Goal: Task Accomplishment & Management: Manage account settings

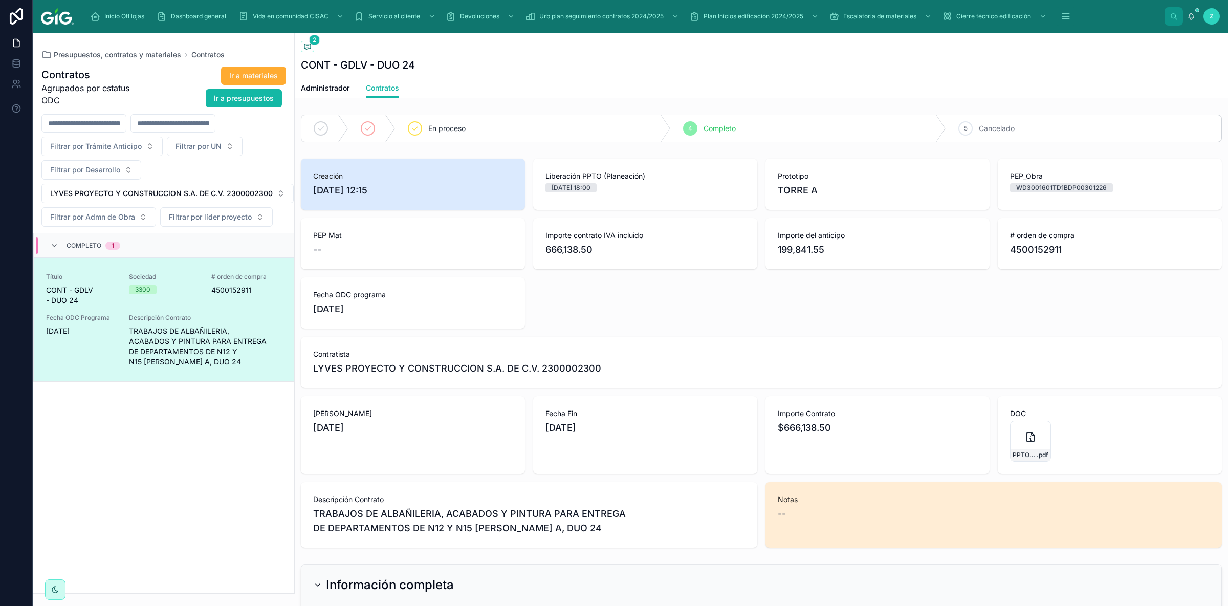
scroll to position [633, 0]
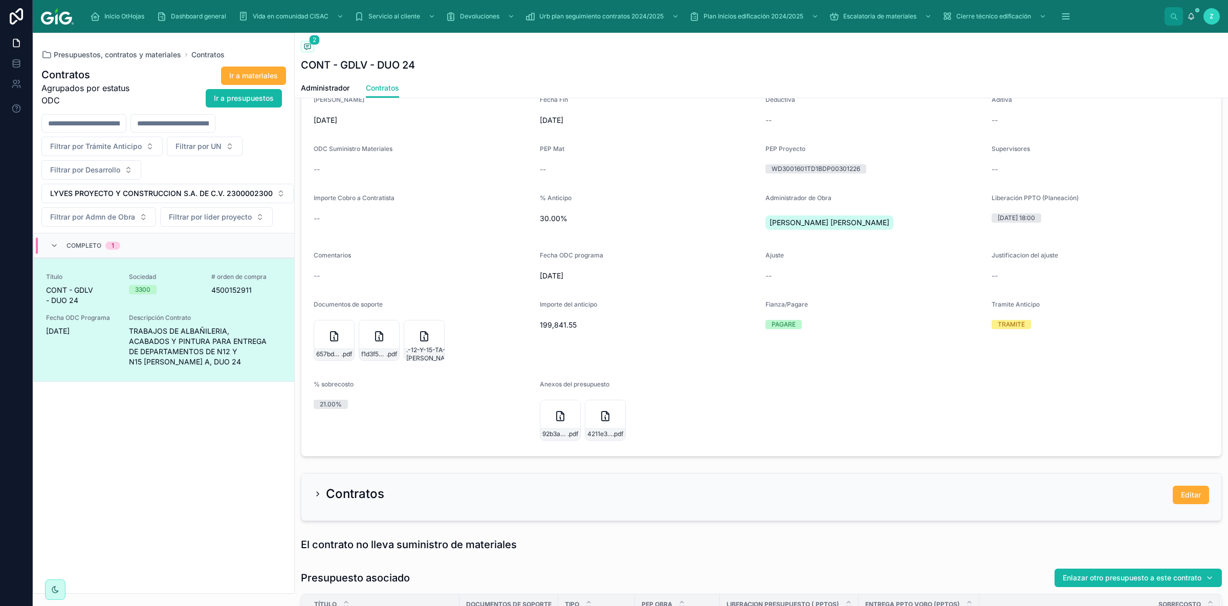
click at [61, 248] on div "Completo 1" at bounding box center [85, 245] width 70 height 16
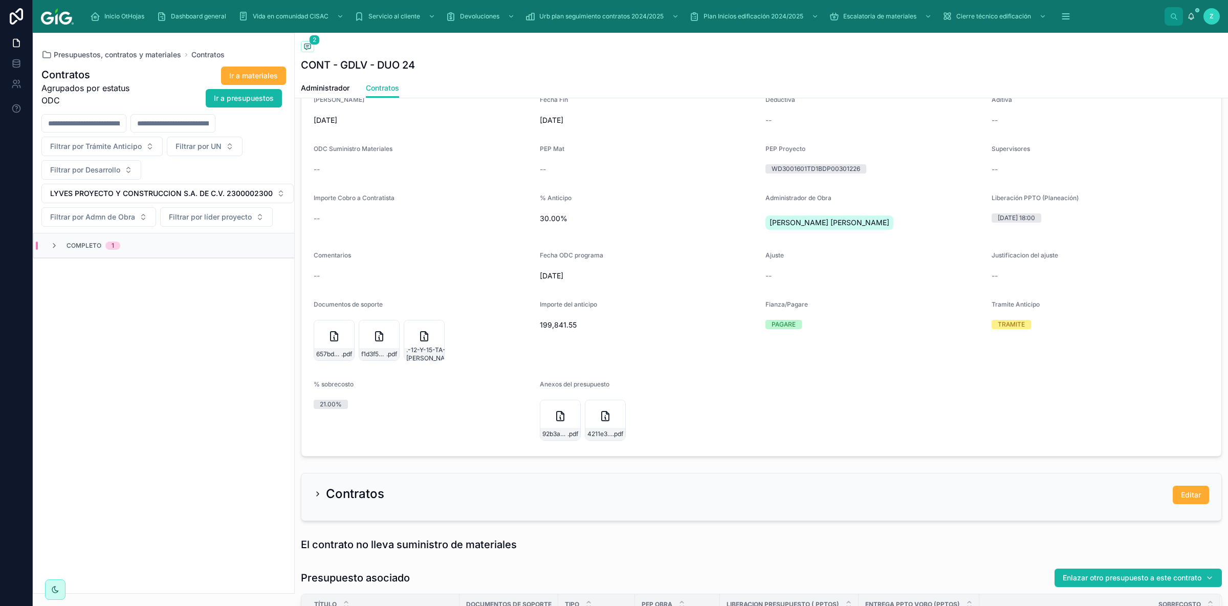
click at [73, 250] on span "Completo" at bounding box center [84, 246] width 35 height 8
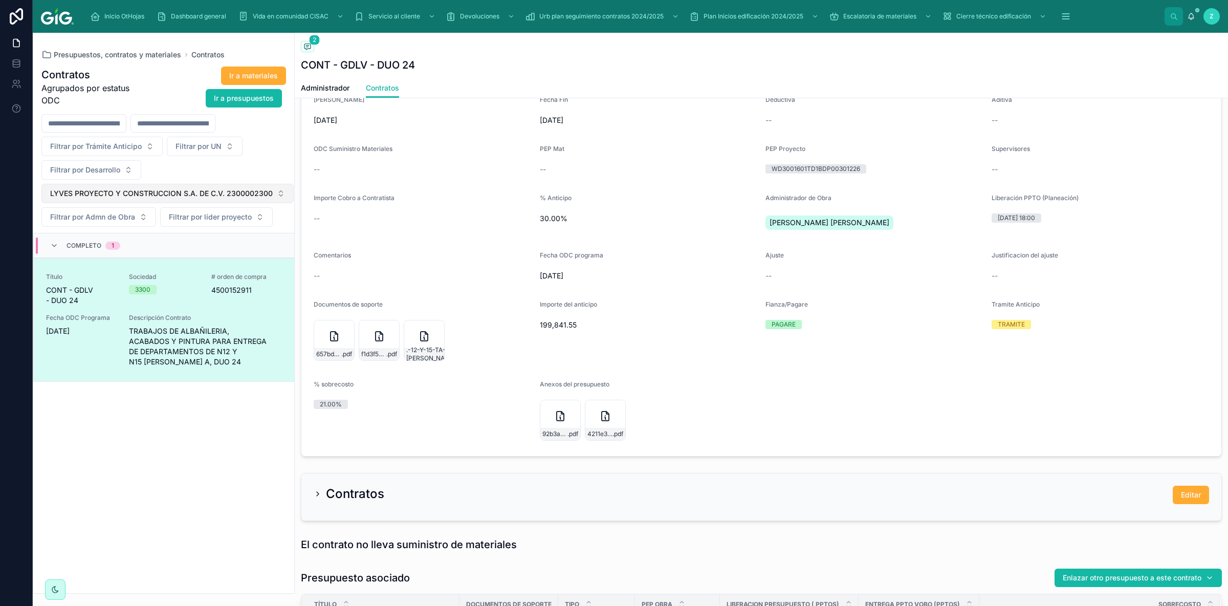
click at [271, 195] on span "LYVES PROYECTO Y CONSTRUCCION S.A. DE C.V. 2300002300" at bounding box center [161, 193] width 223 height 10
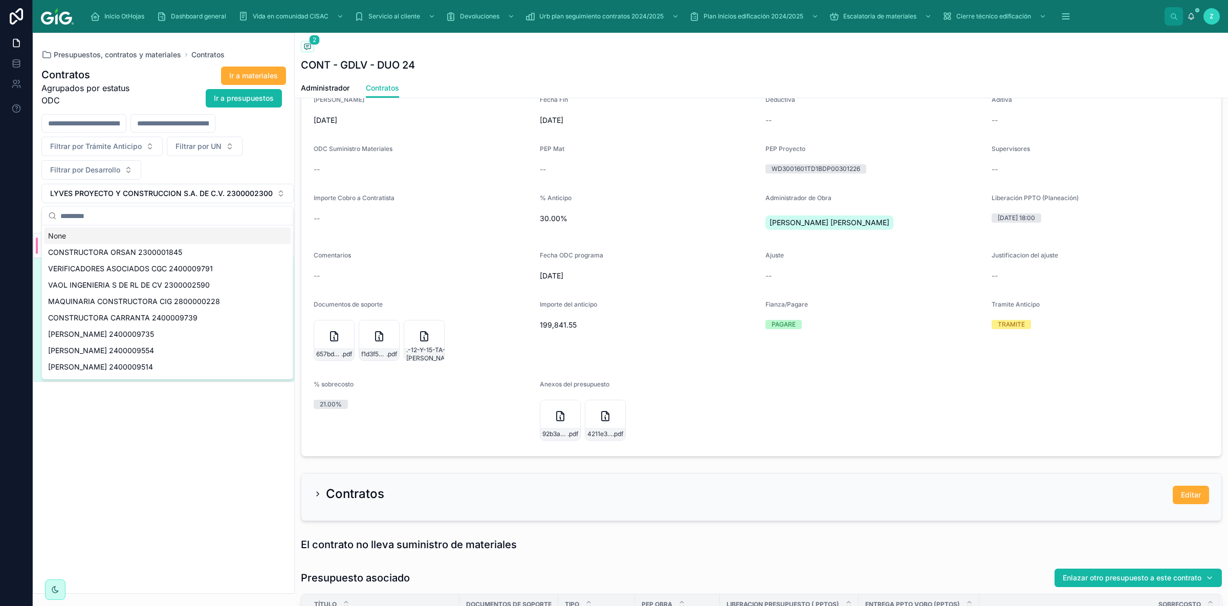
click at [107, 240] on div "None" at bounding box center [167, 236] width 247 height 16
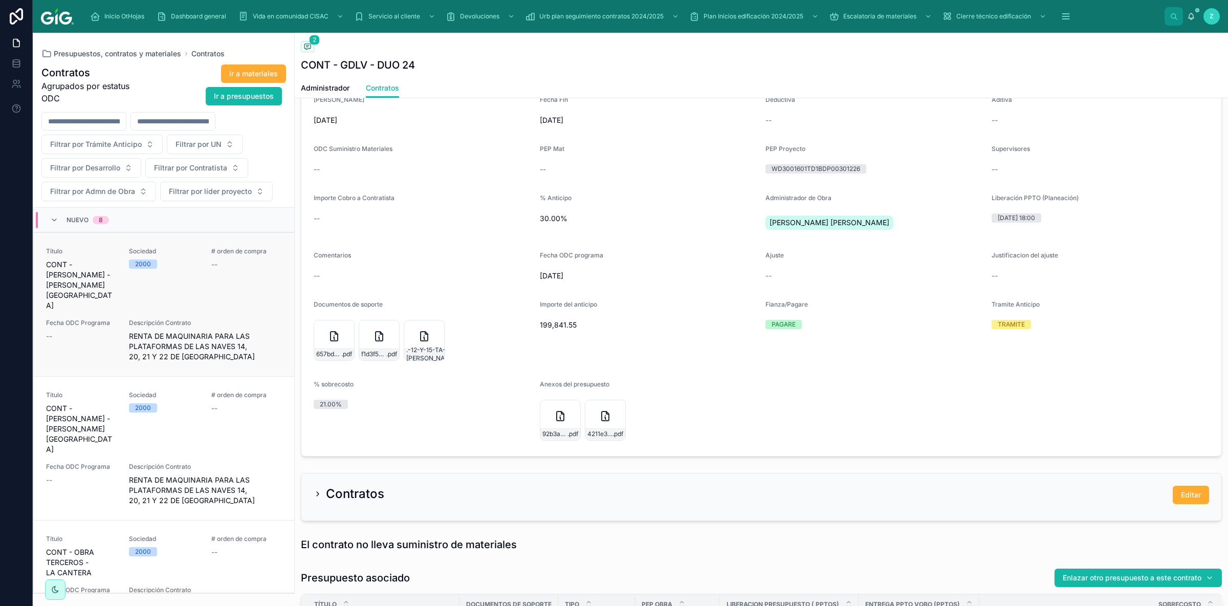
click at [214, 273] on div "# orden de compra --" at bounding box center [246, 278] width 71 height 63
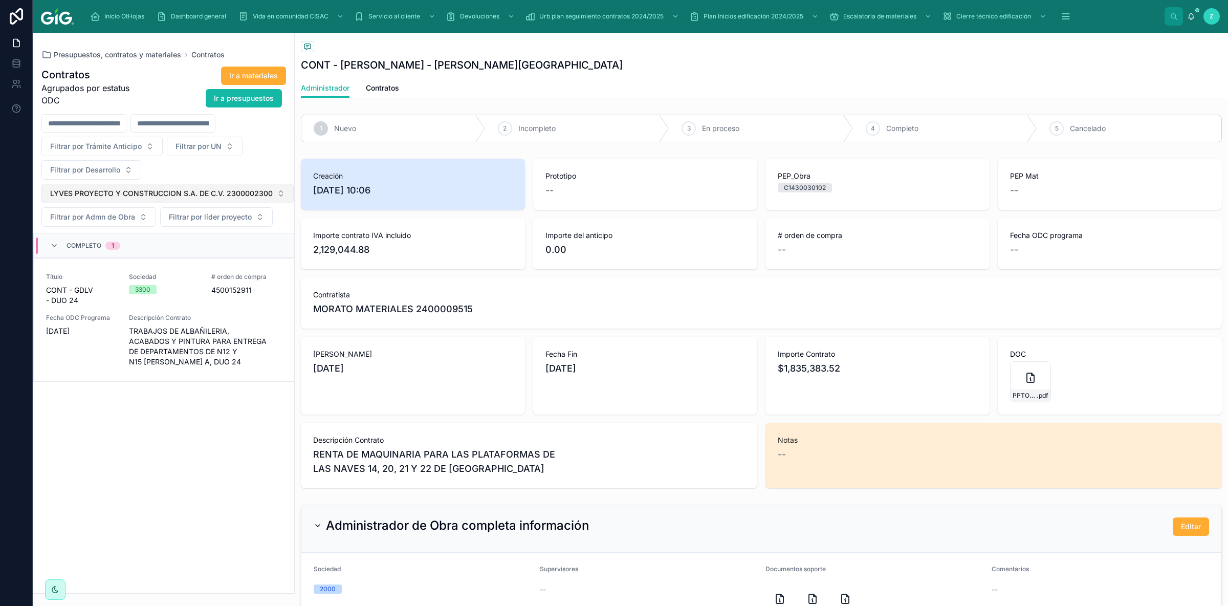
click at [281, 195] on button "LYVES PROYECTO Y CONSTRUCCION S.A. DE C.V. 2300002300" at bounding box center [167, 193] width 252 height 19
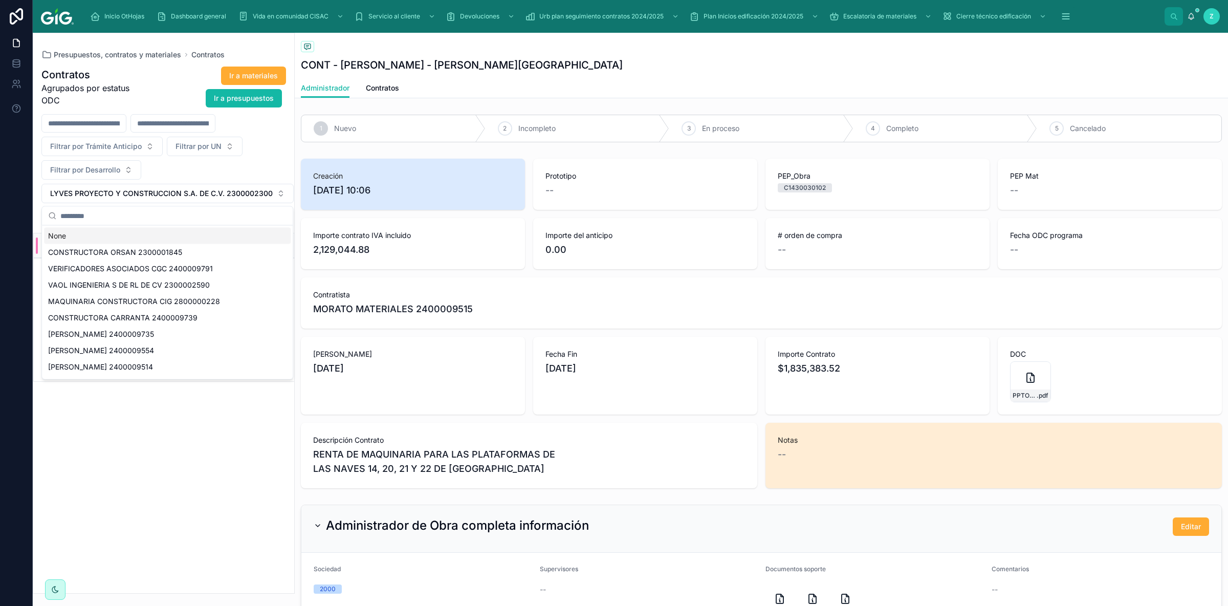
click at [84, 235] on div "None" at bounding box center [167, 236] width 247 height 16
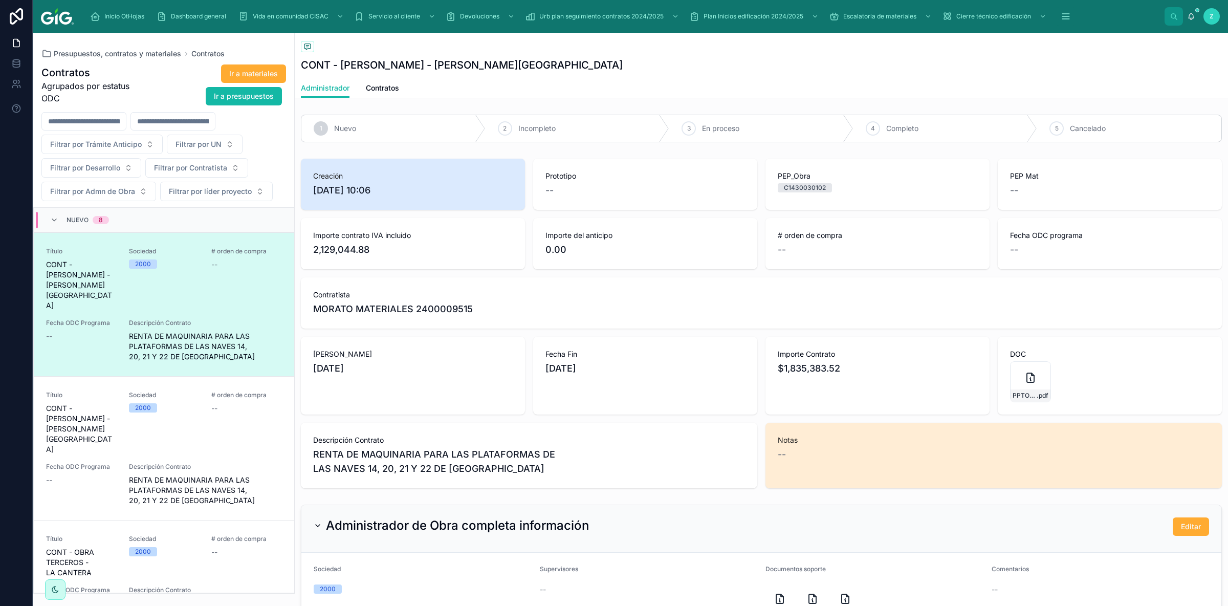
click at [215, 290] on div "# orden de compra --" at bounding box center [246, 278] width 71 height 63
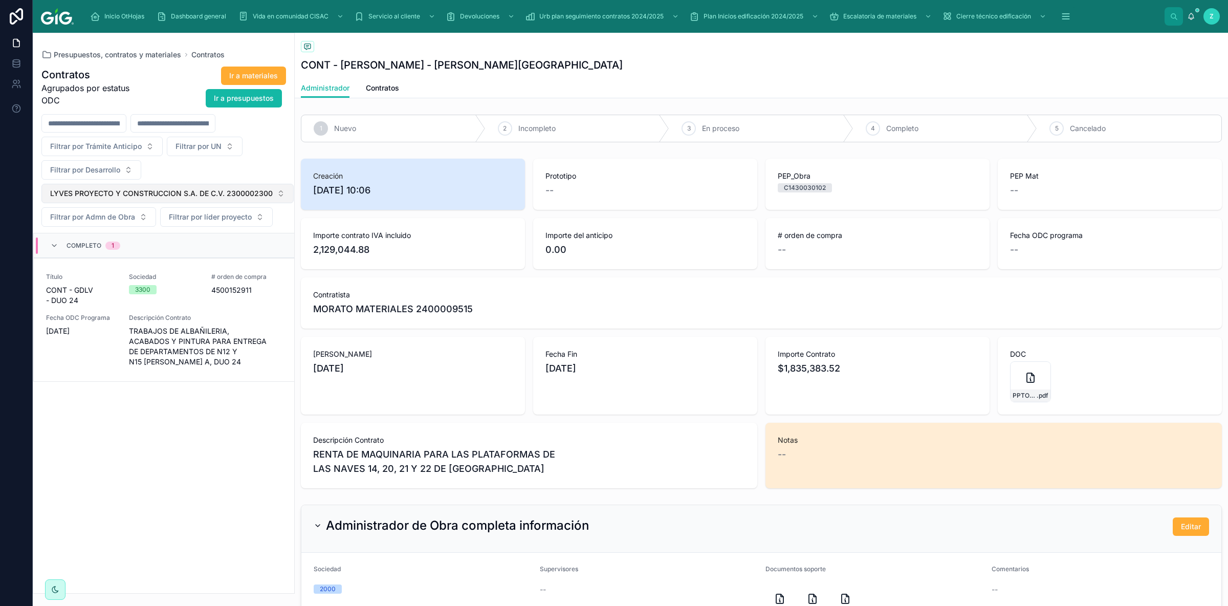
click at [253, 199] on span "LYVES PROYECTO Y CONSTRUCCION S.A. DE C.V. 2300002300" at bounding box center [161, 193] width 223 height 10
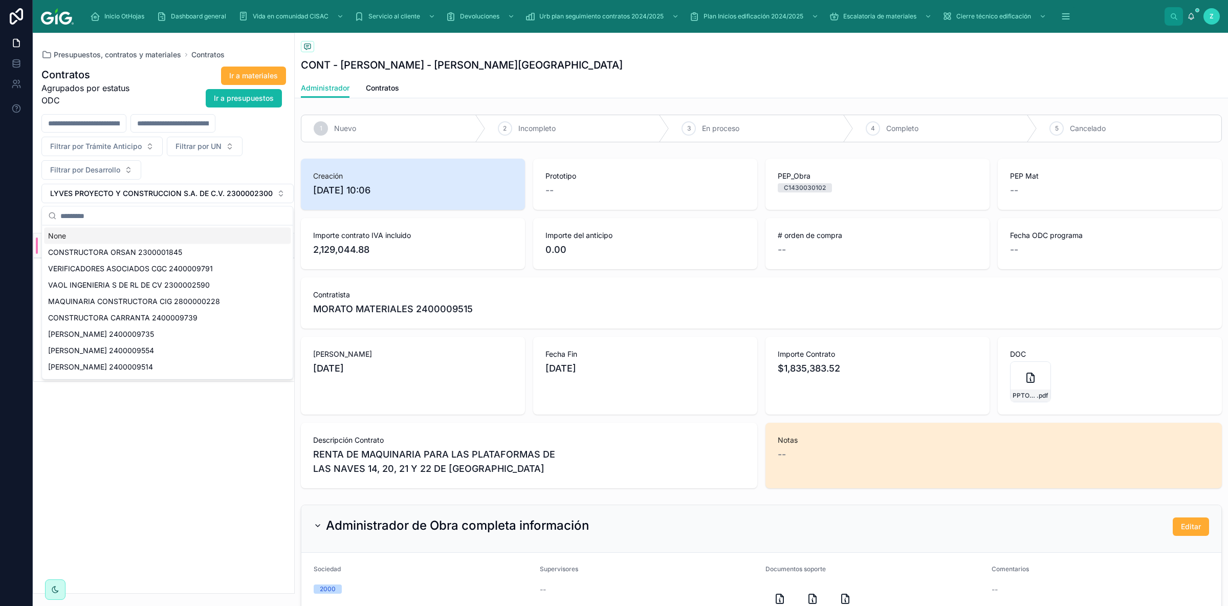
click at [113, 234] on div "None" at bounding box center [167, 236] width 247 height 16
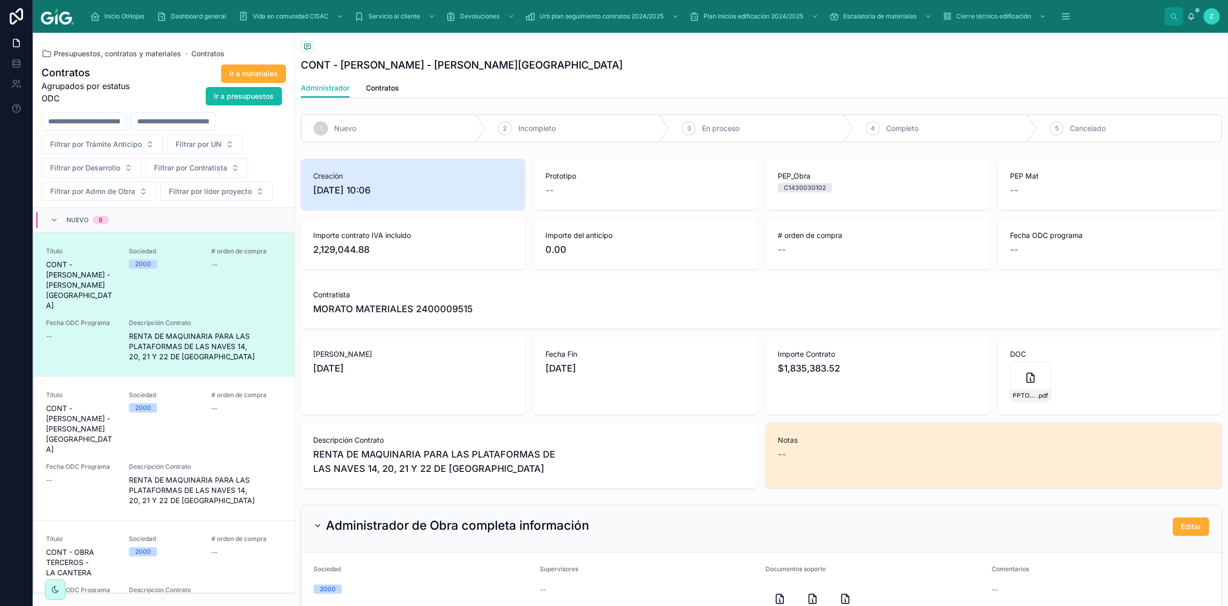
click at [938, 56] on div "Back to Contratos Contratos CONT - GDLT - VALLE DE LAS FLORES" at bounding box center [761, 56] width 921 height 46
click at [960, 83] on div "Administrador Contratos" at bounding box center [761, 87] width 921 height 19
click at [846, 79] on div "Administrador Contratos" at bounding box center [761, 87] width 921 height 19
click at [394, 90] on span "Contratos" at bounding box center [382, 88] width 33 height 10
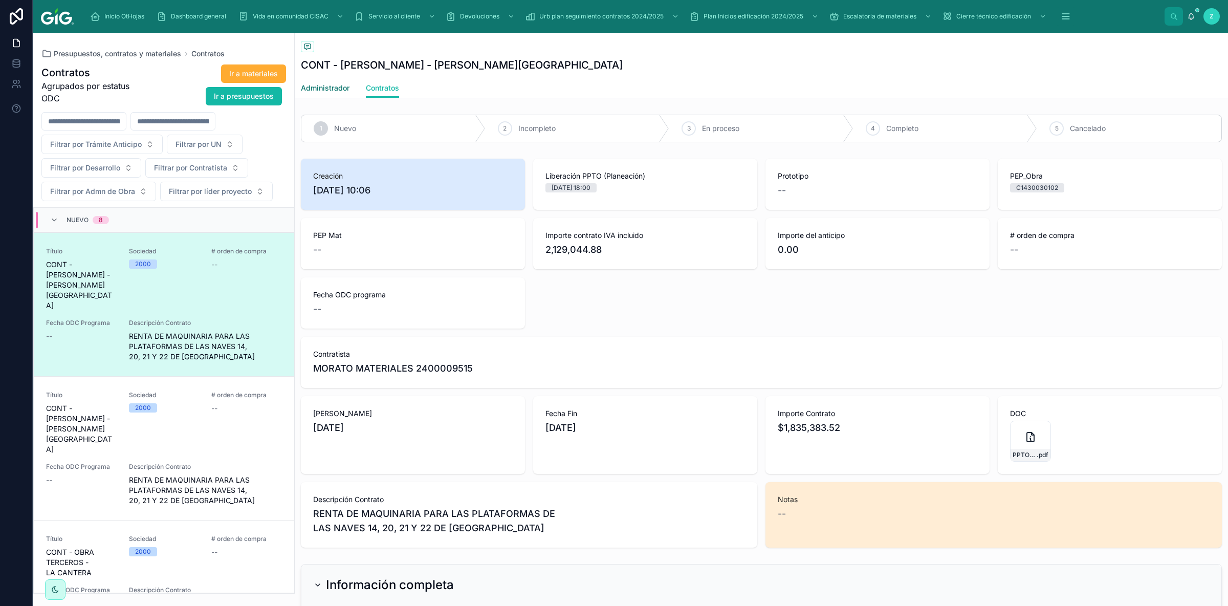
click at [345, 93] on span "Administrador" at bounding box center [325, 88] width 49 height 10
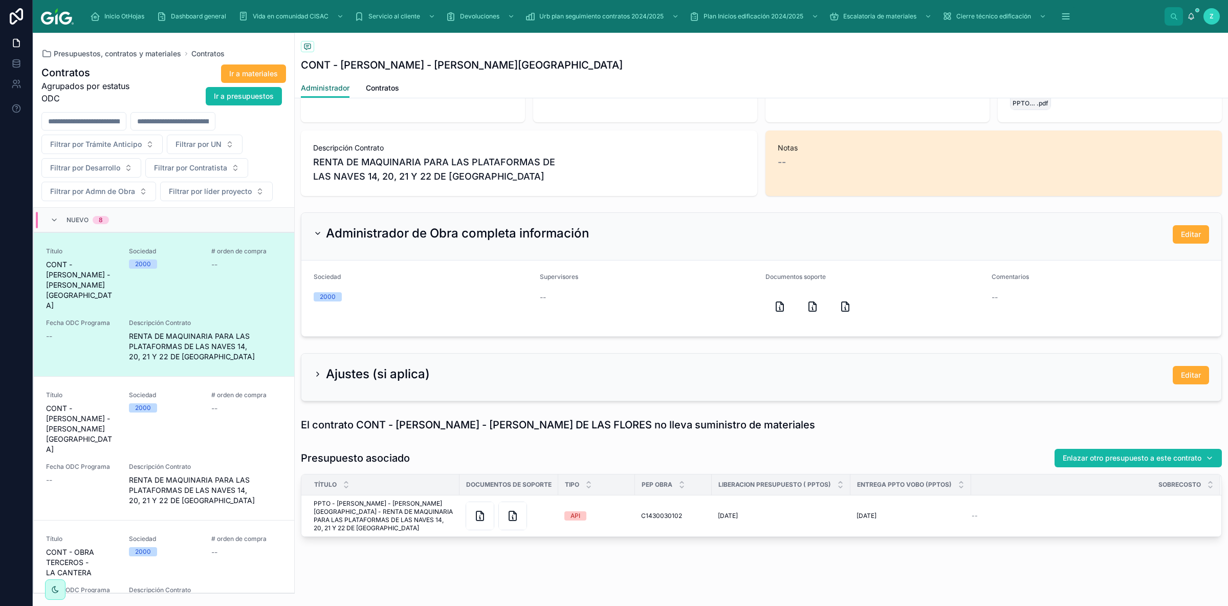
scroll to position [294, 0]
click at [1179, 233] on button "Editar" at bounding box center [1191, 234] width 36 height 18
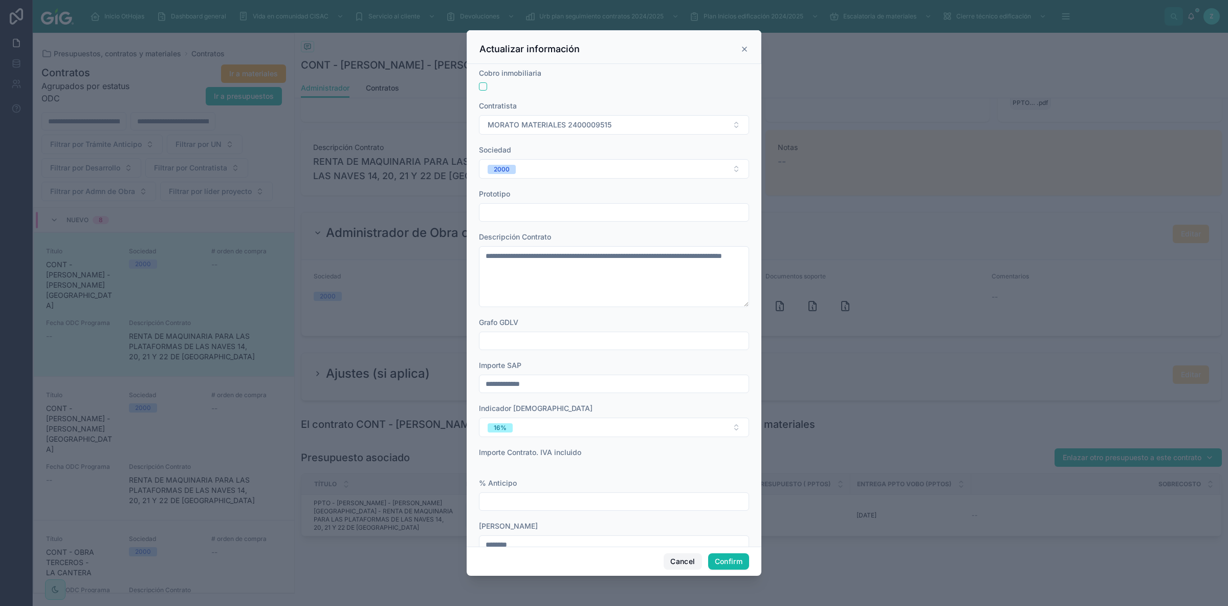
click at [684, 559] on button "Cancel" at bounding box center [683, 561] width 38 height 16
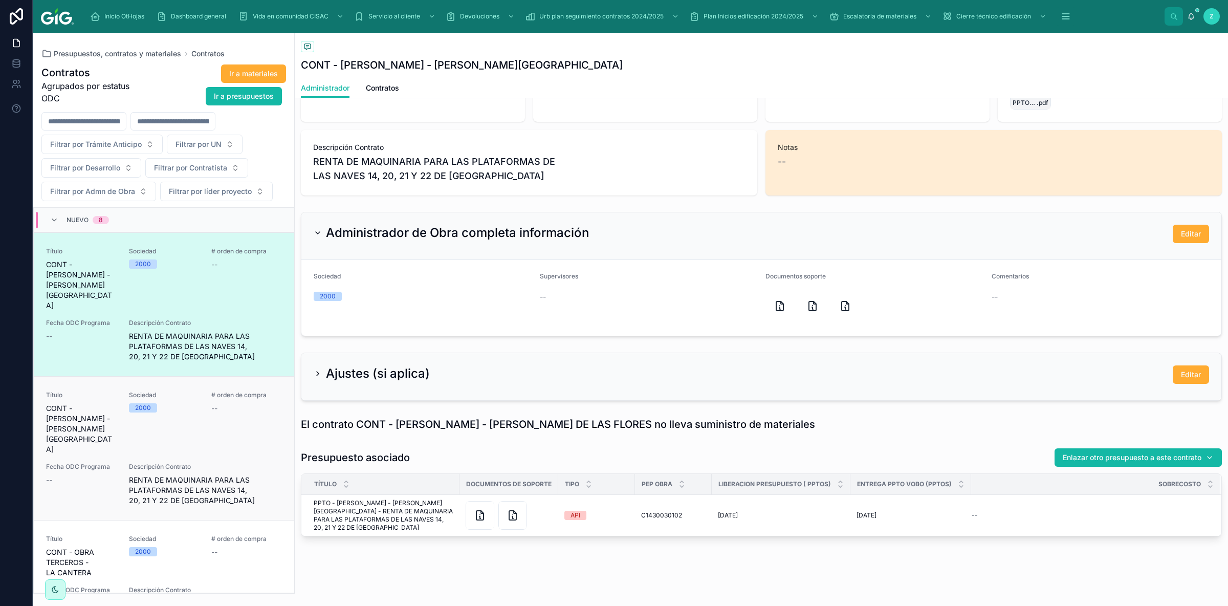
click at [240, 410] on div "# orden de compra --" at bounding box center [246, 422] width 71 height 63
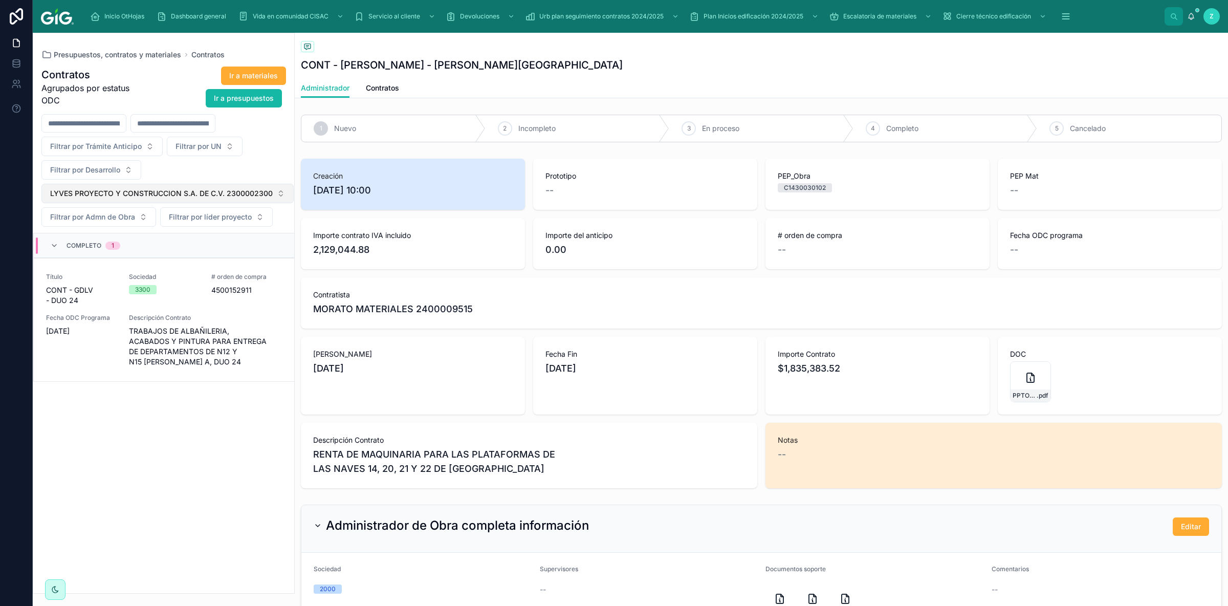
click at [271, 197] on span "LYVES PROYECTO Y CONSTRUCCION S.A. DE C.V. 2300002300" at bounding box center [161, 193] width 223 height 10
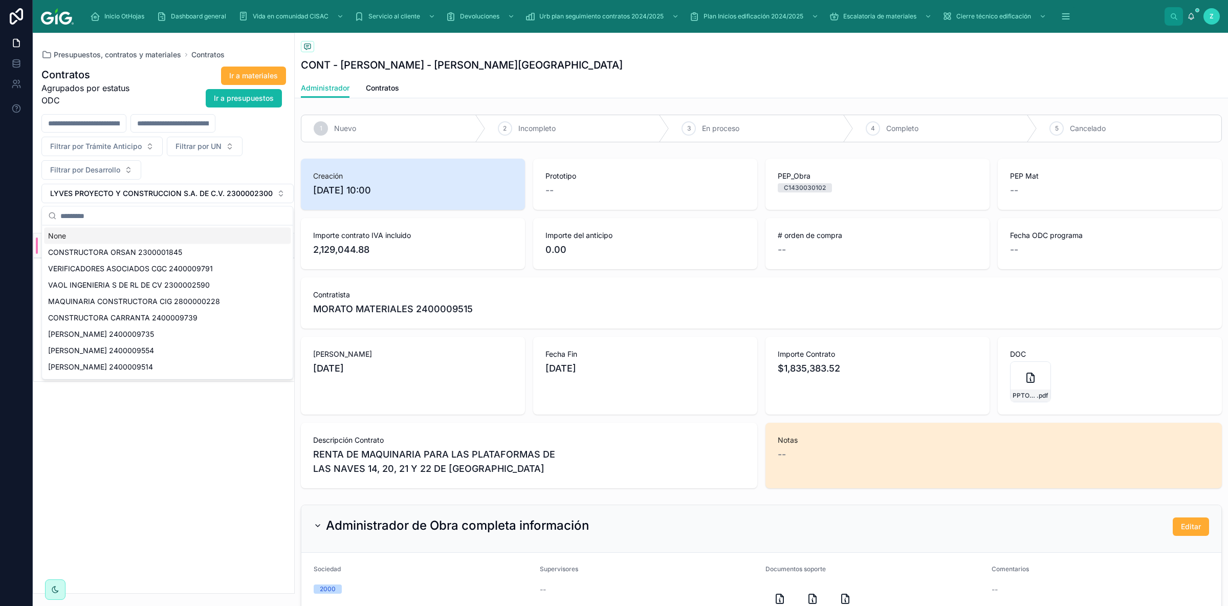
click at [123, 234] on div "None" at bounding box center [167, 236] width 247 height 16
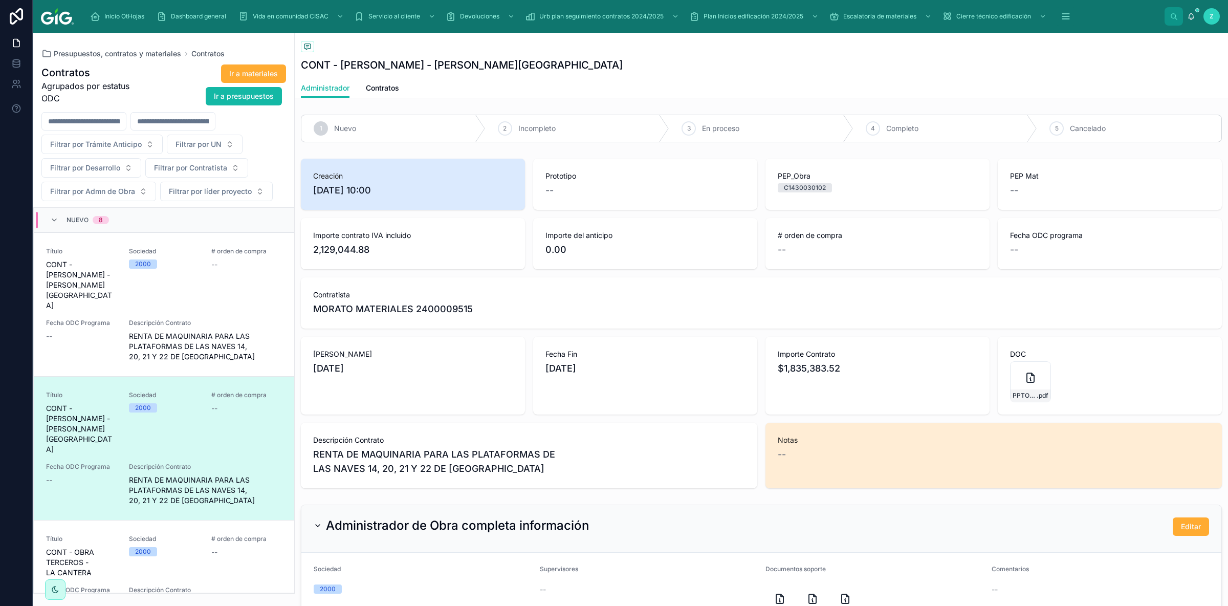
click at [407, 378] on div "Fecha Inicio 6/9/2025" at bounding box center [413, 376] width 224 height 78
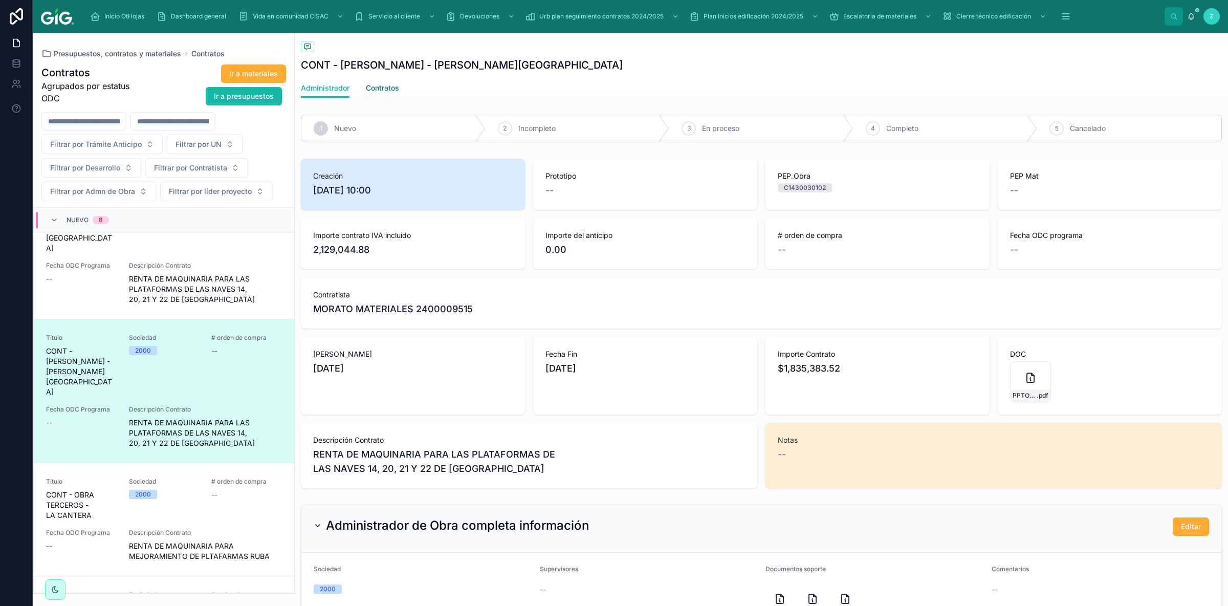
click at [396, 89] on span "Contratos" at bounding box center [382, 88] width 33 height 10
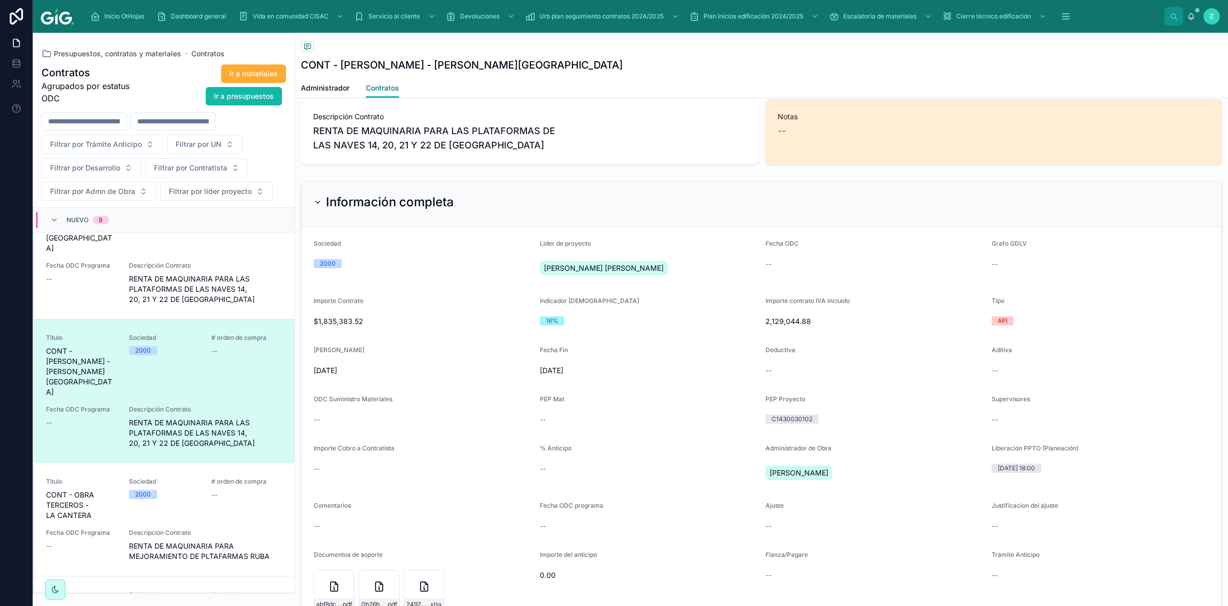
scroll to position [403, 0]
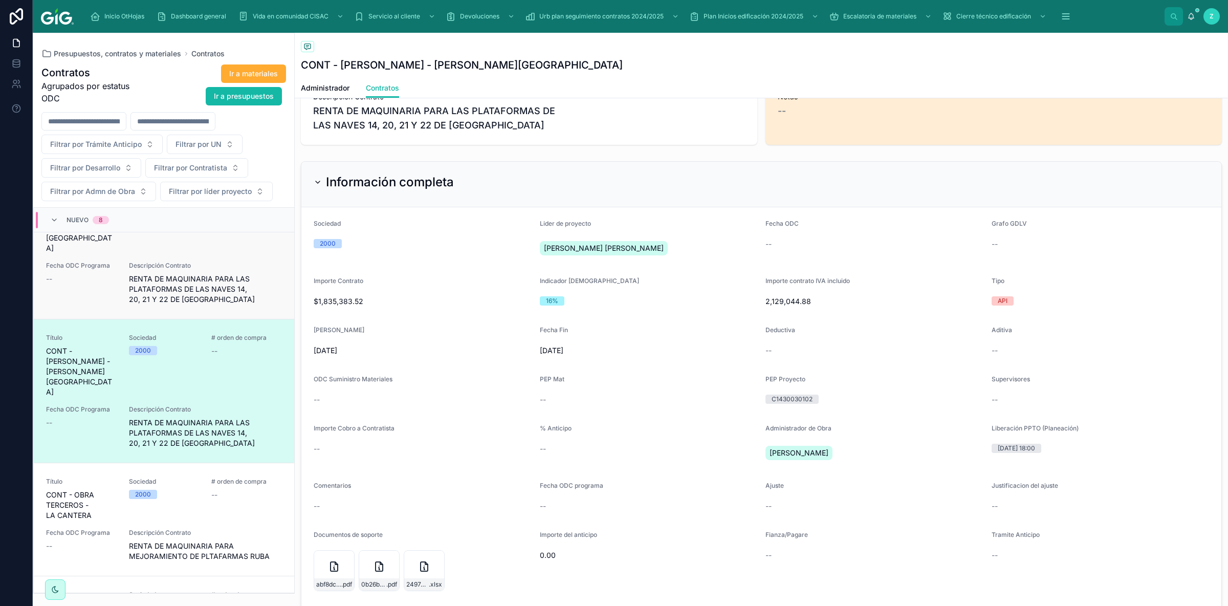
click at [213, 275] on span "RENTA DE MAQUINARIA PARA LAS PLATAFORMAS DE LAS NAVES 14, 20, 21 Y 22 DE VALLE …" at bounding box center [205, 289] width 153 height 31
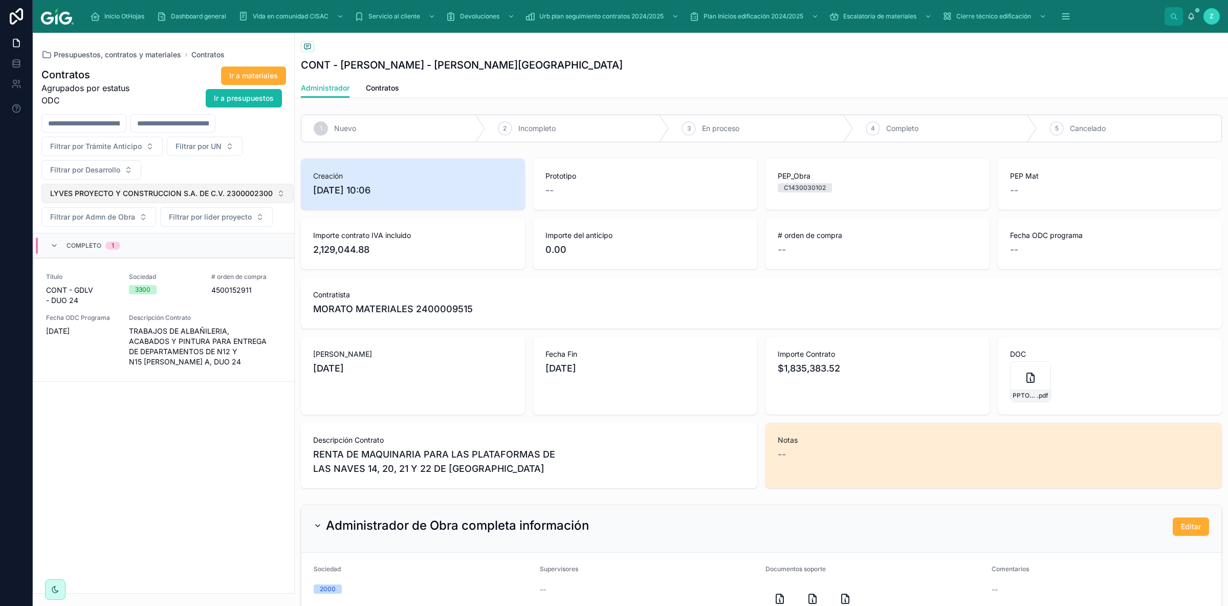
click at [240, 187] on button "LYVES PROYECTO Y CONSTRUCCION S.A. DE C.V. 2300002300" at bounding box center [167, 193] width 252 height 19
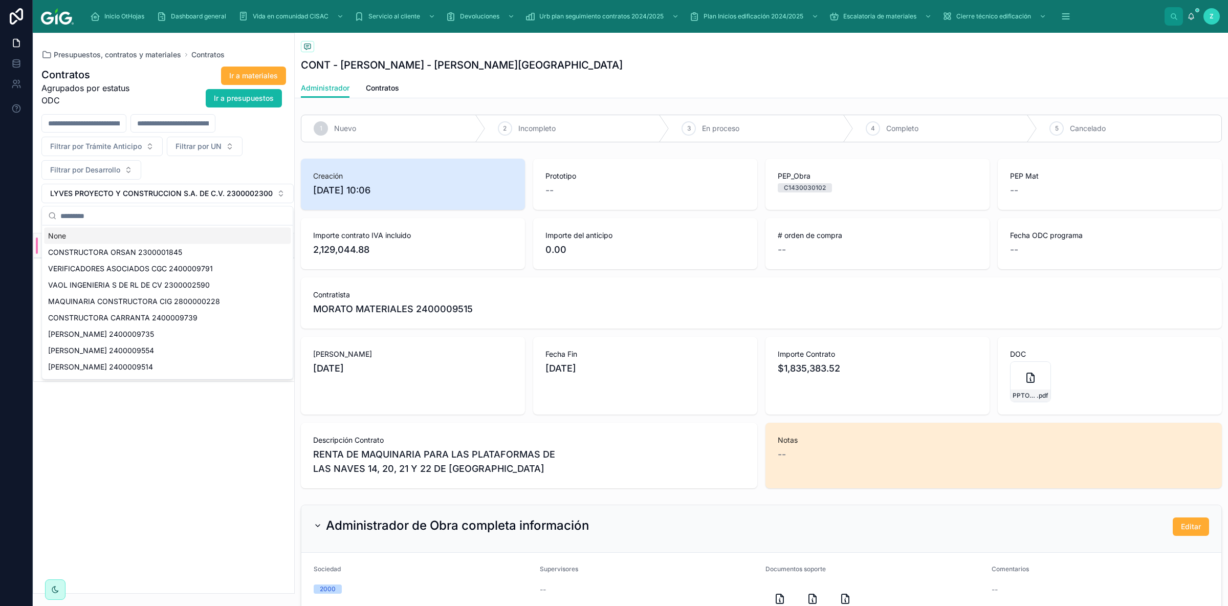
click at [69, 241] on div "None" at bounding box center [167, 236] width 247 height 16
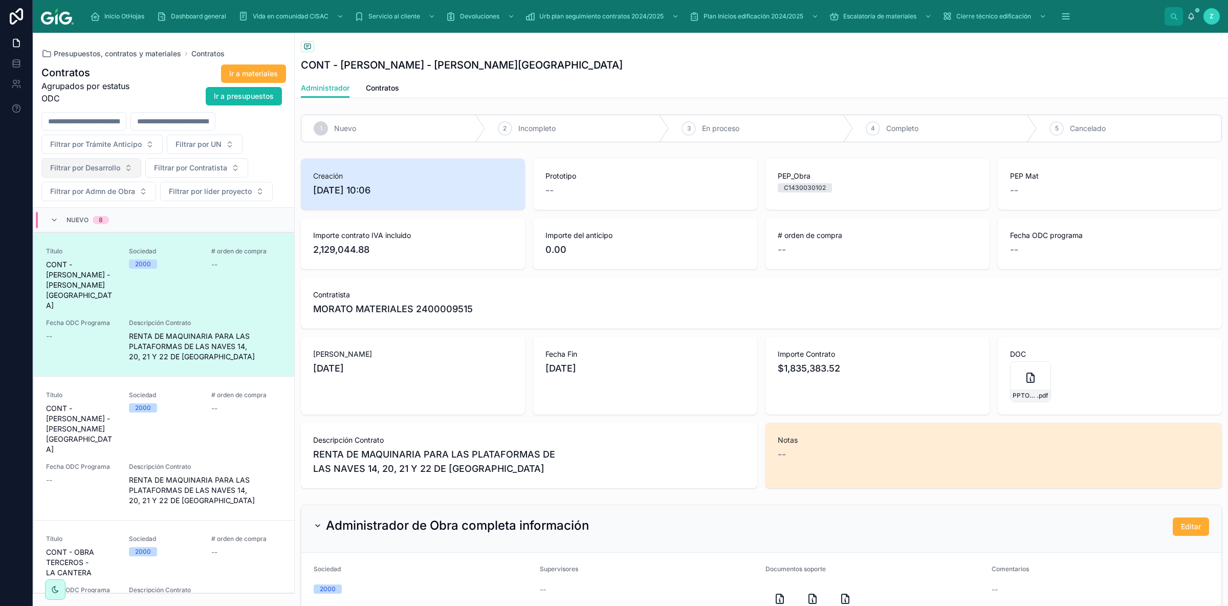
click at [104, 169] on span "Filtrar por Desarrollo" at bounding box center [85, 168] width 70 height 10
click at [97, 189] on input "*****" at bounding box center [98, 190] width 102 height 18
type input "*****"
click at [99, 209] on span "VALLE DE LAS FLORES" at bounding box center [73, 210] width 78 height 10
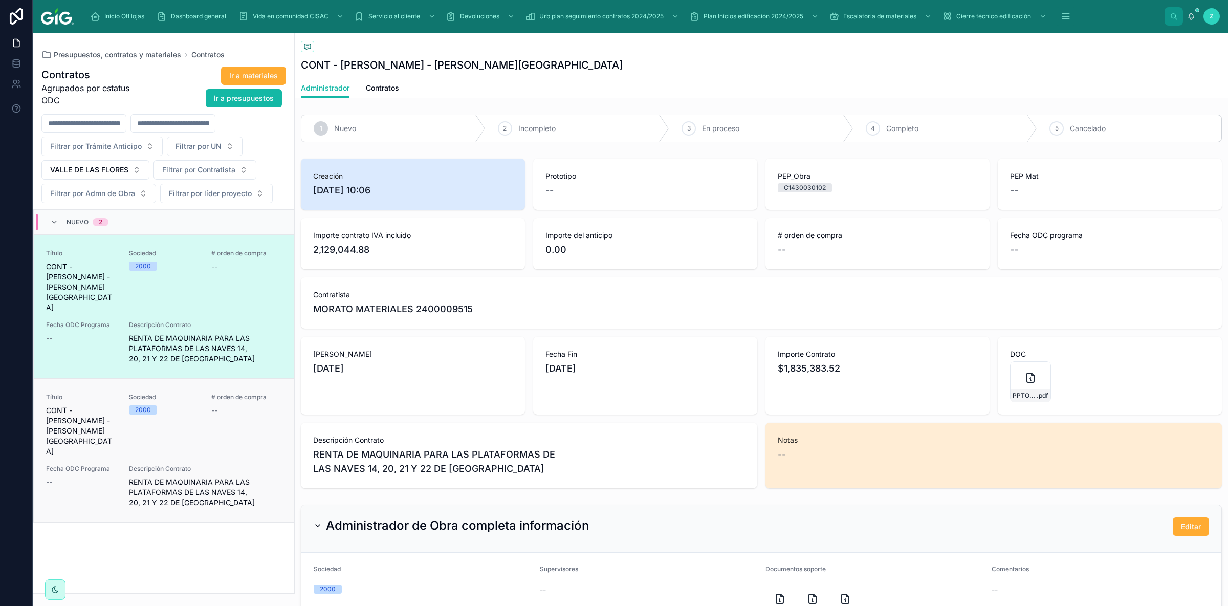
click at [235, 423] on div "Título CONT - GDLT - VALLE DE LAS FLORES Sociedad 2000 # orden de compra -- Fec…" at bounding box center [164, 450] width 236 height 115
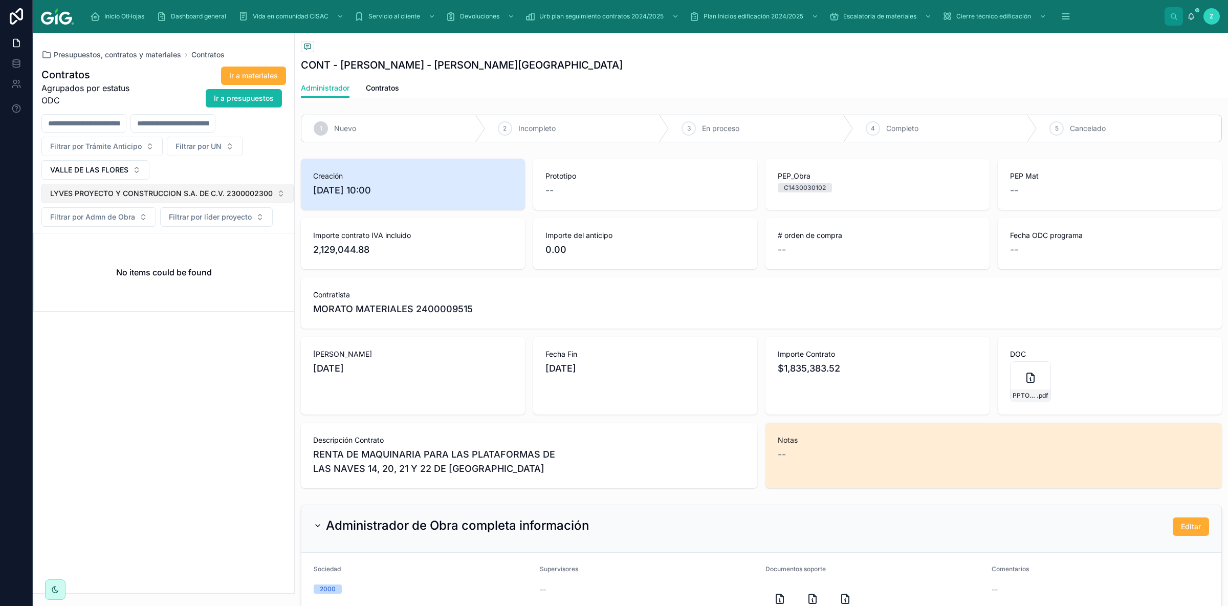
click at [271, 188] on button "LYVES PROYECTO Y CONSTRUCCION S.A. DE C.V. 2300002300" at bounding box center [167, 193] width 252 height 19
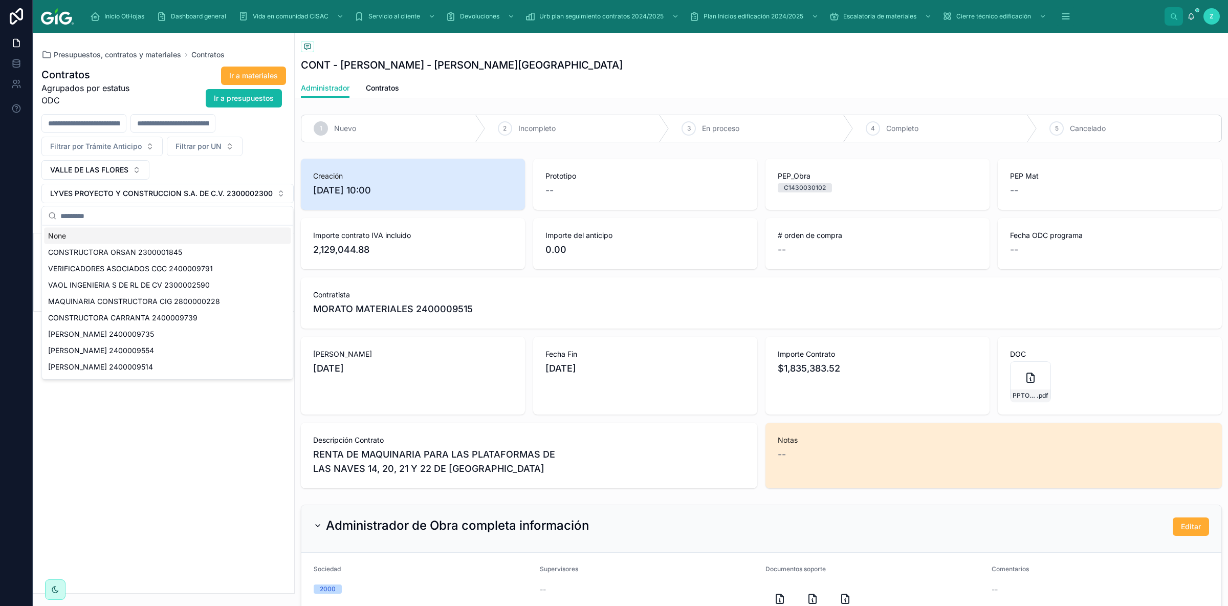
click at [71, 234] on div "None" at bounding box center [167, 236] width 247 height 16
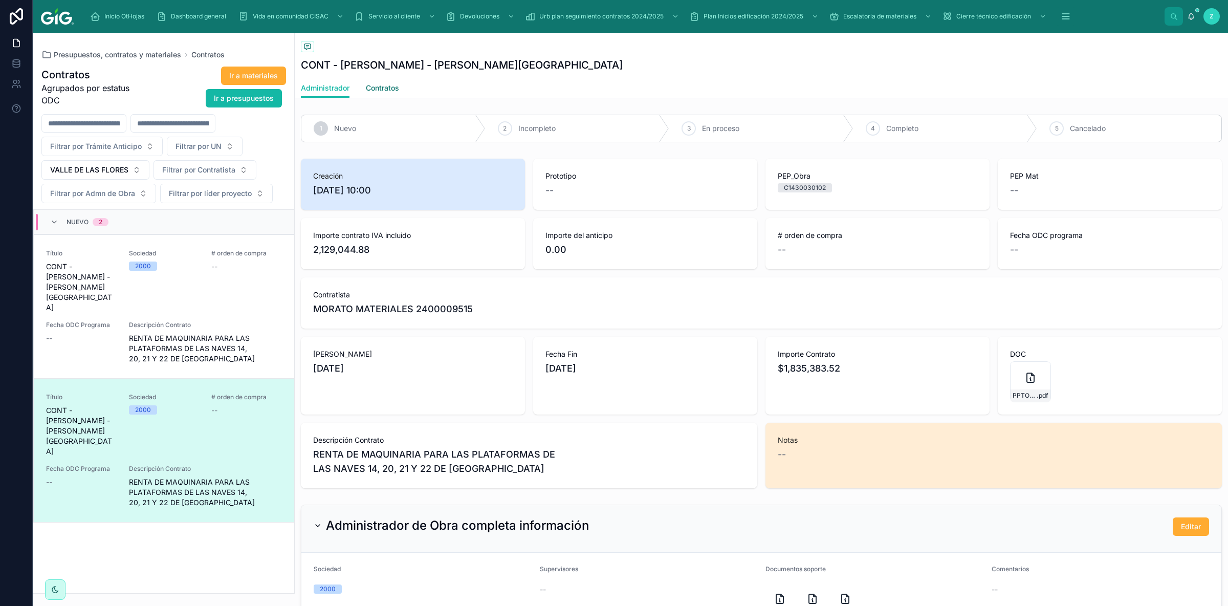
click at [397, 89] on span "Contratos" at bounding box center [382, 88] width 33 height 10
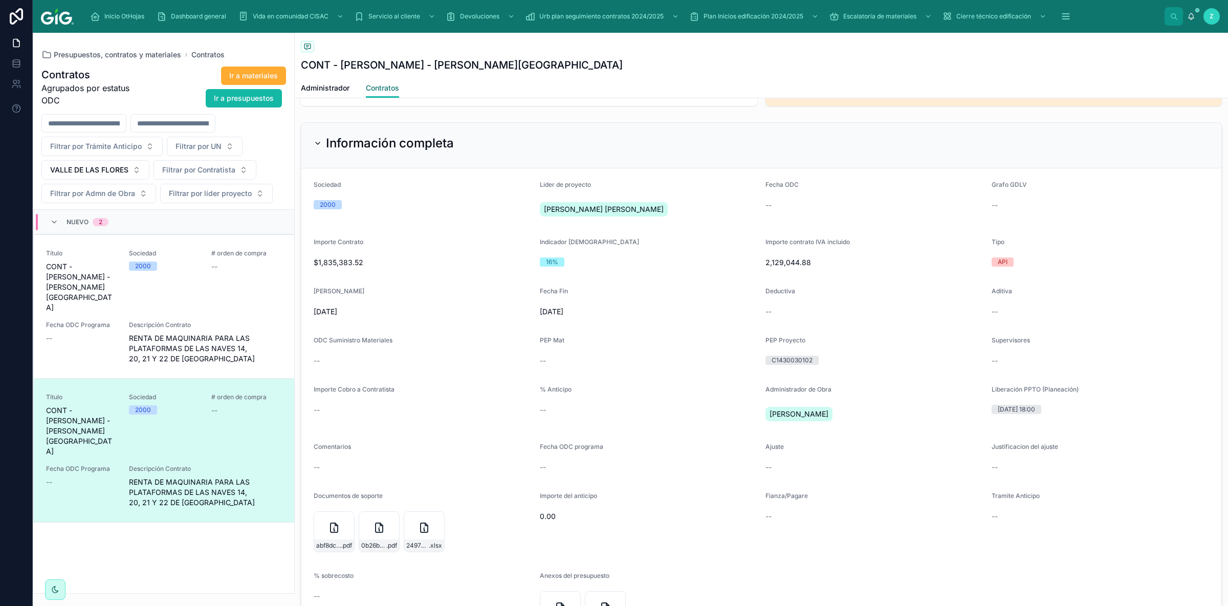
scroll to position [461, 0]
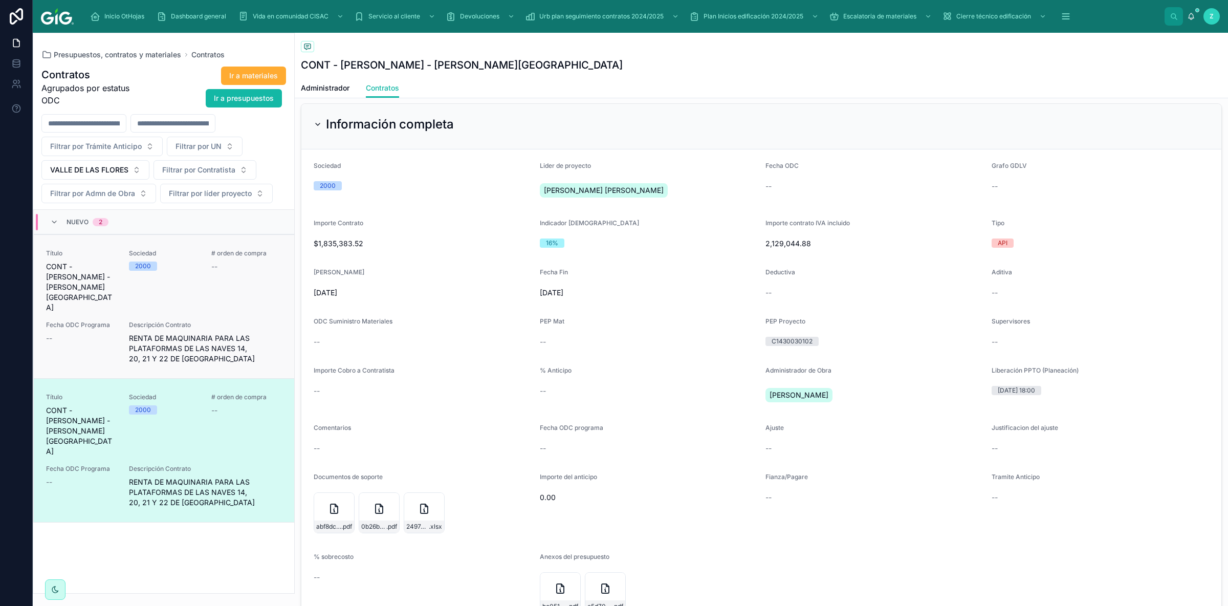
click at [201, 333] on span "RENTA DE MAQUINARIA PARA LAS PLATAFORMAS DE LAS NAVES 14, 20, 21 Y 22 DE [GEOGR…" at bounding box center [205, 348] width 153 height 31
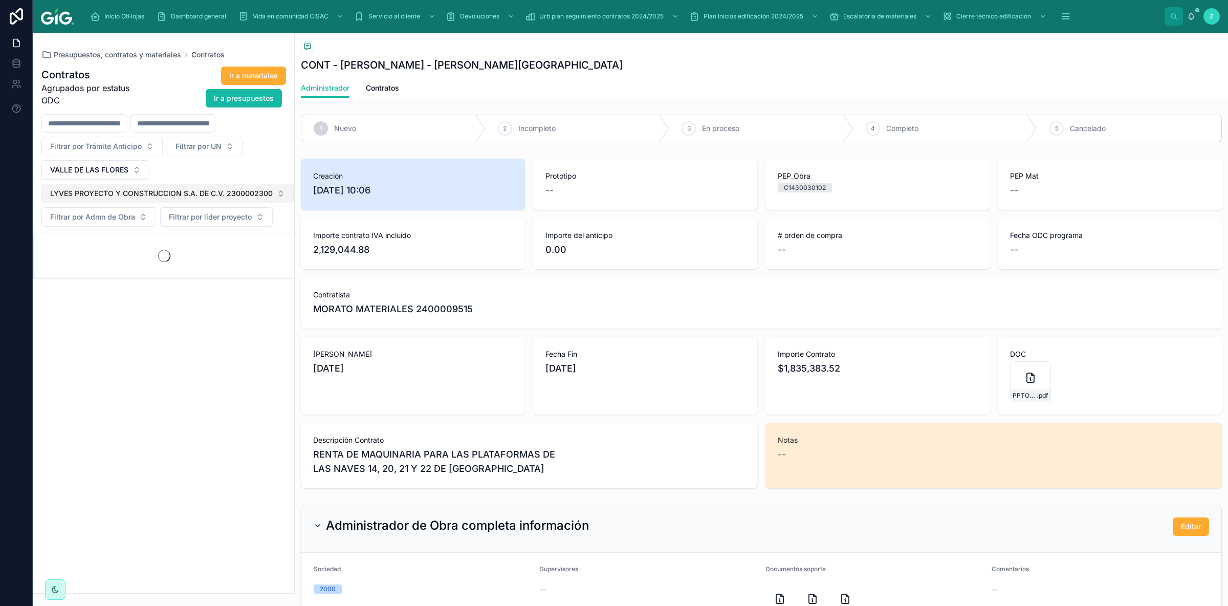
click at [263, 189] on button "LYVES PROYECTO Y CONSTRUCCION S.A. DE C.V. 2300002300" at bounding box center [167, 193] width 252 height 19
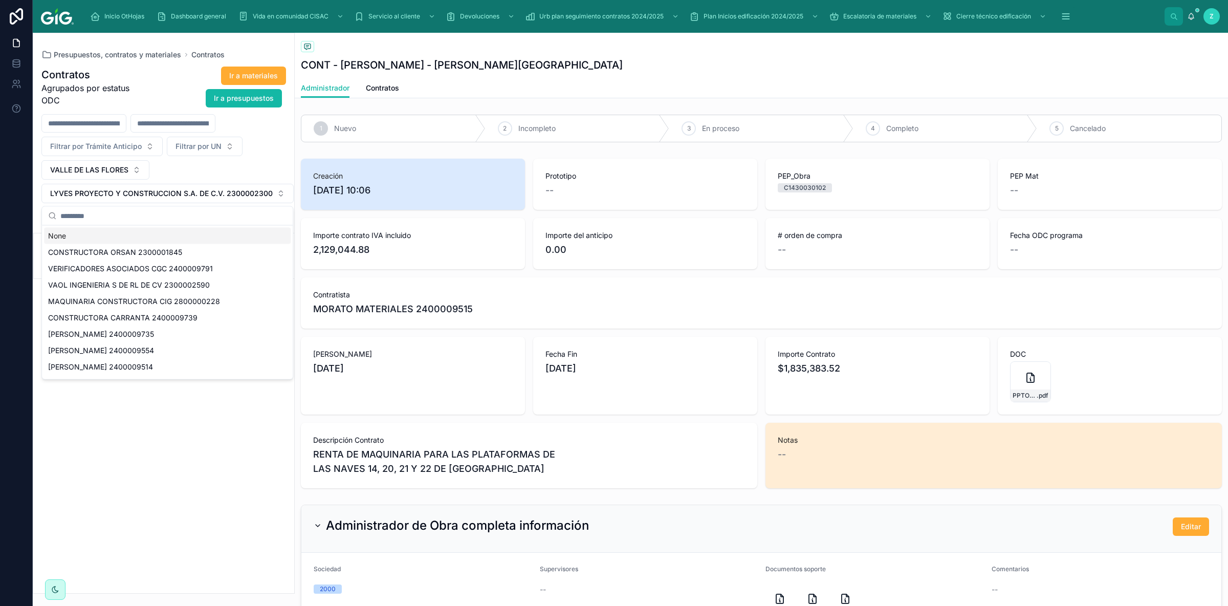
click at [66, 233] on div "None" at bounding box center [167, 236] width 247 height 16
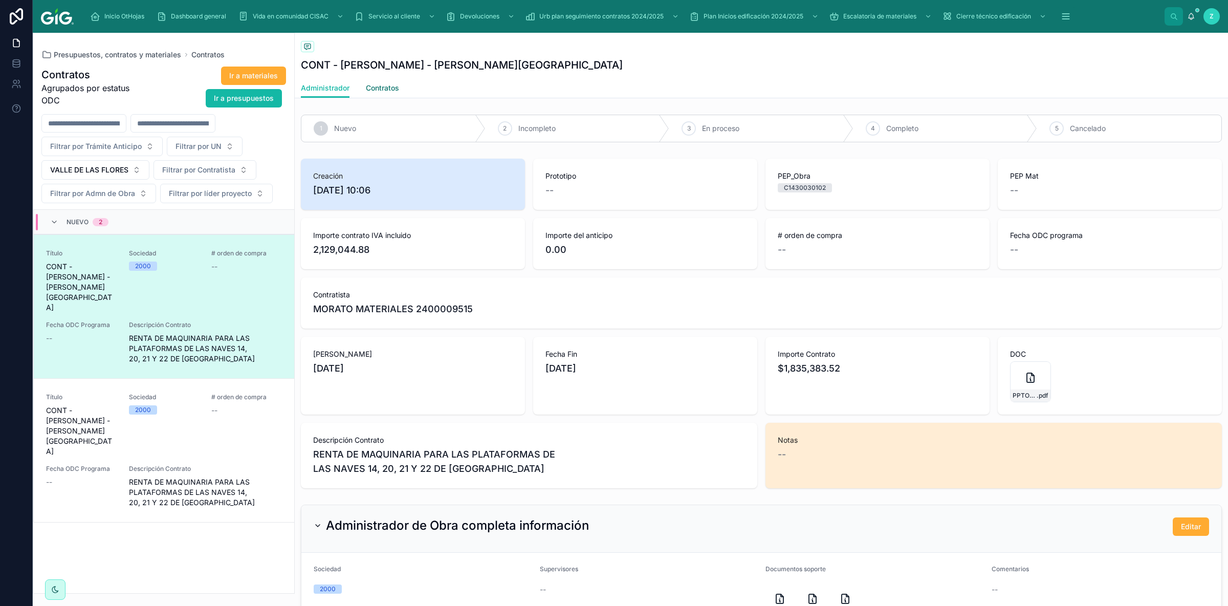
click at [388, 91] on span "Contratos" at bounding box center [382, 88] width 33 height 10
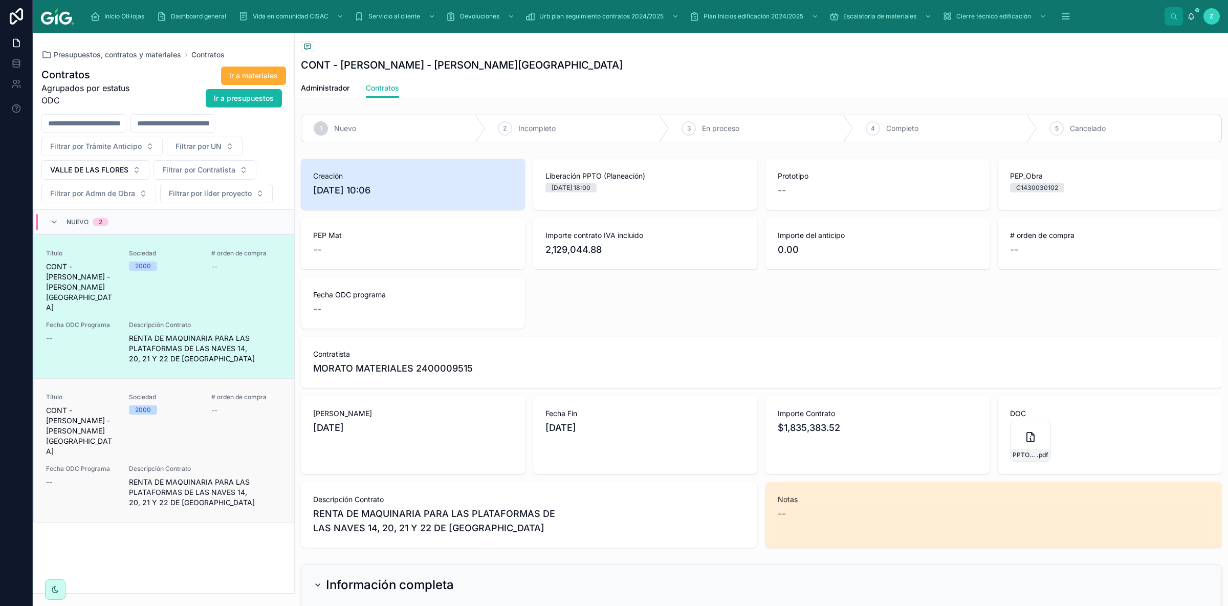
click at [189, 477] on span "RENTA DE MAQUINARIA PARA LAS PLATAFORMAS DE LAS NAVES 14, 20, 21 Y 22 DE VALLE …" at bounding box center [205, 492] width 153 height 31
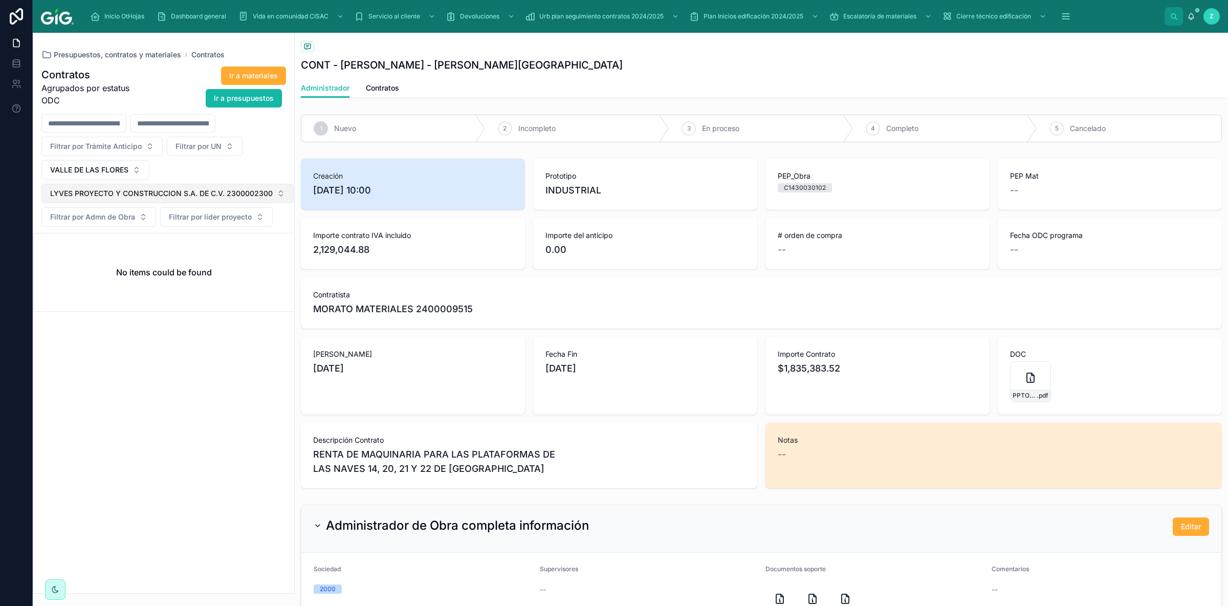
click at [268, 197] on span "LYVES PROYECTO Y CONSTRUCCION S.A. DE C.V. 2300002300" at bounding box center [161, 193] width 223 height 10
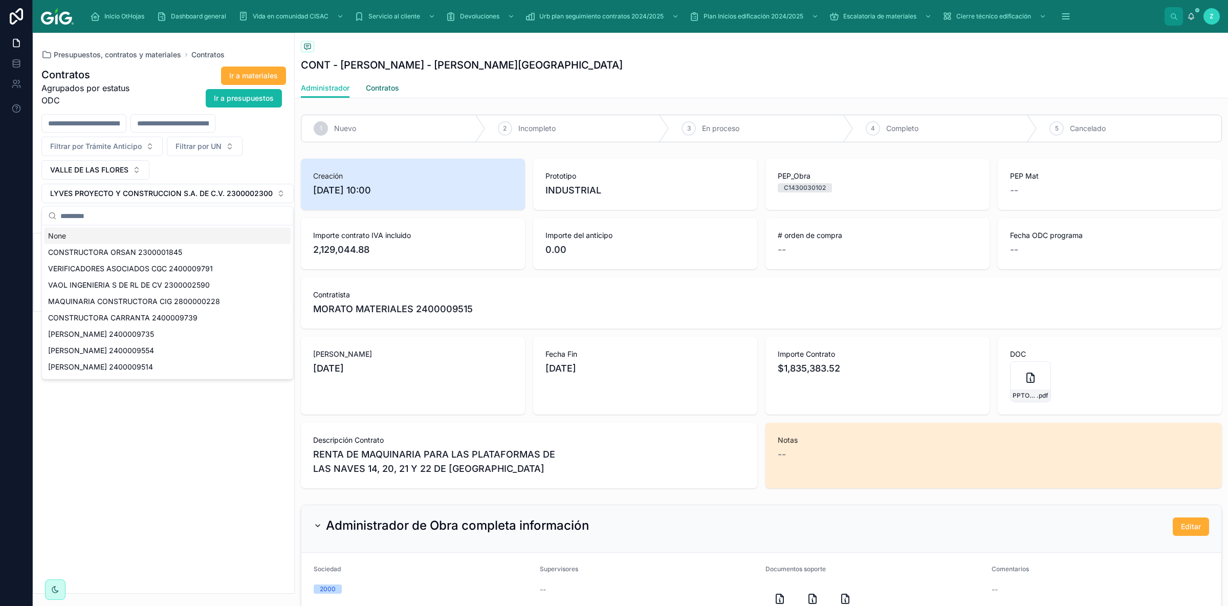
click at [383, 94] on link "Contratos" at bounding box center [382, 89] width 33 height 20
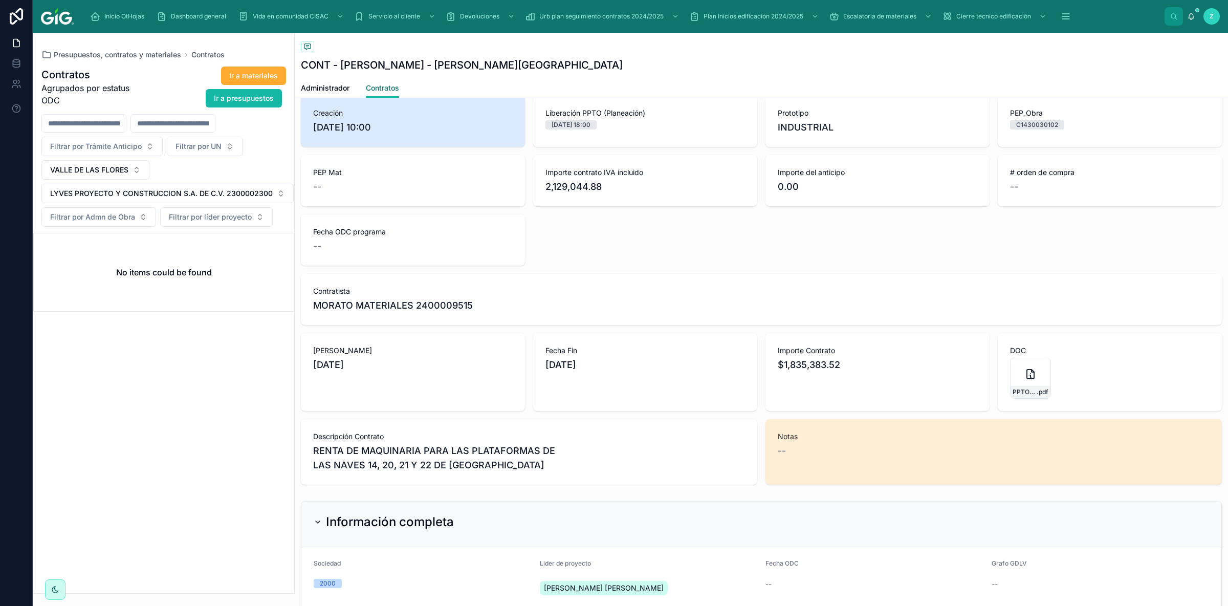
scroll to position [67, 0]
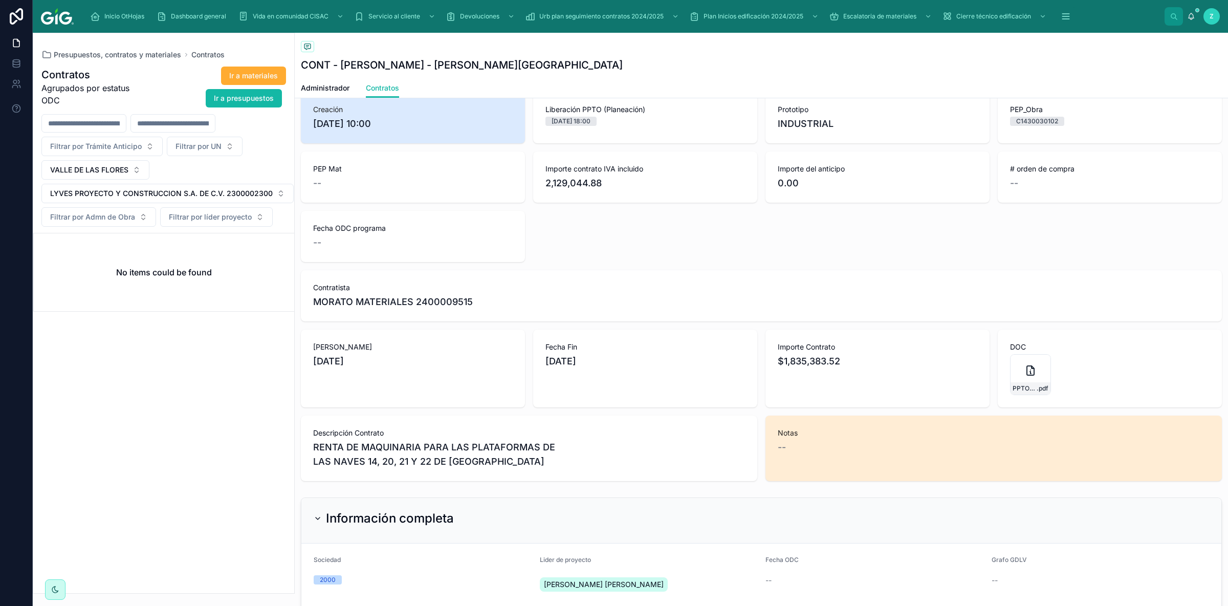
click at [919, 64] on div "CONT - GDLT - VALLE DE LAS FLORES" at bounding box center [761, 65] width 921 height 14
click at [273, 193] on button "LYVES PROYECTO Y CONSTRUCCION S.A. DE C.V. 2300002300" at bounding box center [167, 193] width 252 height 19
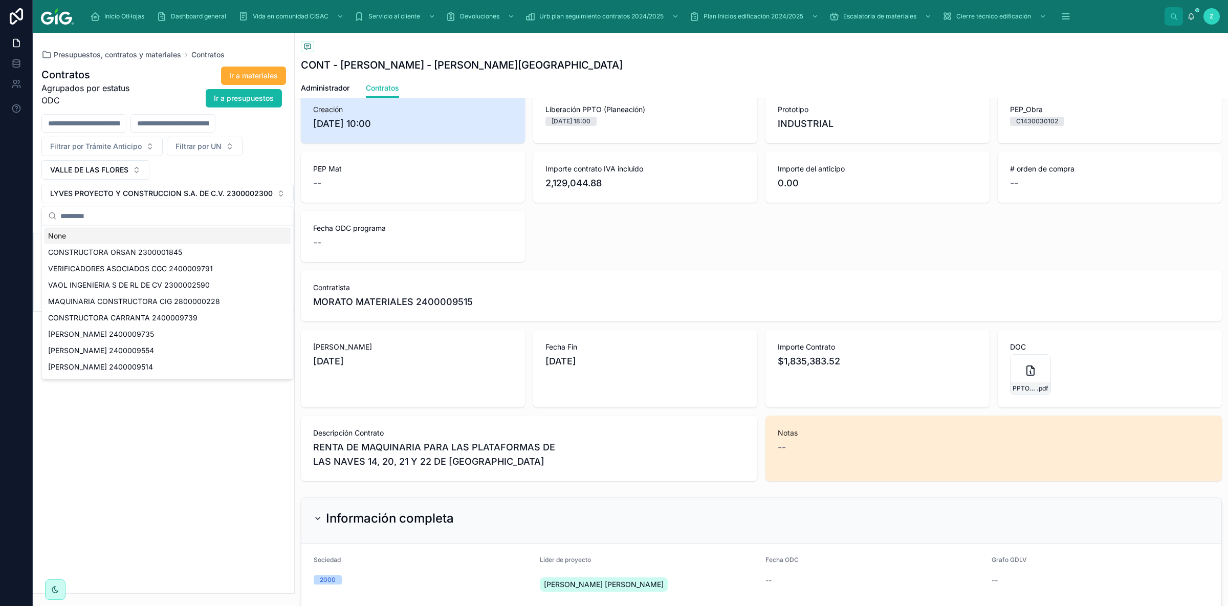
click at [82, 237] on div "None" at bounding box center [167, 236] width 247 height 16
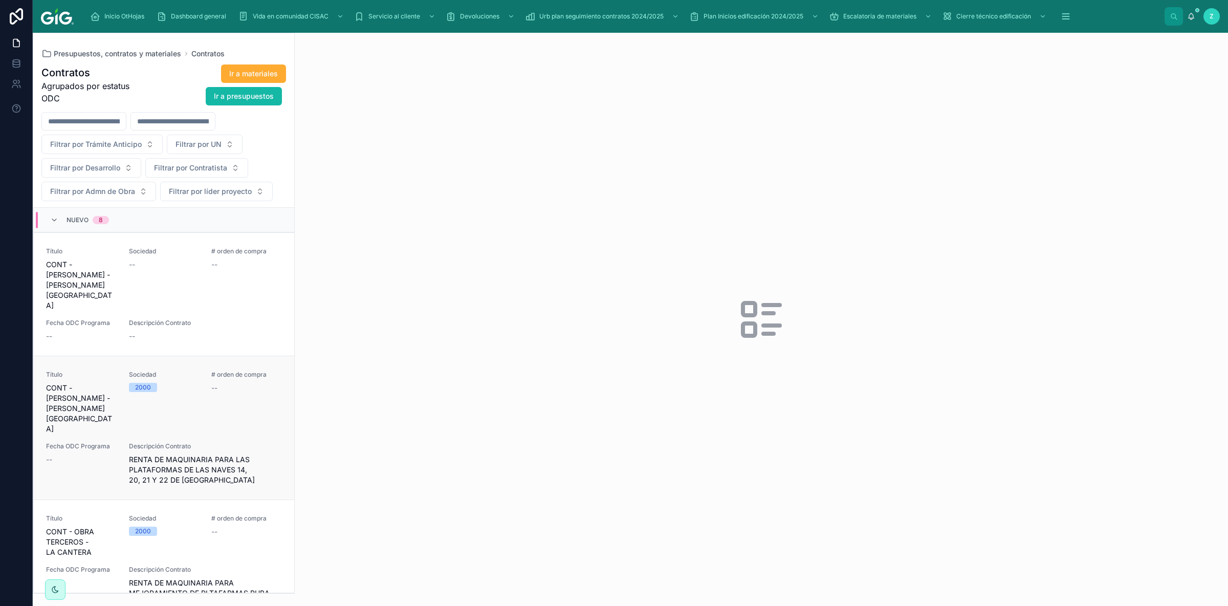
click at [197, 376] on div "Sociedad 2000" at bounding box center [164, 402] width 71 height 63
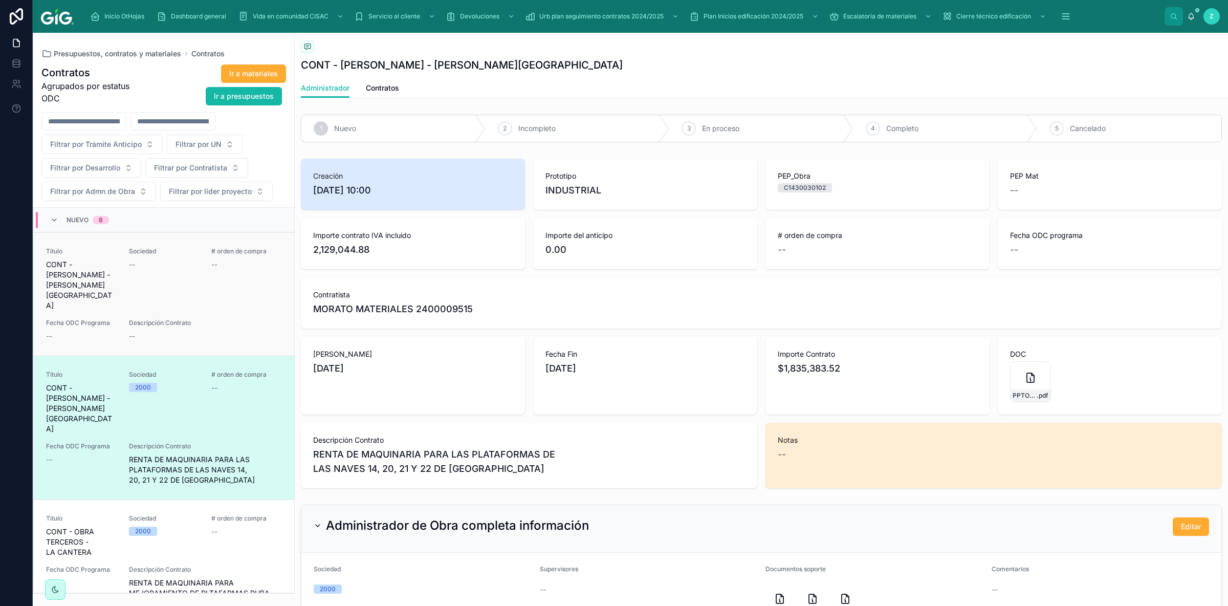
click at [232, 319] on div "Descripción Contrato --" at bounding box center [205, 330] width 153 height 23
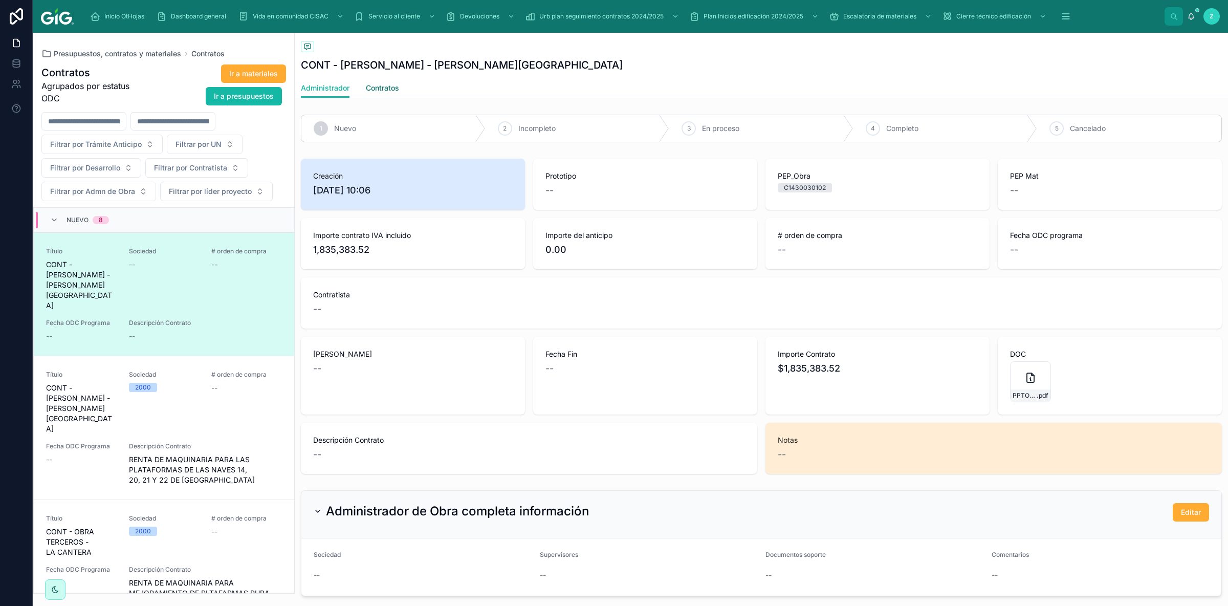
click at [396, 89] on span "Contratos" at bounding box center [382, 88] width 33 height 10
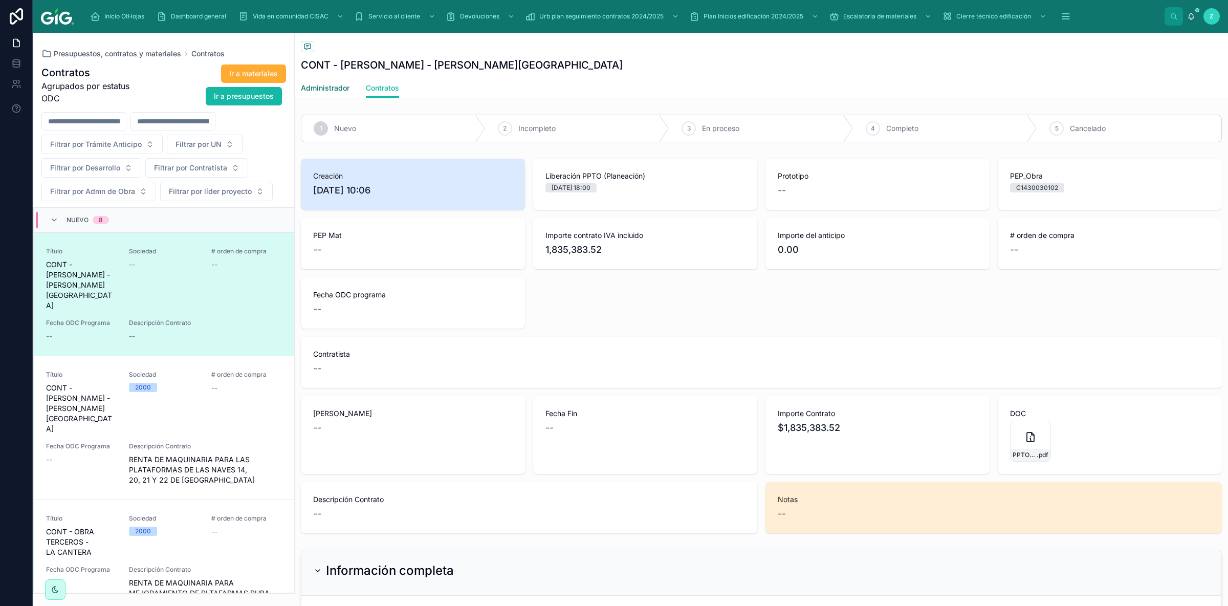
click at [335, 92] on span "Administrador" at bounding box center [325, 88] width 49 height 10
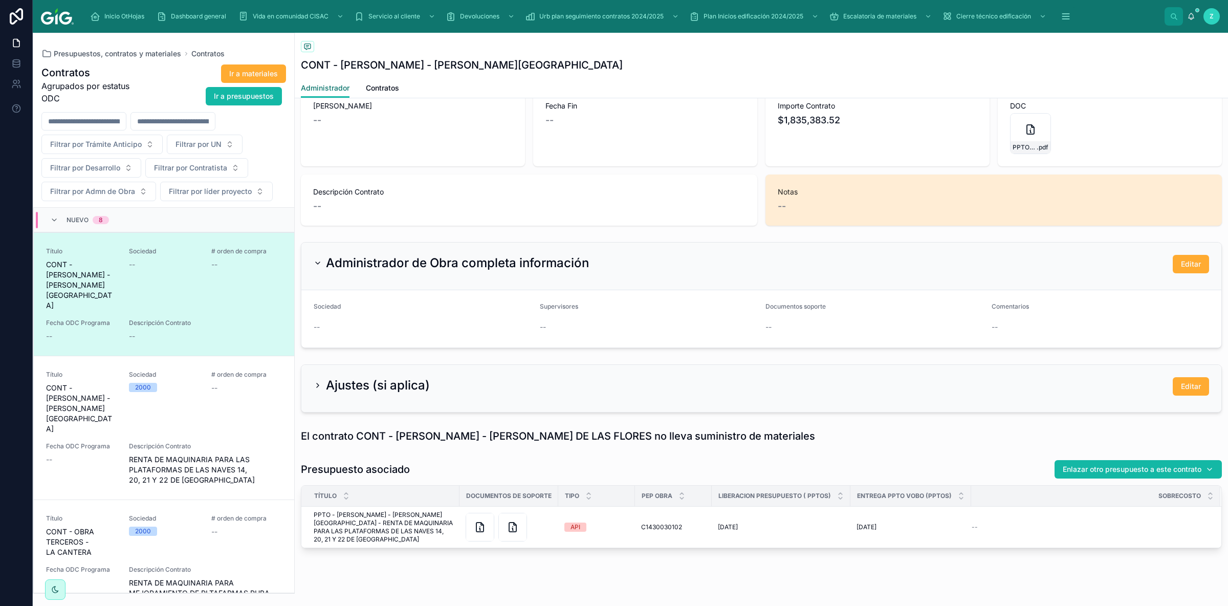
scroll to position [262, 0]
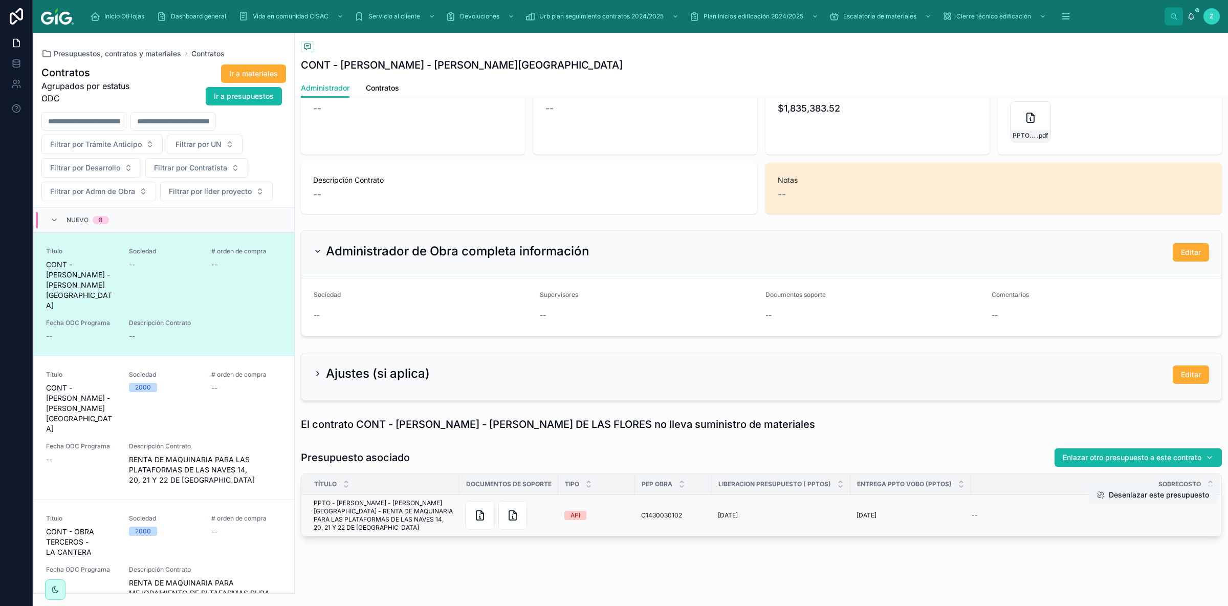
click at [1180, 494] on button "Desenlazar este presupuesto" at bounding box center [1153, 495] width 129 height 18
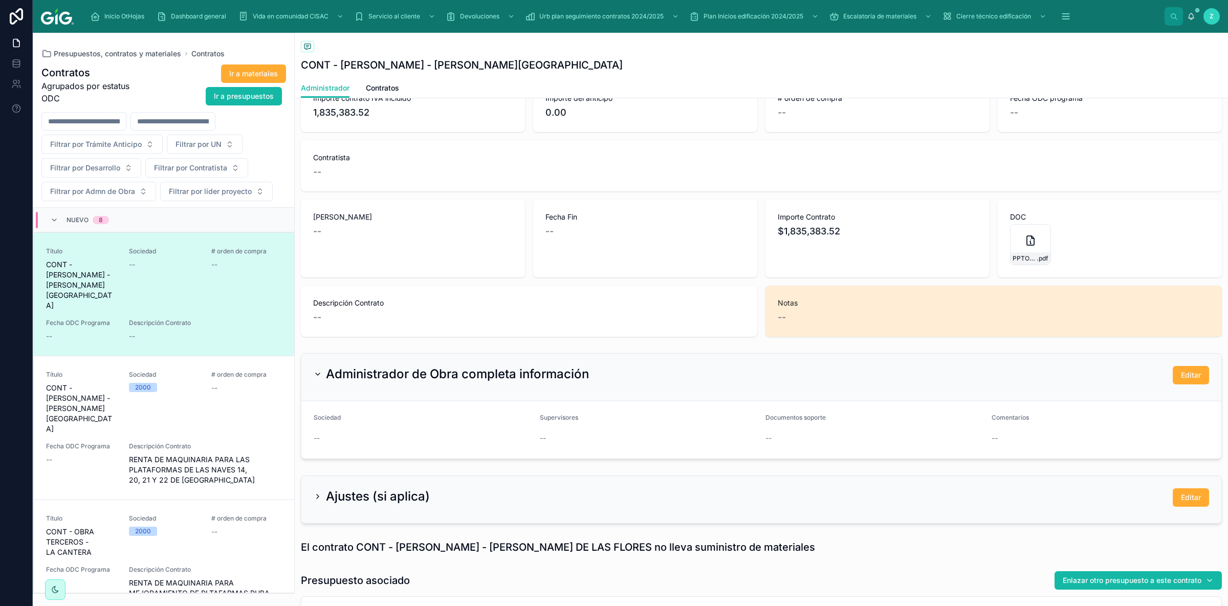
scroll to position [0, 0]
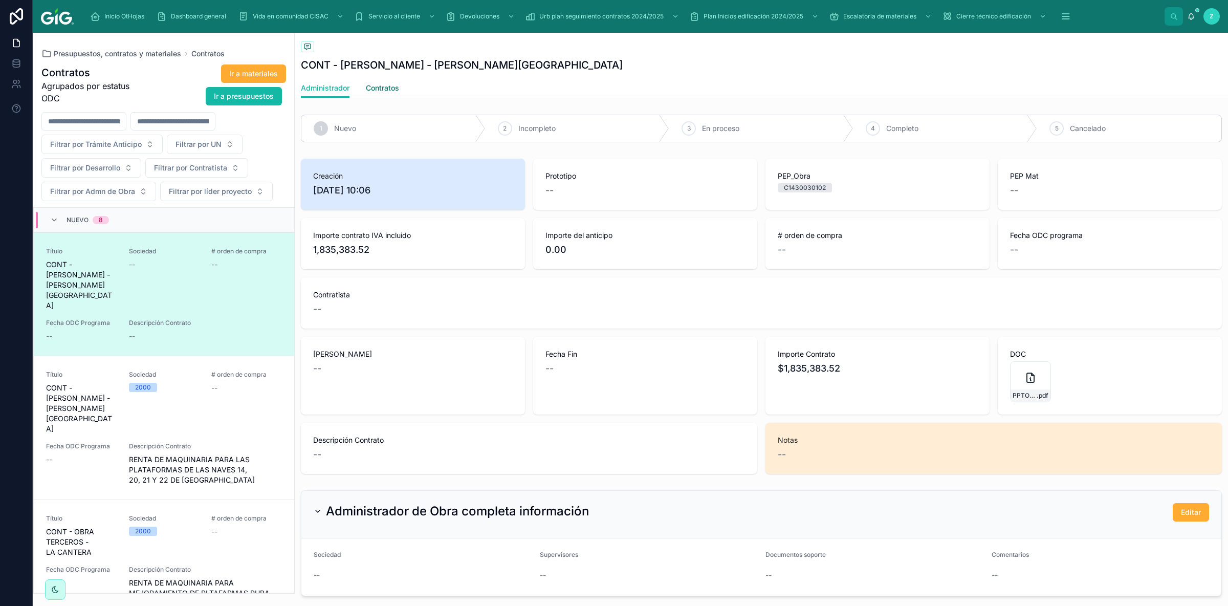
click at [394, 88] on span "Contratos" at bounding box center [382, 88] width 33 height 10
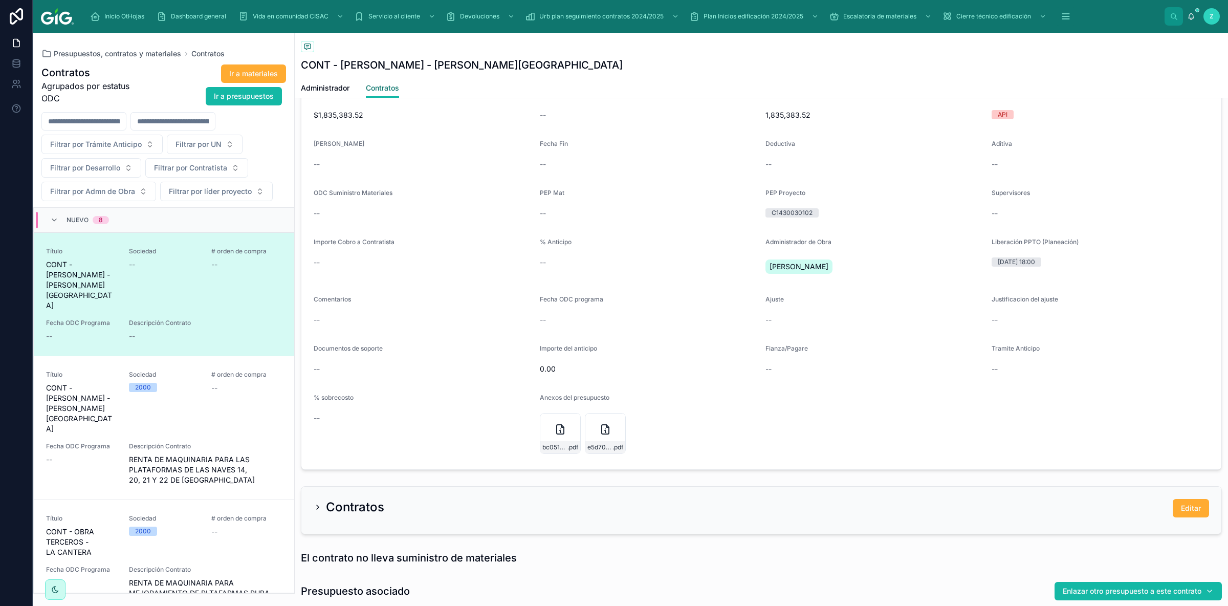
scroll to position [576, 0]
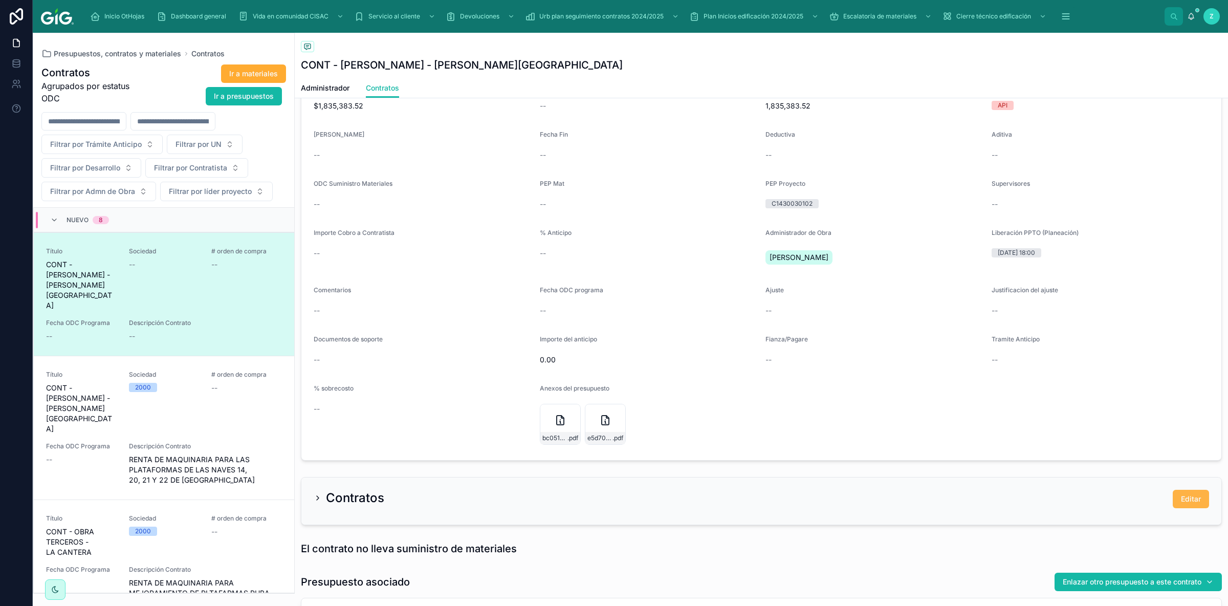
click at [1179, 498] on button "Editar" at bounding box center [1191, 499] width 36 height 18
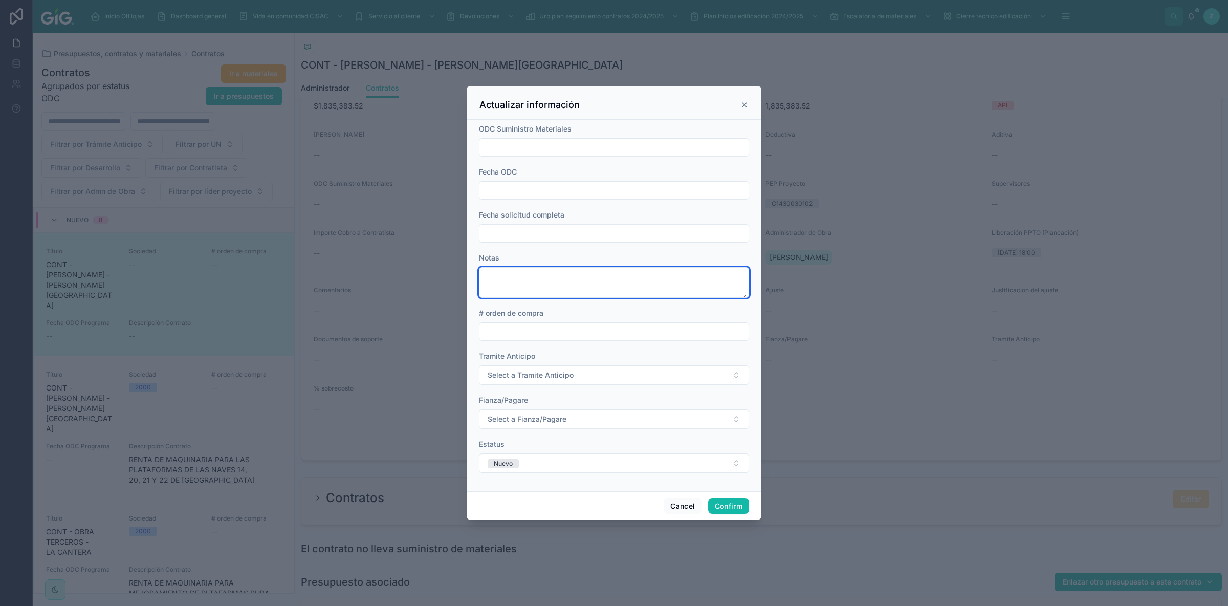
click at [566, 274] on textarea at bounding box center [614, 282] width 270 height 31
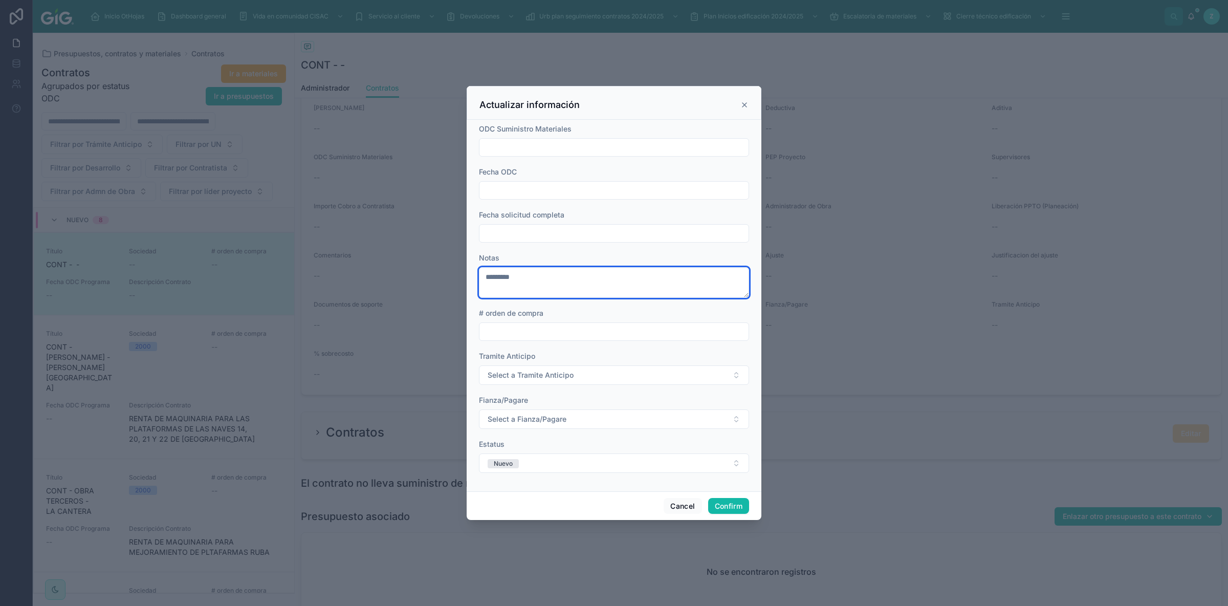
scroll to position [549, 0]
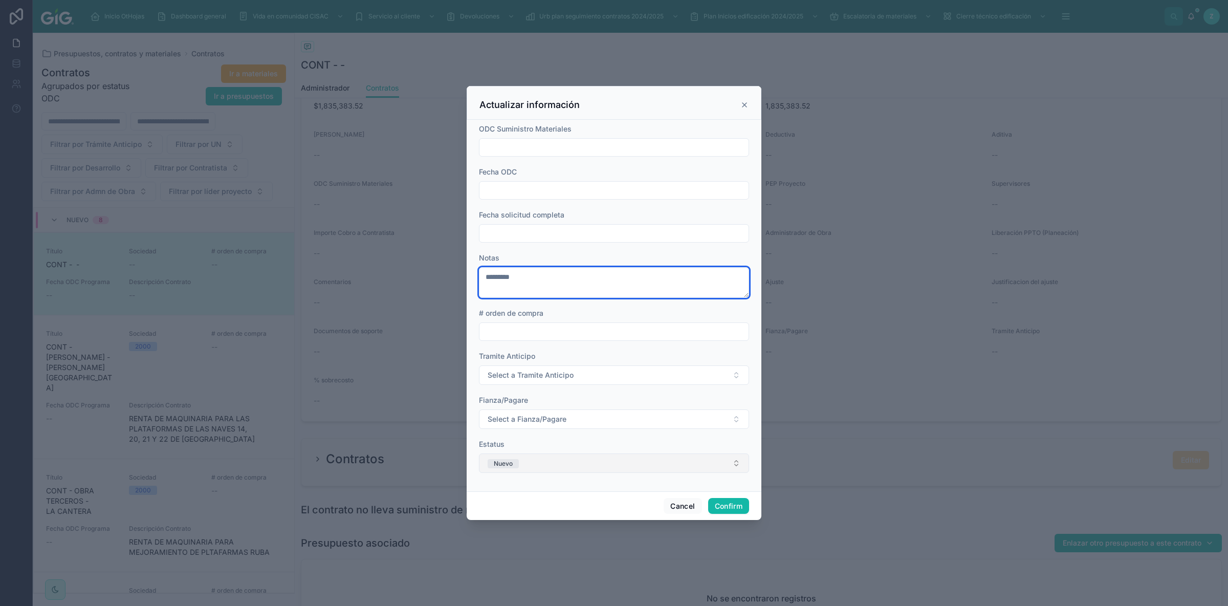
type textarea "*********"
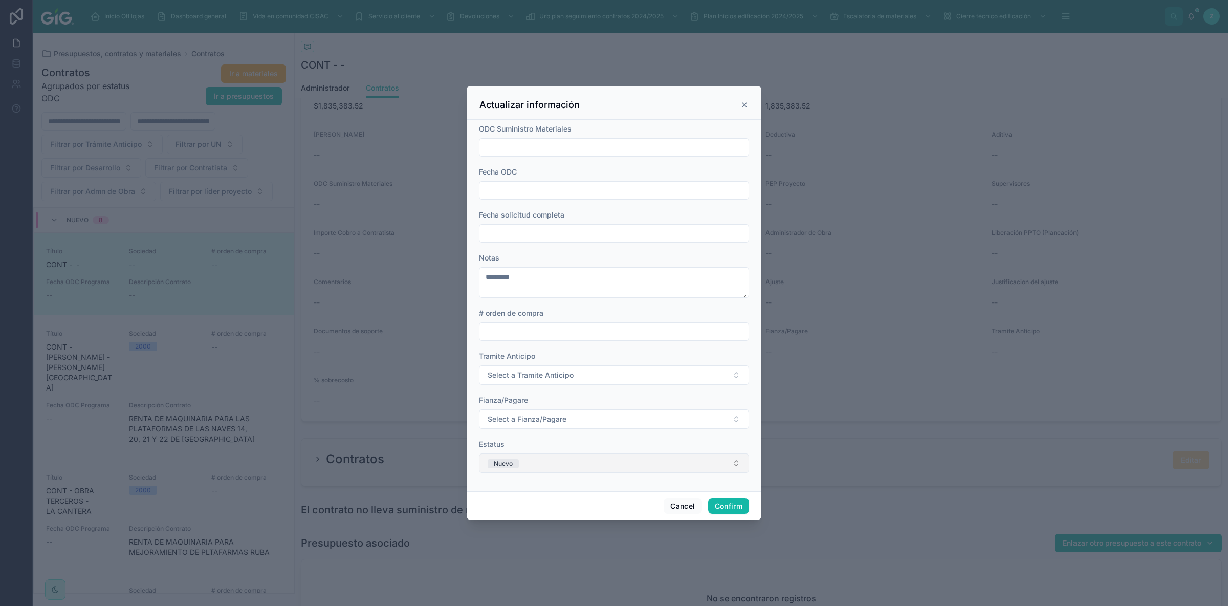
click at [558, 463] on button "Nuevo" at bounding box center [614, 462] width 270 height 19
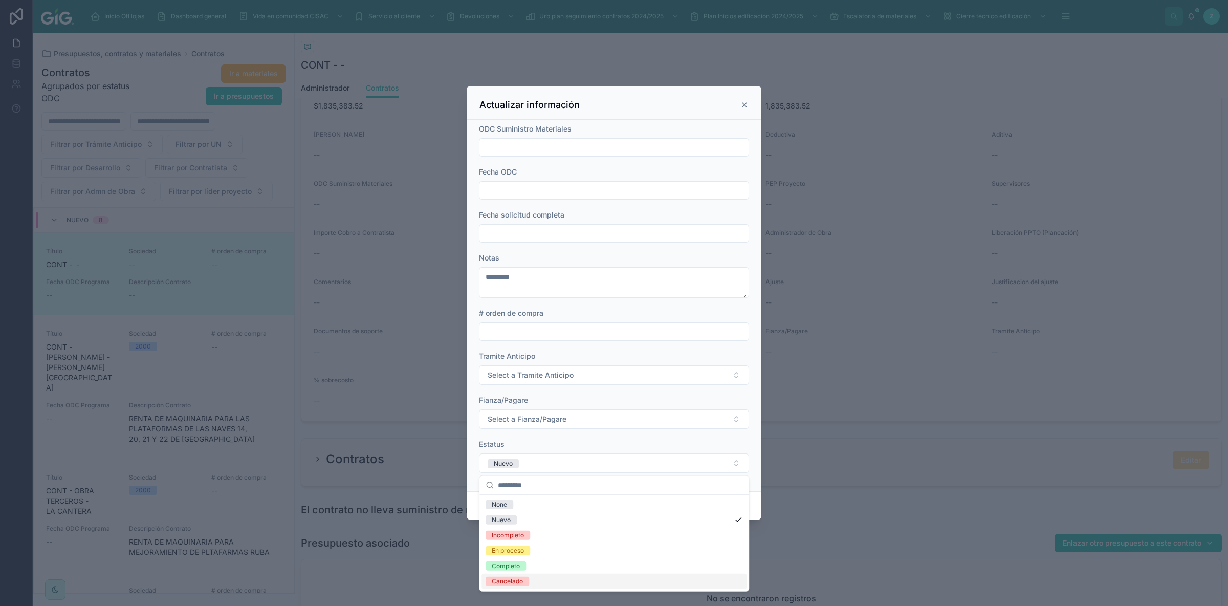
click at [521, 578] on div "Cancelado" at bounding box center [507, 581] width 31 height 9
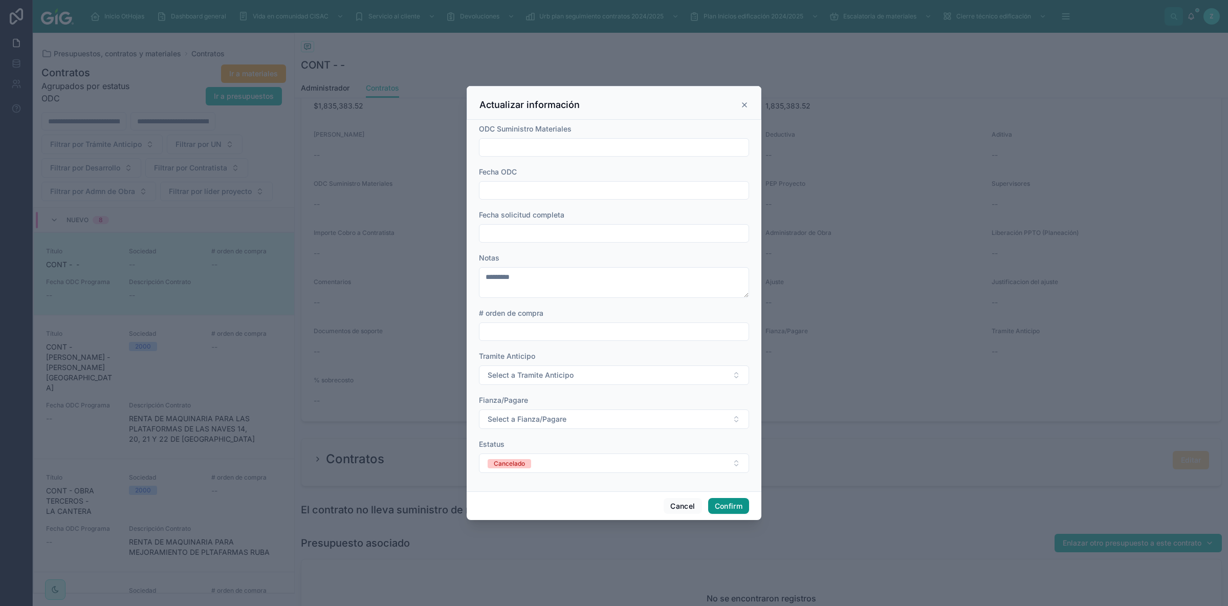
click at [729, 503] on button "Confirm" at bounding box center [728, 506] width 41 height 16
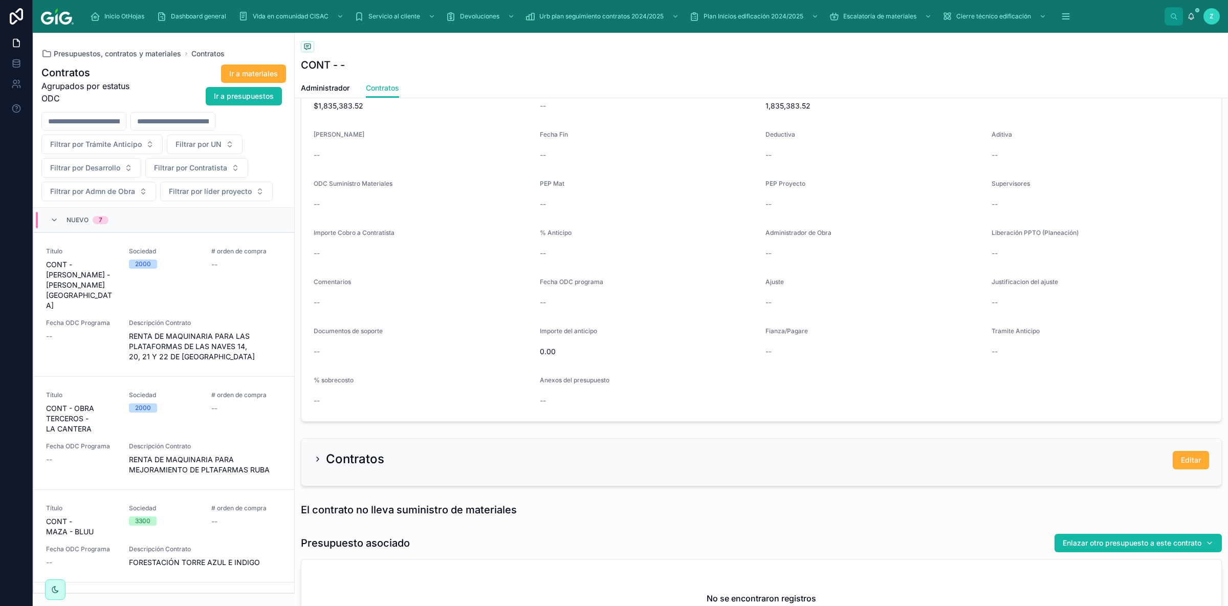
click at [115, 218] on div "Nuevo 7" at bounding box center [79, 220] width 83 height 16
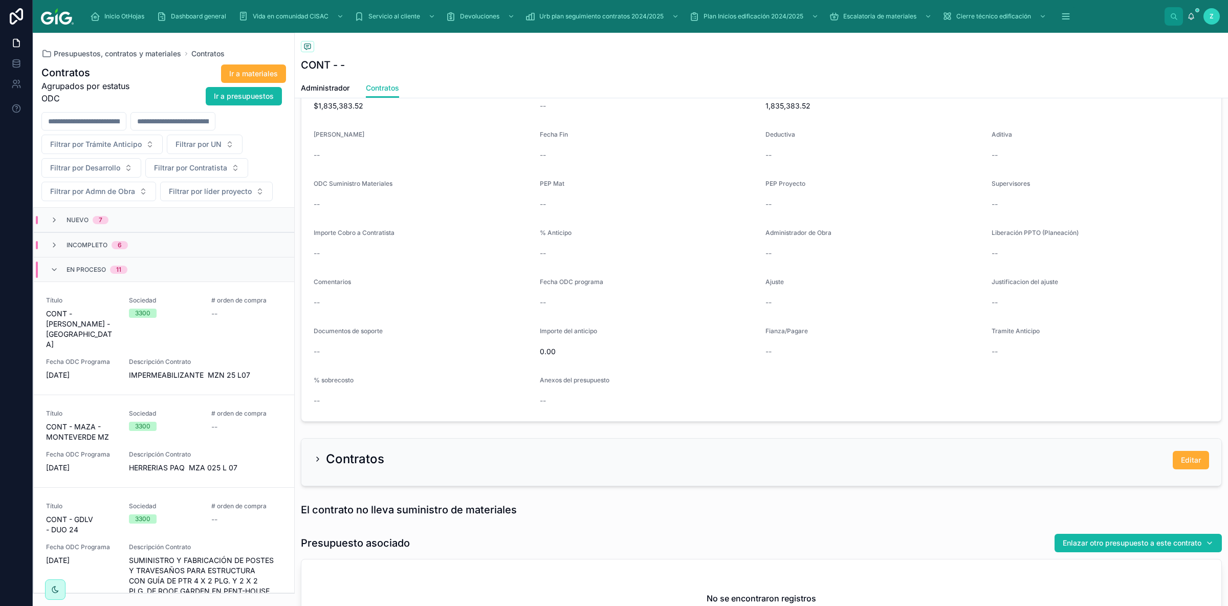
click at [123, 223] on div "Nuevo 7" at bounding box center [164, 220] width 260 height 25
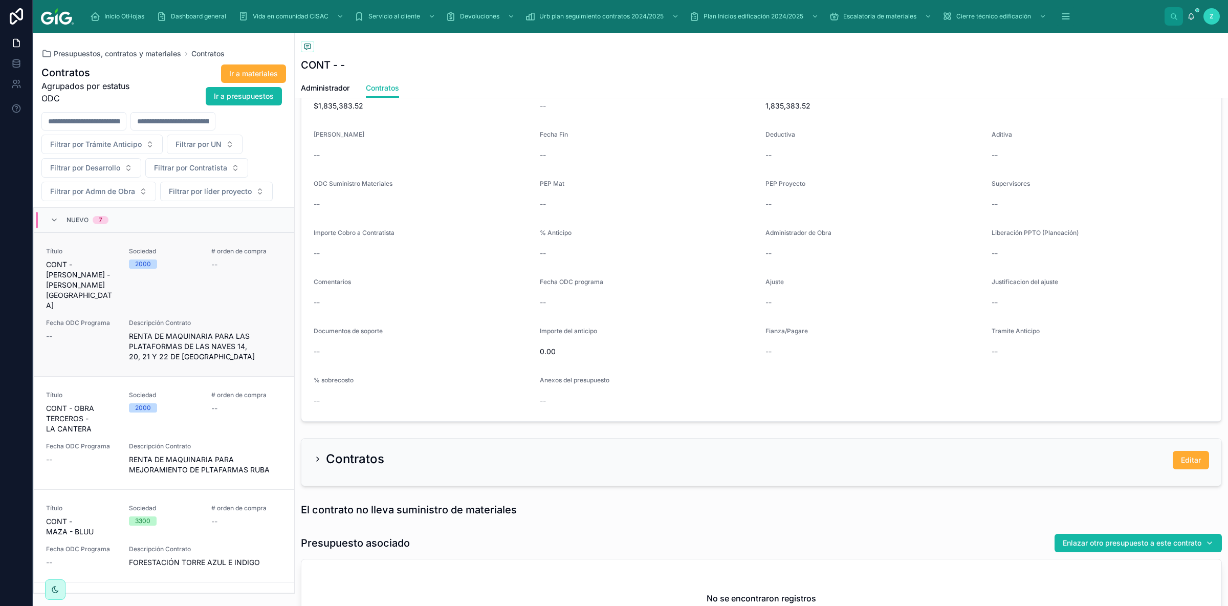
click at [177, 296] on div "Título CONT - GDLT - VALLE DE LAS FLORES Sociedad 2000 # orden de compra -- Fec…" at bounding box center [164, 304] width 236 height 115
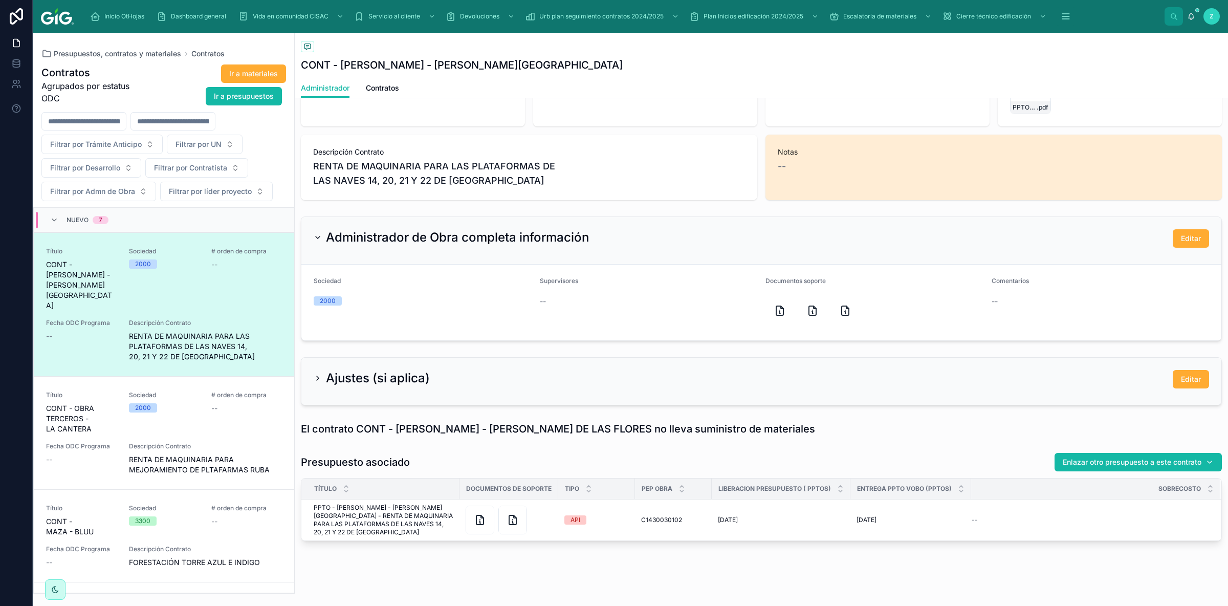
scroll to position [294, 0]
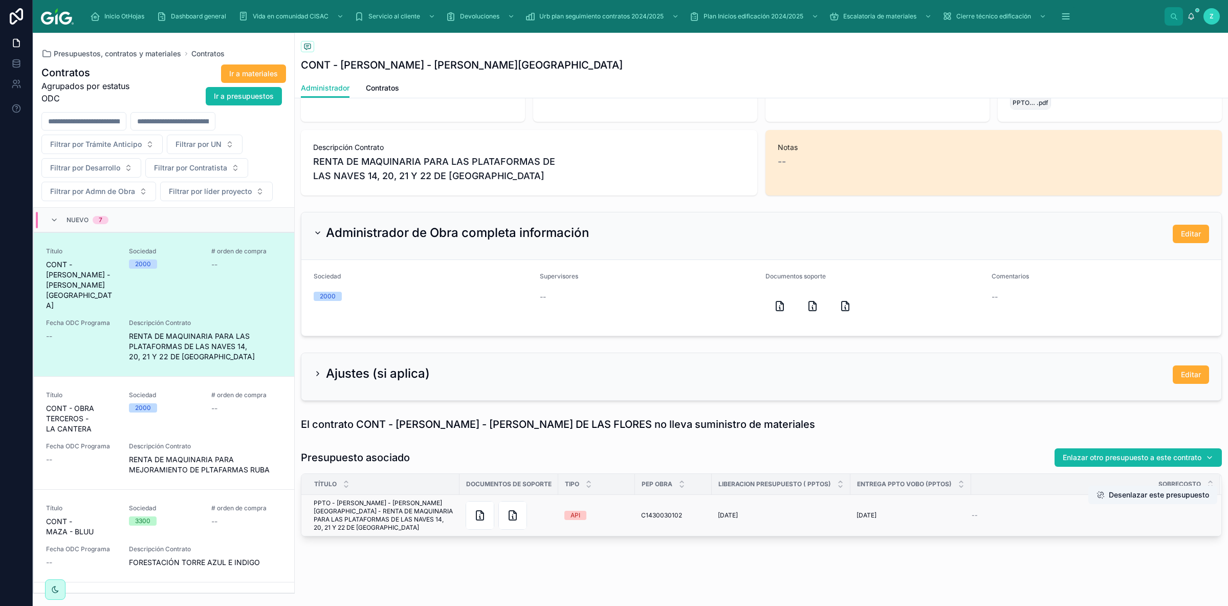
click at [403, 509] on span "PPTO - GDLT - VALLE DE LAS FLORES - RENTA DE MAQUINARIA PARA LAS PLATAFORMAS DE…" at bounding box center [384, 515] width 140 height 33
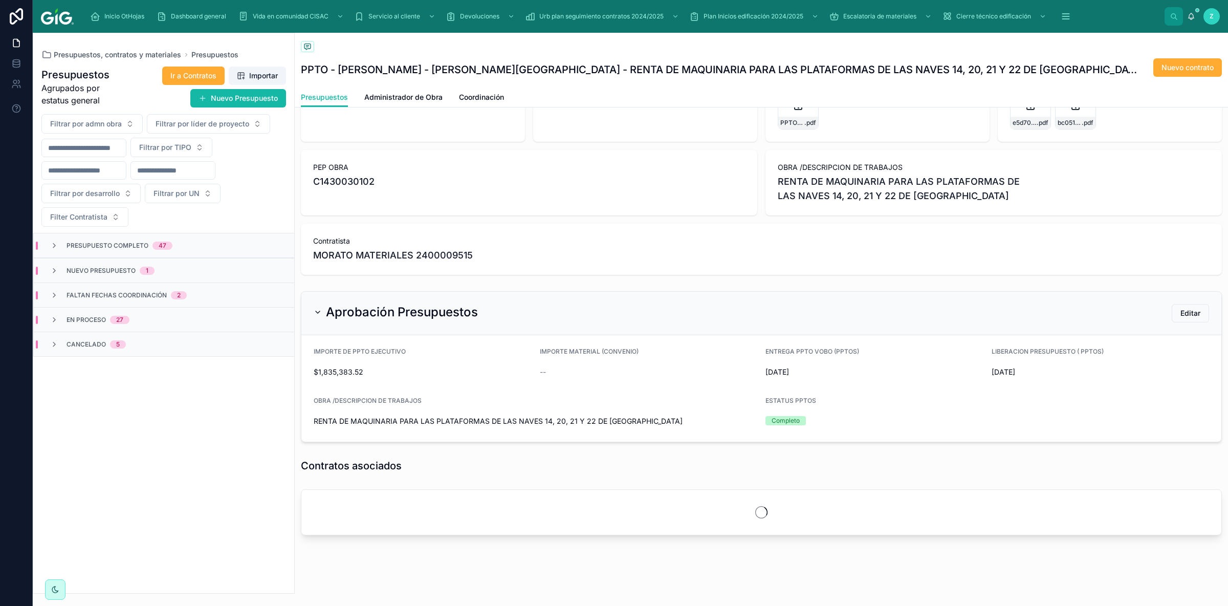
scroll to position [54, 0]
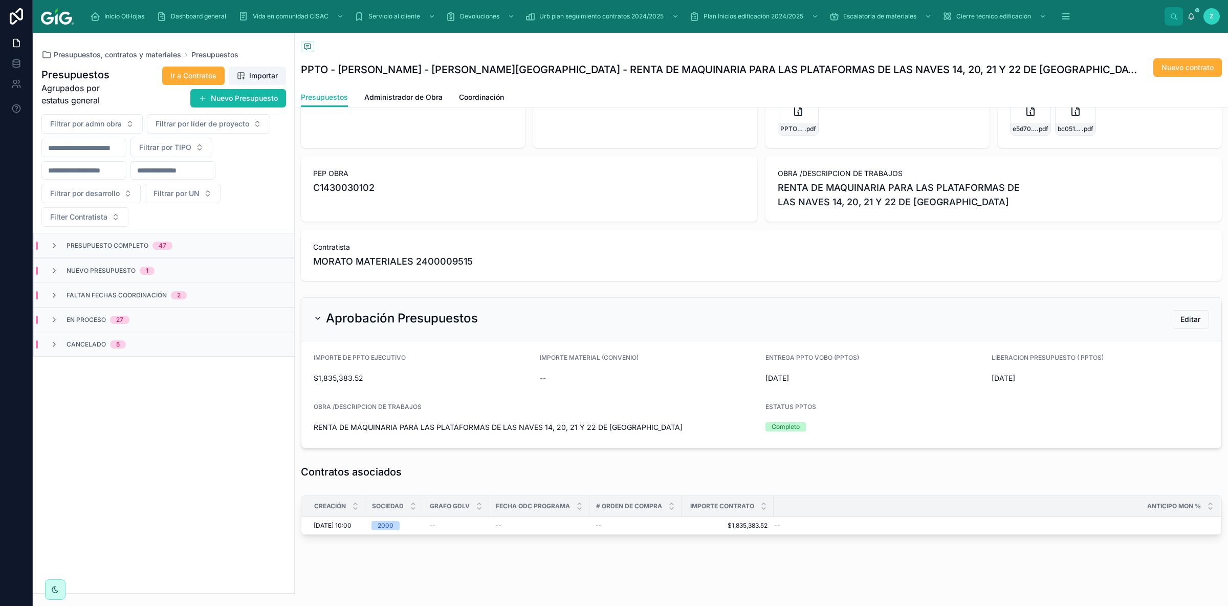
click at [1014, 254] on div "MORATO MATERIALES 2400009515" at bounding box center [761, 261] width 897 height 14
click at [351, 522] on span "1/10/2025 10:00" at bounding box center [333, 526] width 38 height 8
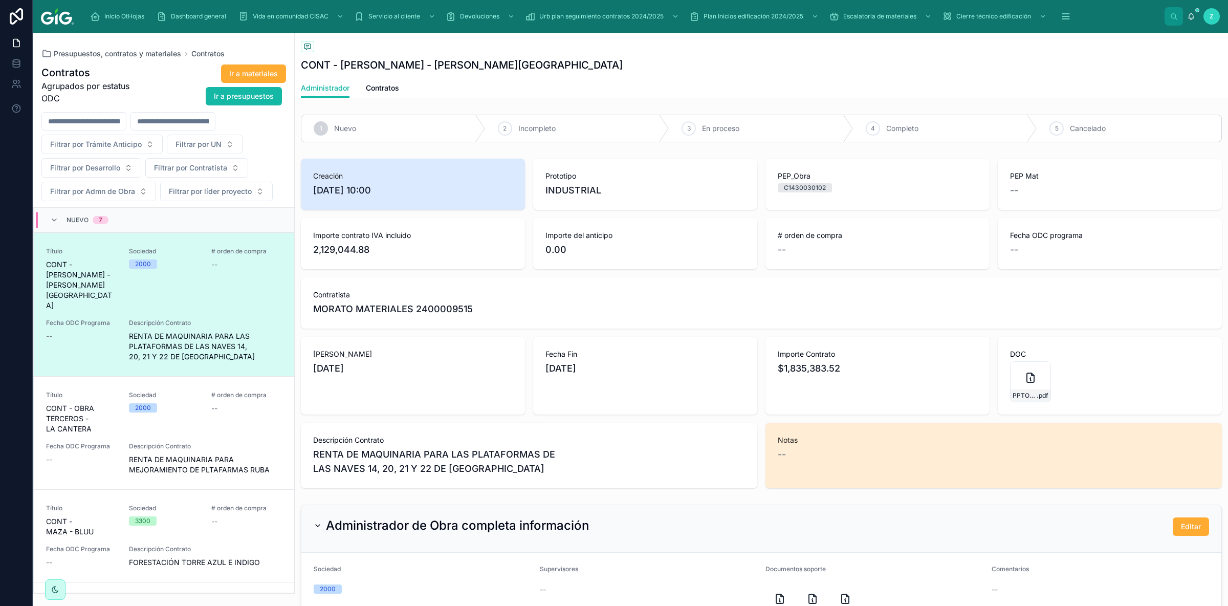
scroll to position [24, 0]
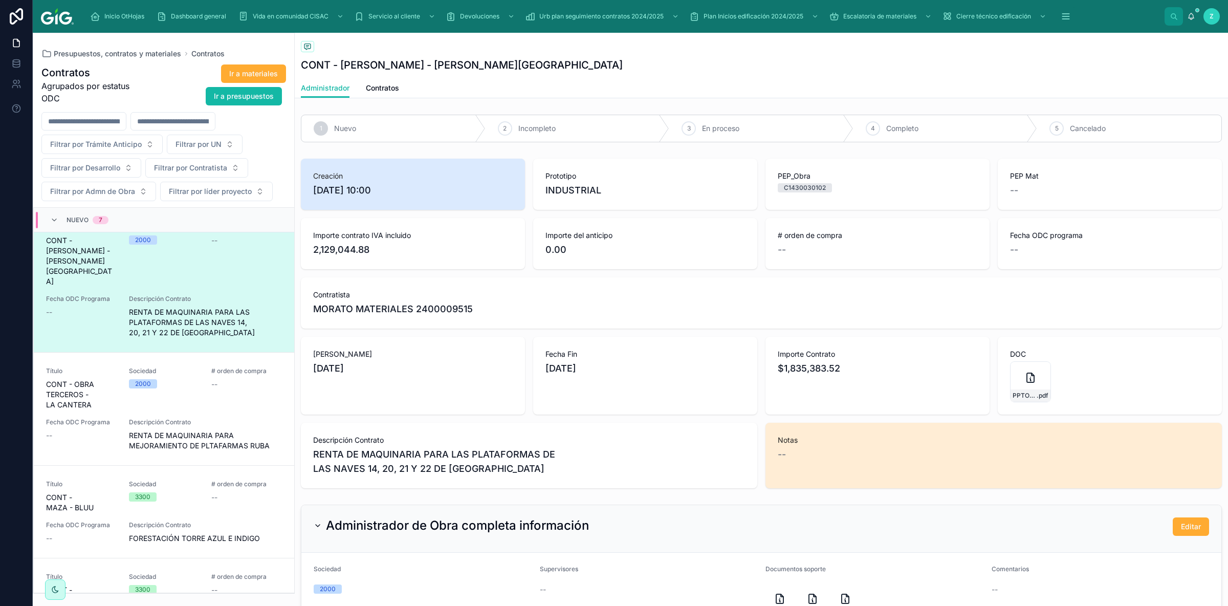
drag, startPoint x: 397, startPoint y: 192, endPoint x: 309, endPoint y: 192, distance: 88.5
click at [313, 192] on span "1/10/2025 10:00" at bounding box center [413, 190] width 200 height 14
copy span "1/10/2025 10:00"
click at [111, 223] on div "Nuevo 7" at bounding box center [79, 220] width 83 height 16
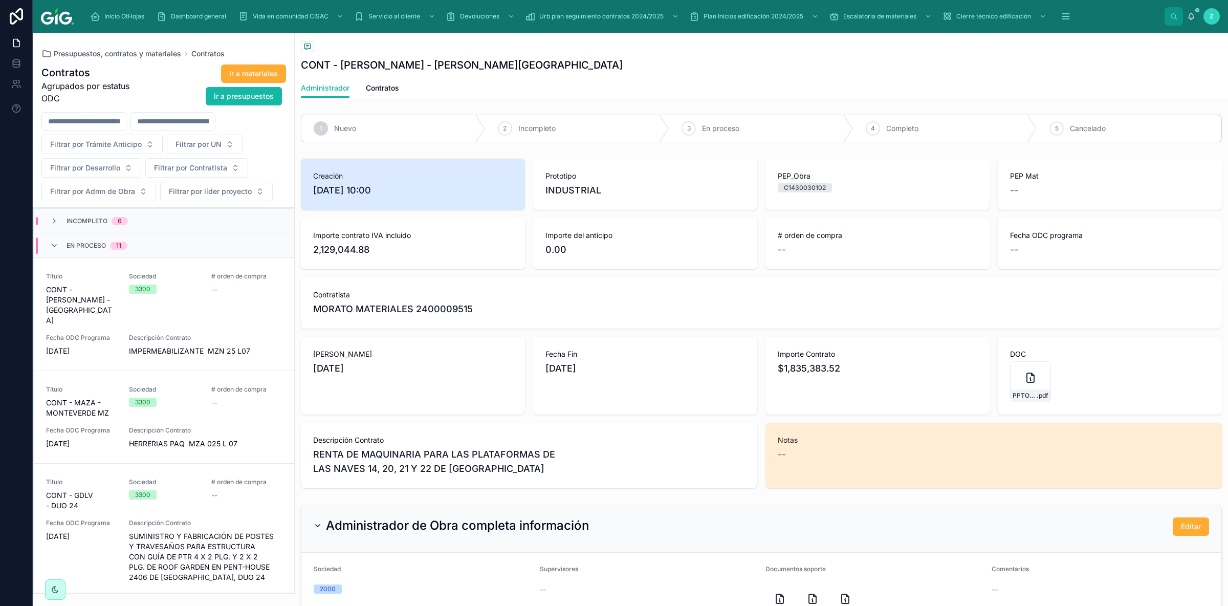
click at [143, 250] on div "En proceso 11" at bounding box center [164, 245] width 260 height 25
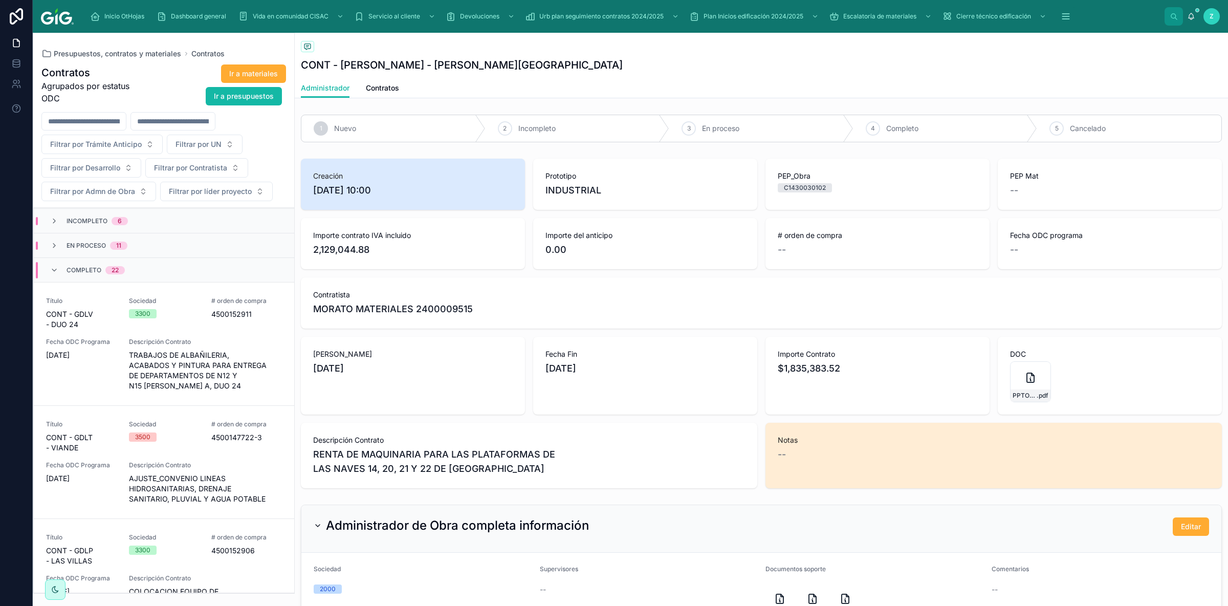
click at [143, 274] on div "Completo 22" at bounding box center [164, 269] width 260 height 25
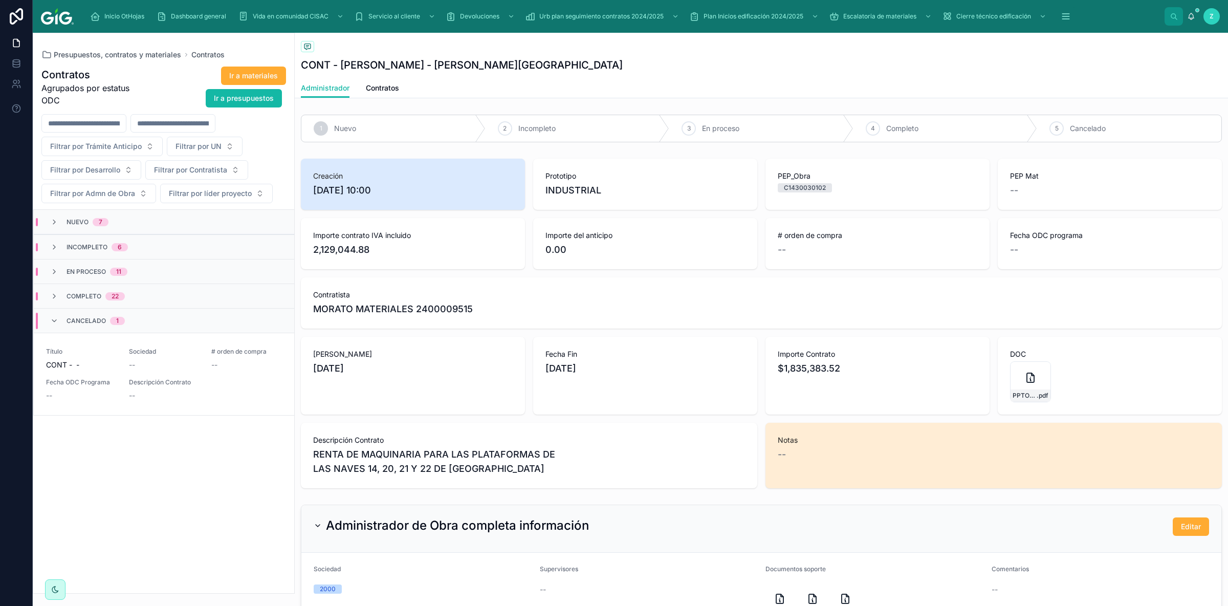
click at [94, 325] on span "Cancelado" at bounding box center [86, 321] width 39 height 8
click at [161, 224] on div "Nuevo 7" at bounding box center [164, 222] width 260 height 25
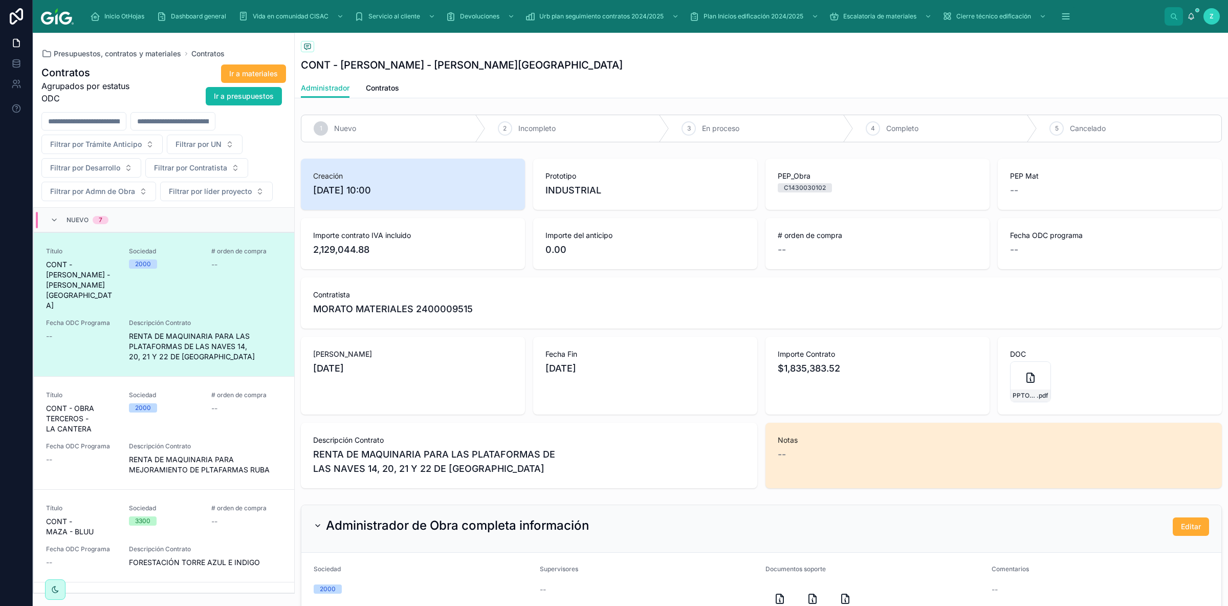
click at [399, 187] on span "1/10/2025 10:00" at bounding box center [413, 190] width 200 height 14
drag, startPoint x: 387, startPoint y: 189, endPoint x: 313, endPoint y: 189, distance: 74.2
click at [313, 189] on span "1/10/2025 10:00" at bounding box center [413, 190] width 200 height 14
copy span "1/10/2025 10:00"
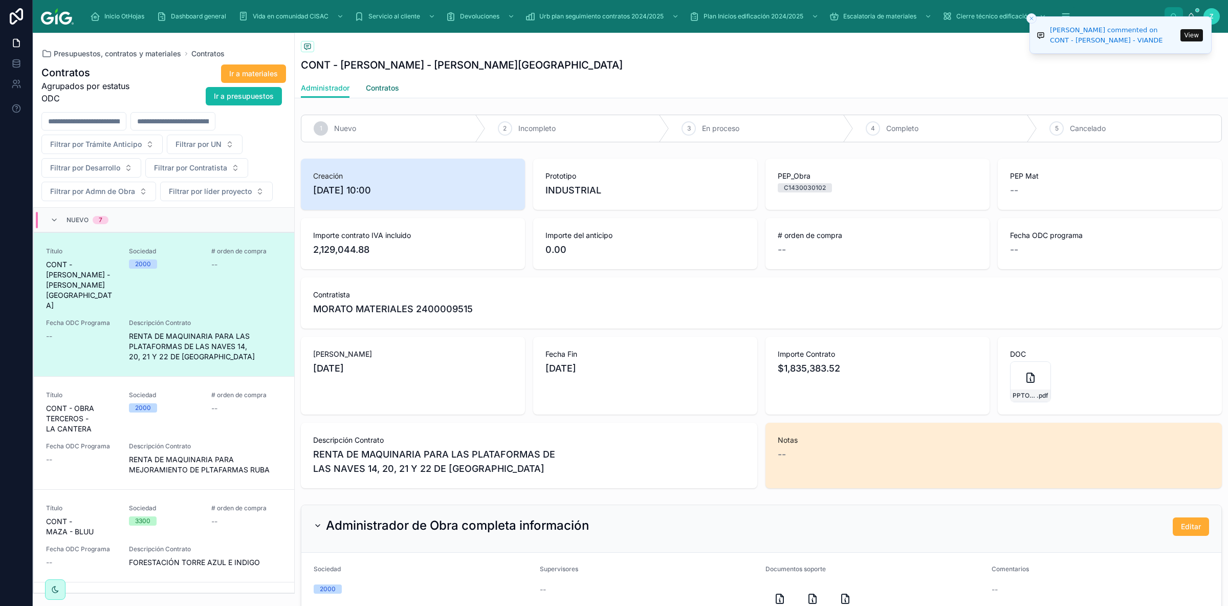
click at [389, 86] on span "Contratos" at bounding box center [382, 88] width 33 height 10
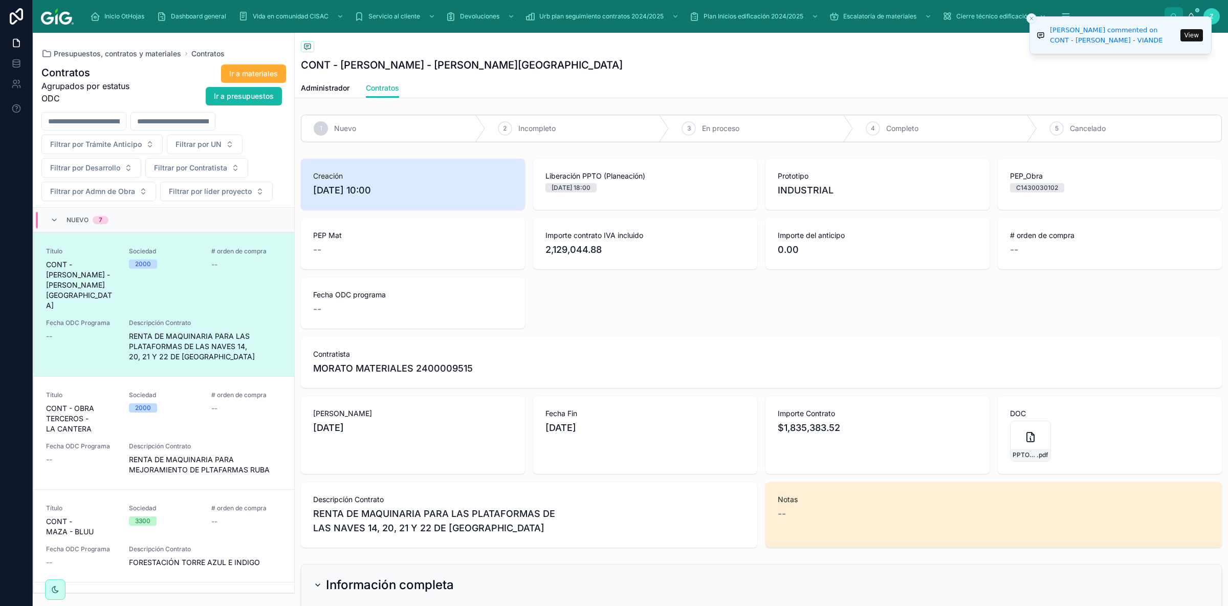
click at [1197, 37] on button "View" at bounding box center [1192, 35] width 23 height 12
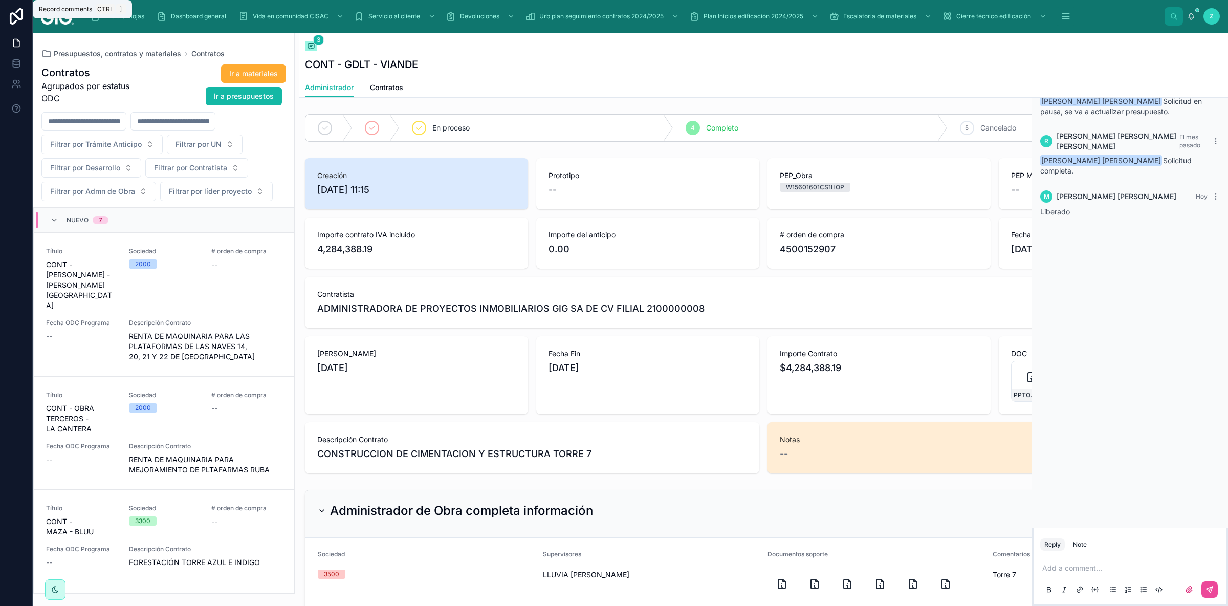
click at [314, 45] on icon at bounding box center [311, 46] width 8 height 8
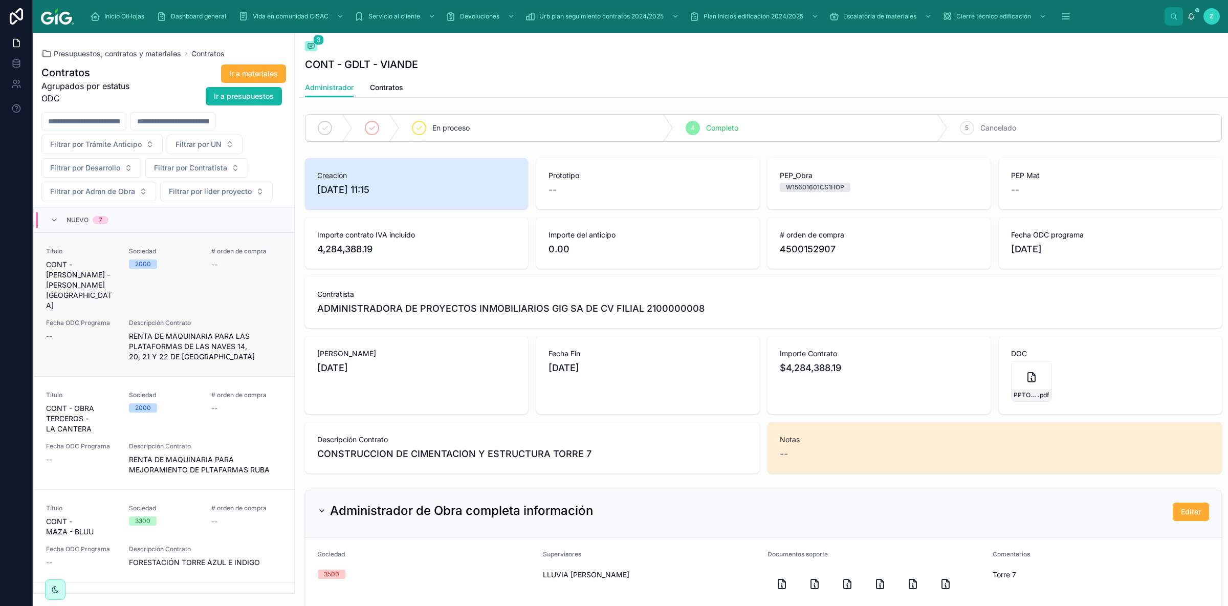
click at [179, 279] on div "Sociedad 2000" at bounding box center [164, 278] width 71 height 63
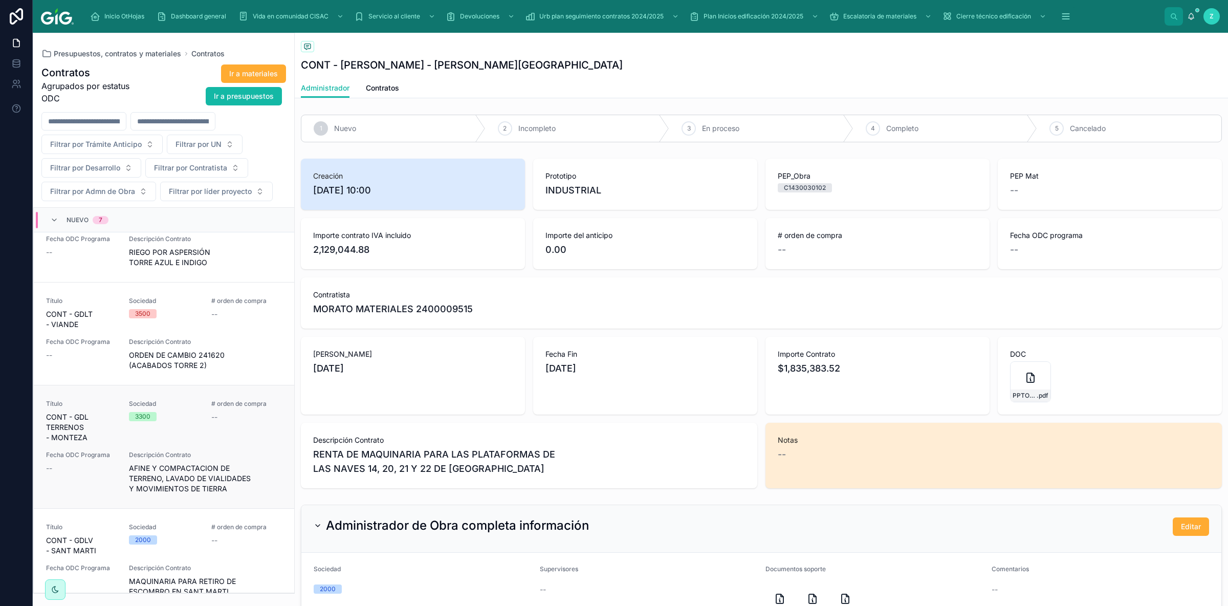
scroll to position [521, 0]
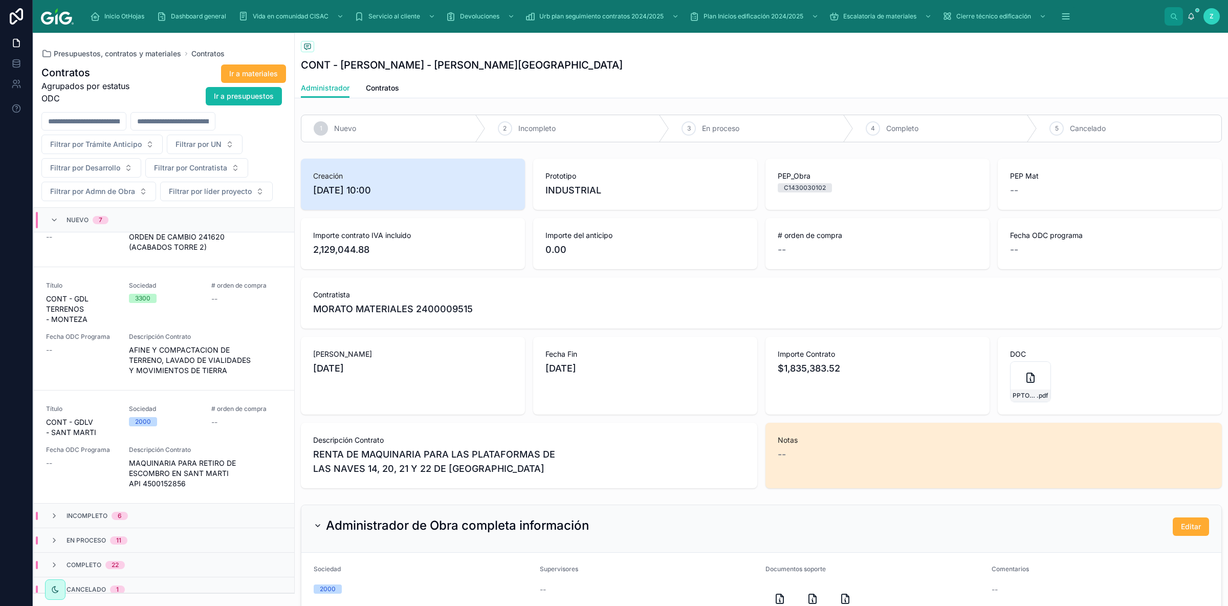
click at [180, 580] on div "Cancelado 1" at bounding box center [164, 589] width 260 height 25
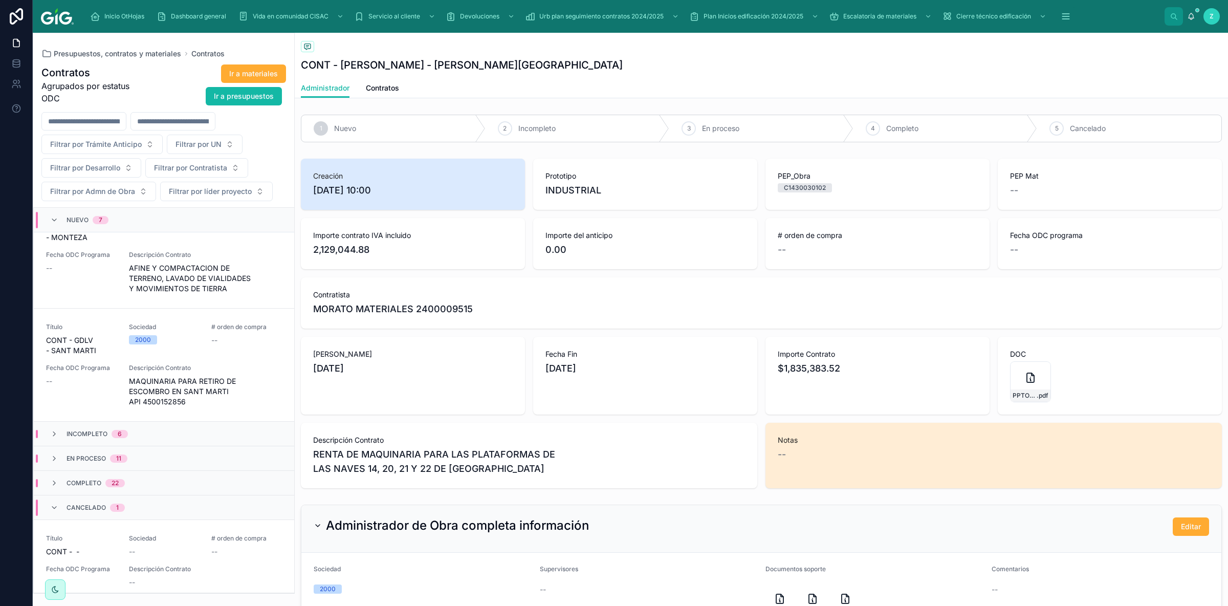
scroll to position [604, 0]
click at [206, 524] on link "Título CONT - - Sociedad -- # orden de compra -- Fecha ODC Programa -- Descripc…" at bounding box center [164, 559] width 260 height 82
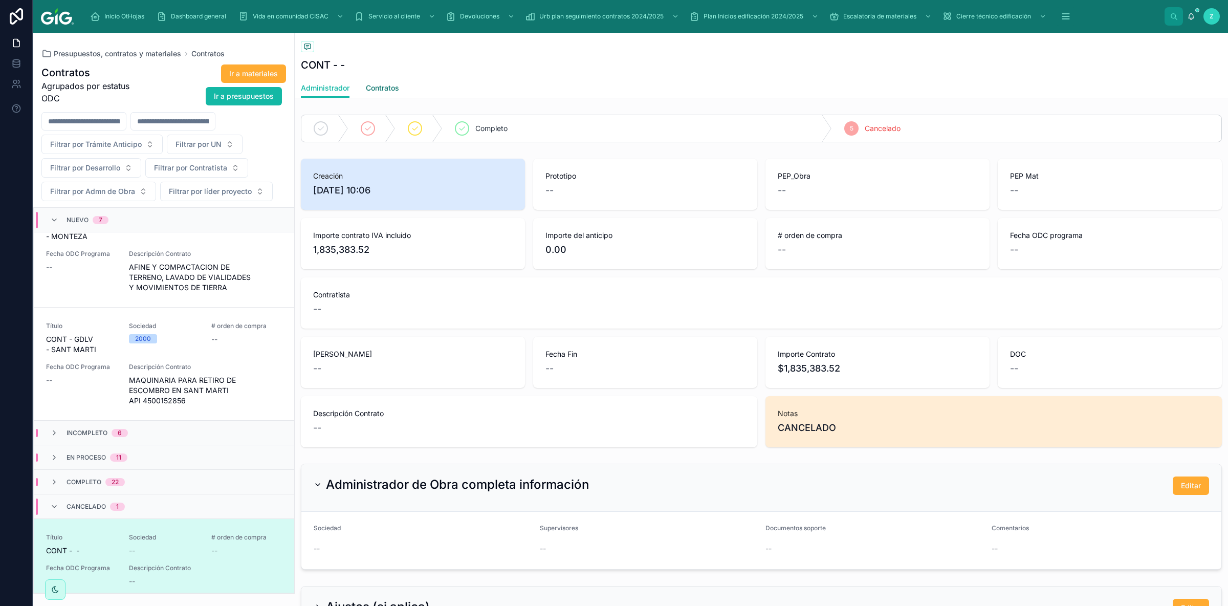
click at [393, 91] on span "Contratos" at bounding box center [382, 88] width 33 height 10
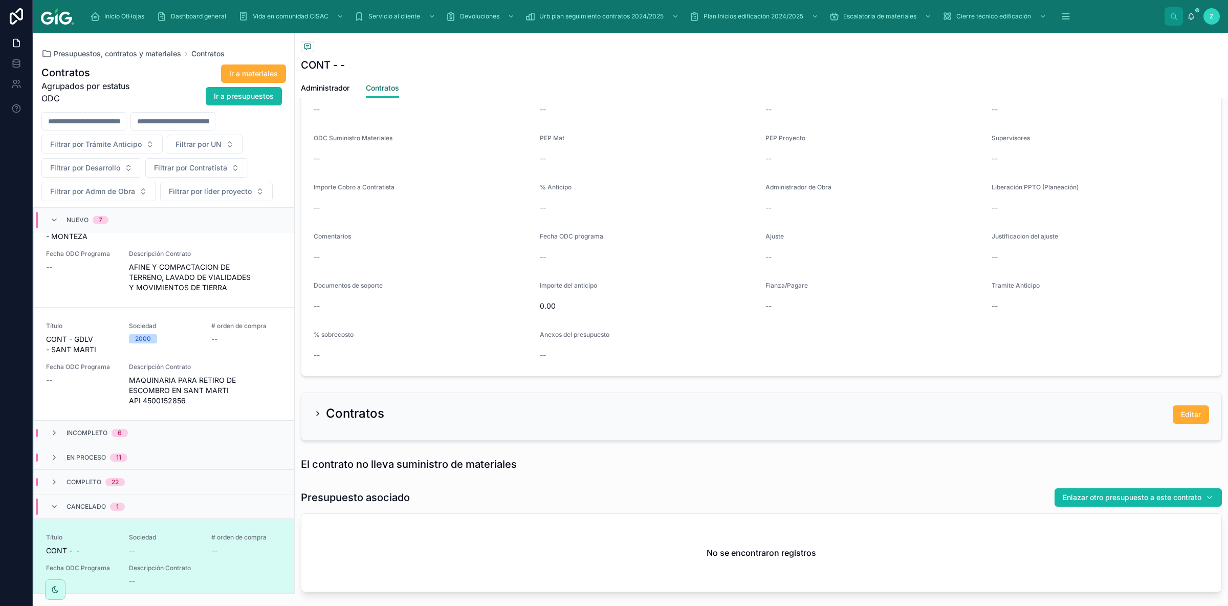
scroll to position [633, 0]
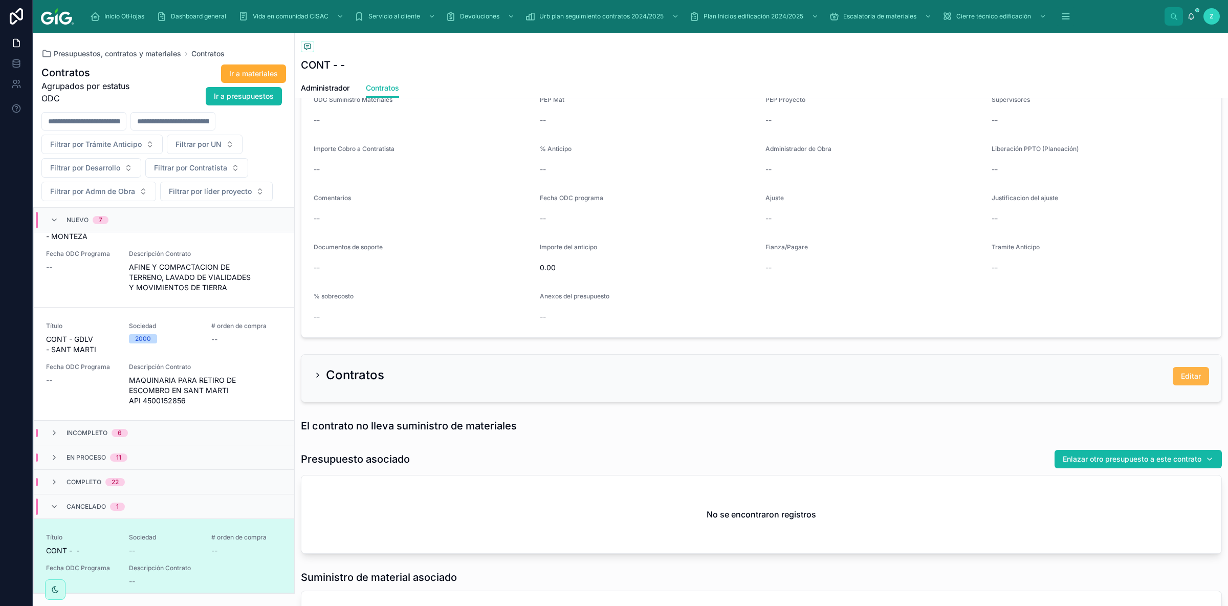
click at [1190, 378] on span "Editar" at bounding box center [1191, 376] width 20 height 10
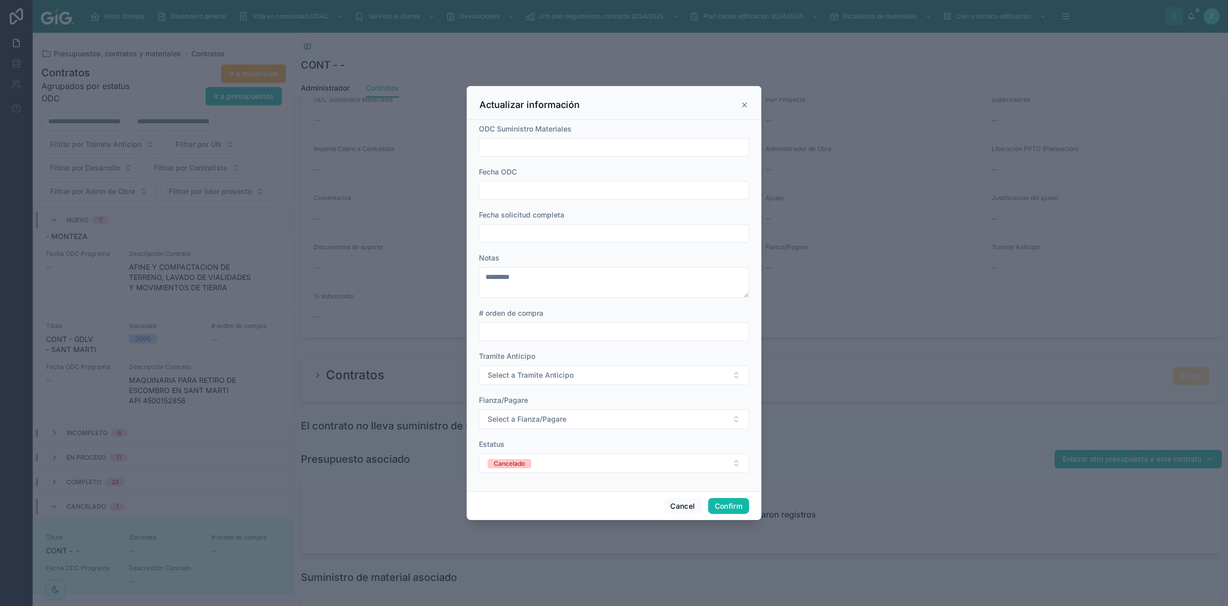
click at [572, 337] on input "text" at bounding box center [614, 331] width 269 height 14
type input "*********"
click at [731, 503] on button "Confirm" at bounding box center [728, 506] width 41 height 16
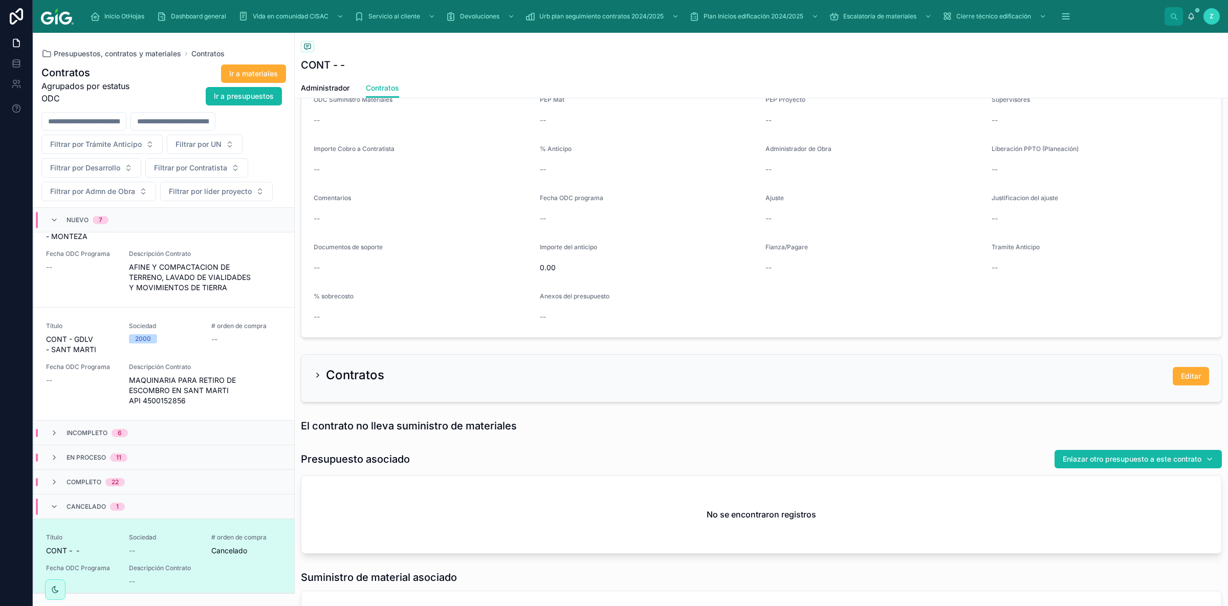
click at [110, 498] on div "Cancelado 1" at bounding box center [96, 506] width 58 height 16
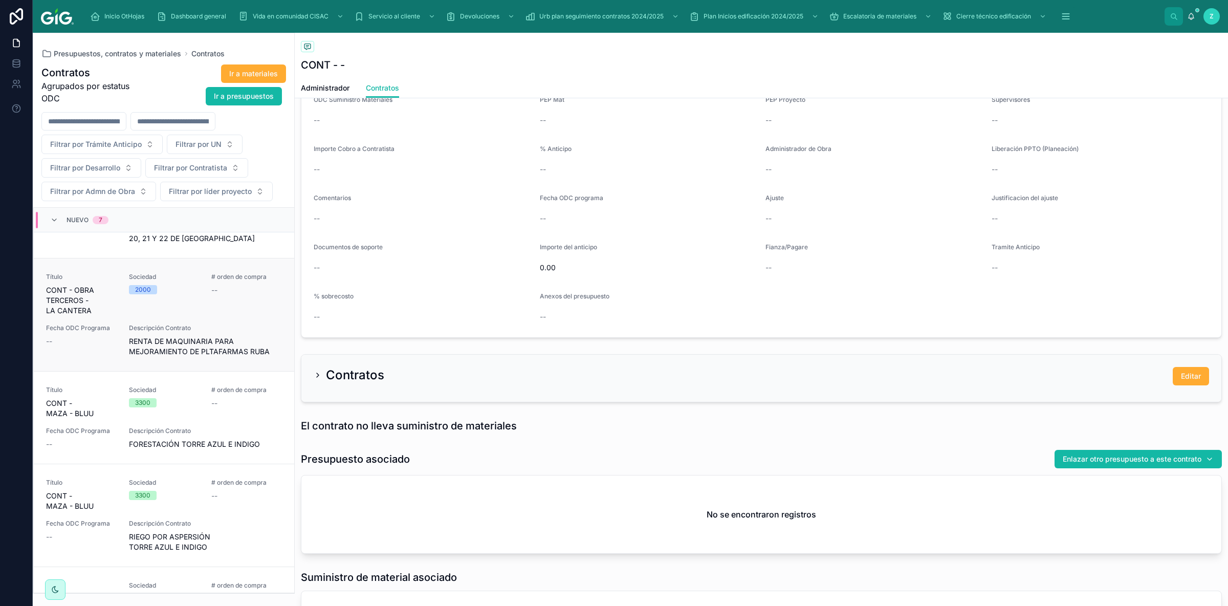
scroll to position [0, 0]
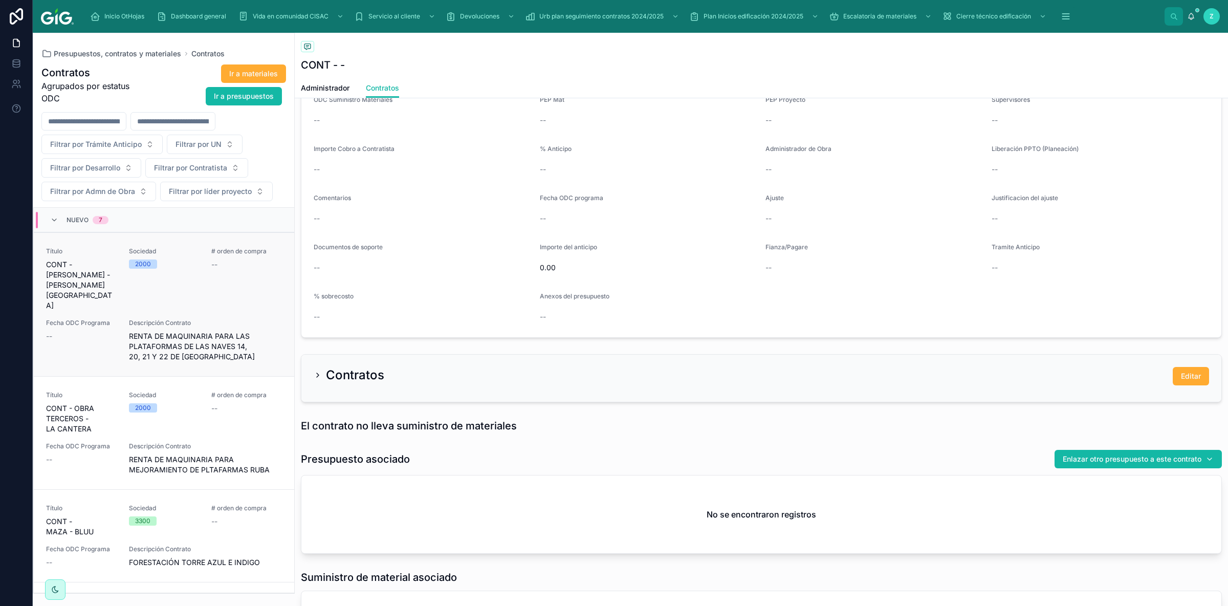
click at [171, 337] on span "RENTA DE MAQUINARIA PARA LAS PLATAFORMAS DE LAS NAVES 14, 20, 21 Y 22 DE VALLE …" at bounding box center [205, 346] width 153 height 31
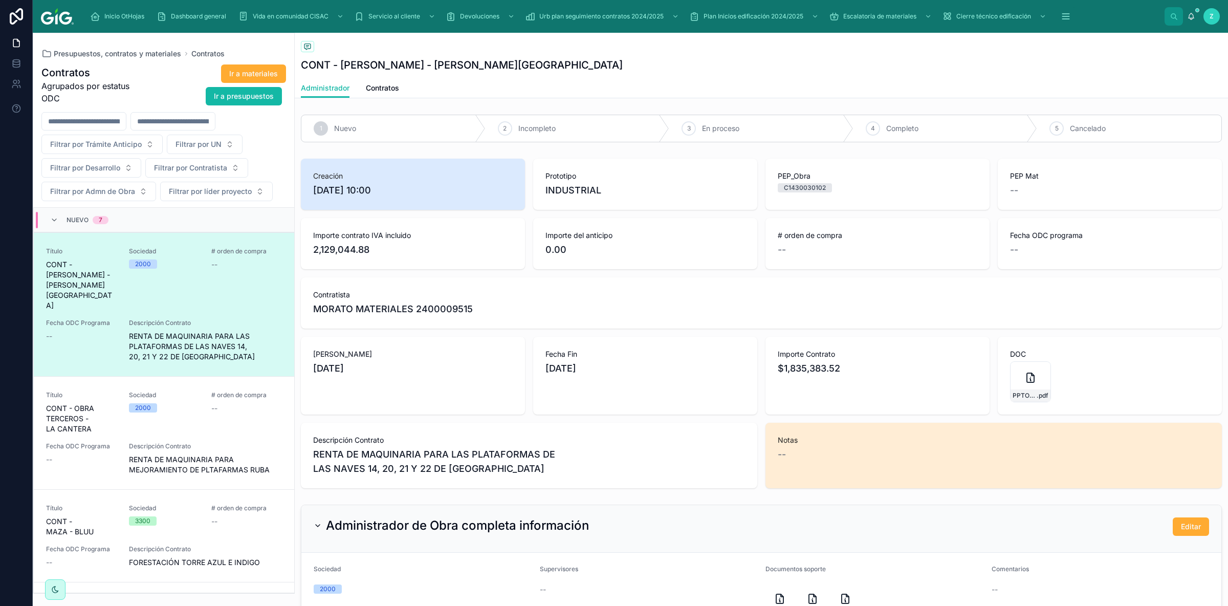
click at [464, 187] on span "1/10/2025 10:00" at bounding box center [413, 190] width 200 height 14
drag, startPoint x: 392, startPoint y: 191, endPoint x: 308, endPoint y: 190, distance: 83.9
click at [313, 190] on span "1/10/2025 10:00" at bounding box center [413, 190] width 200 height 14
copy span "1/10/2025 10:00"
click at [394, 82] on link "Contratos" at bounding box center [382, 89] width 33 height 20
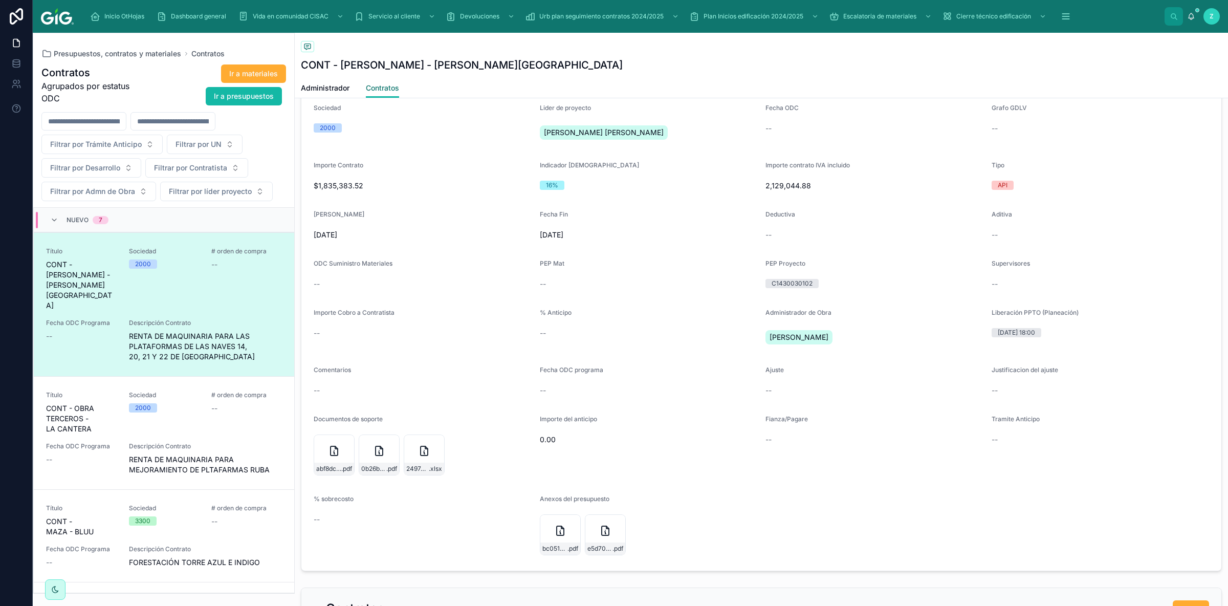
scroll to position [633, 0]
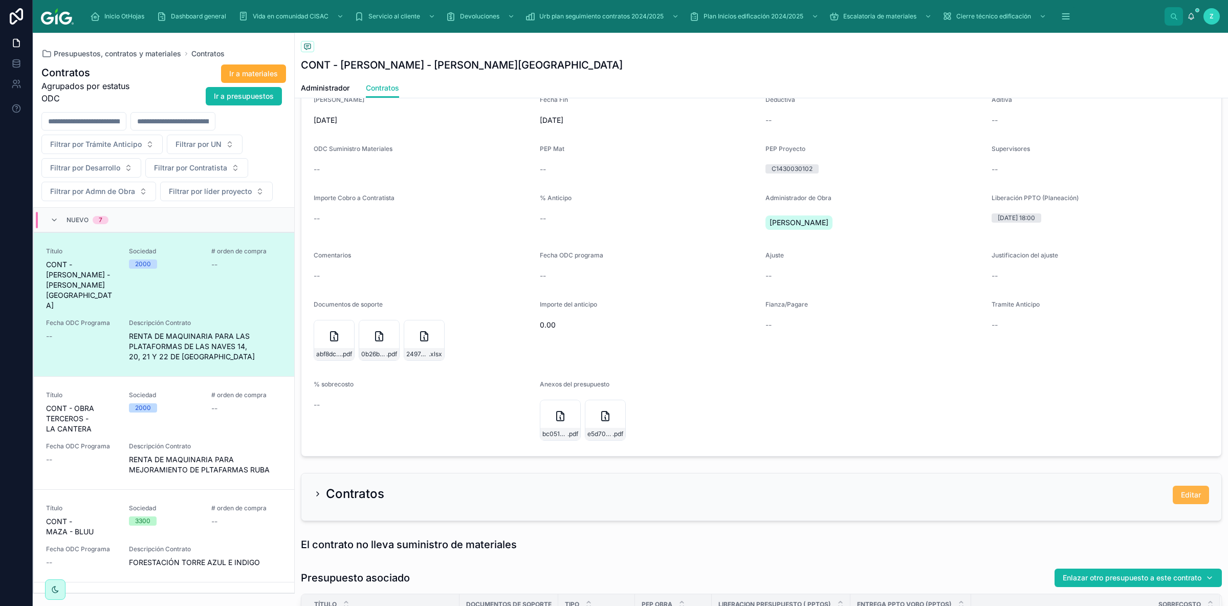
click at [1192, 496] on span "Editar" at bounding box center [1191, 495] width 20 height 10
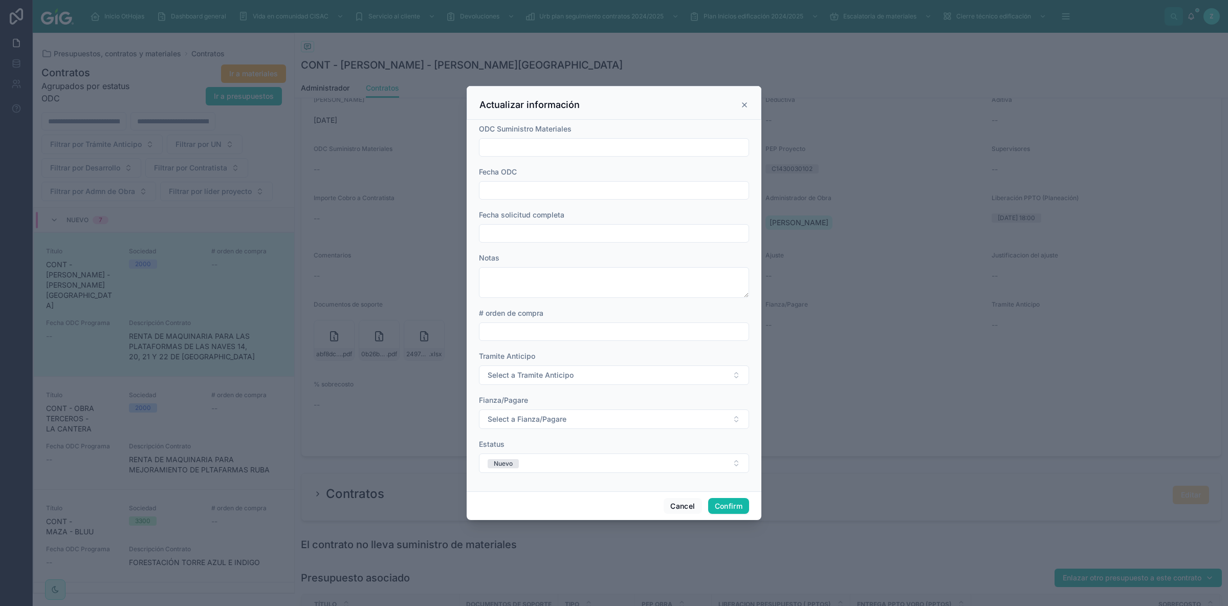
click at [575, 226] on input "text" at bounding box center [614, 233] width 269 height 14
paste input "**********"
type input "**********"
type input "**"
type input "**********"
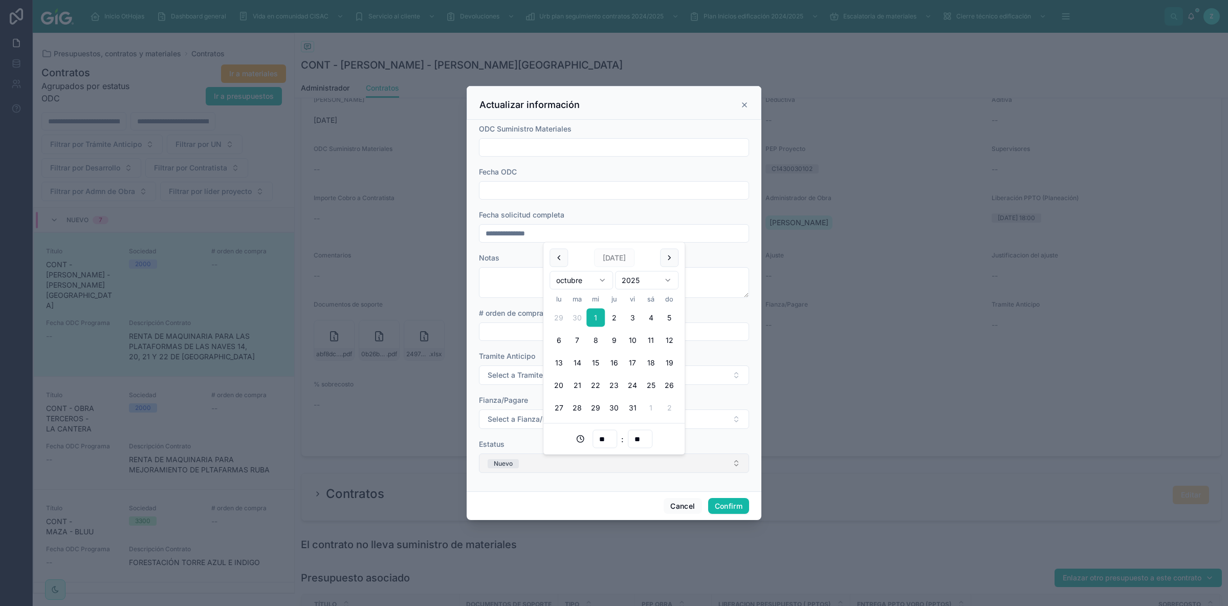
click at [511, 459] on span "Nuevo" at bounding box center [503, 463] width 31 height 10
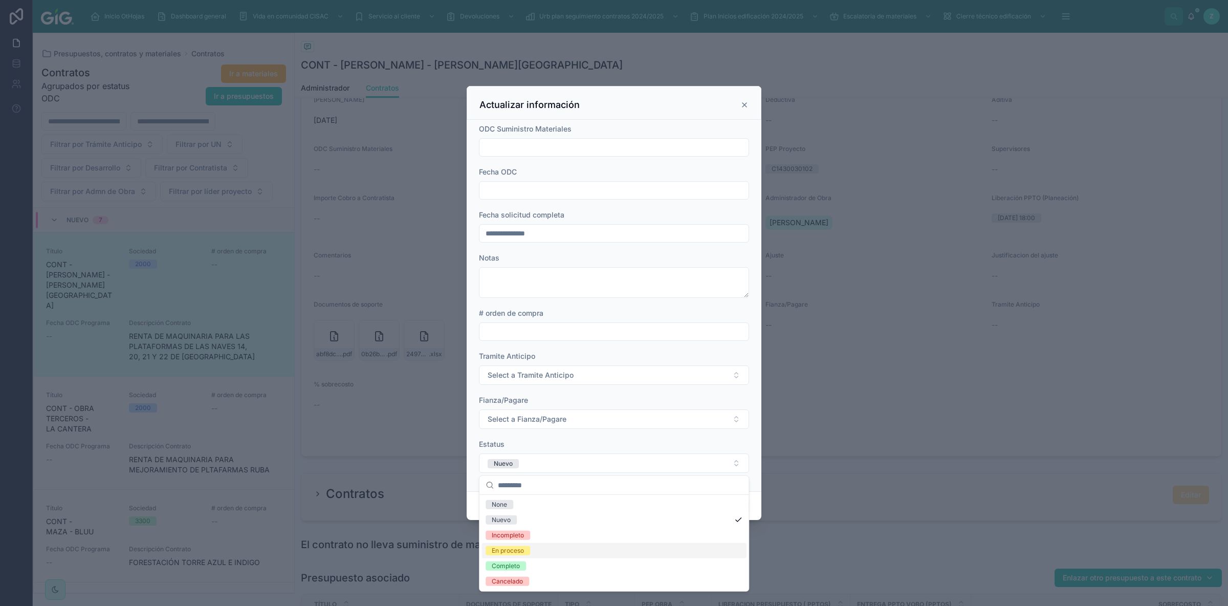
click at [519, 553] on div "En proceso" at bounding box center [508, 550] width 32 height 9
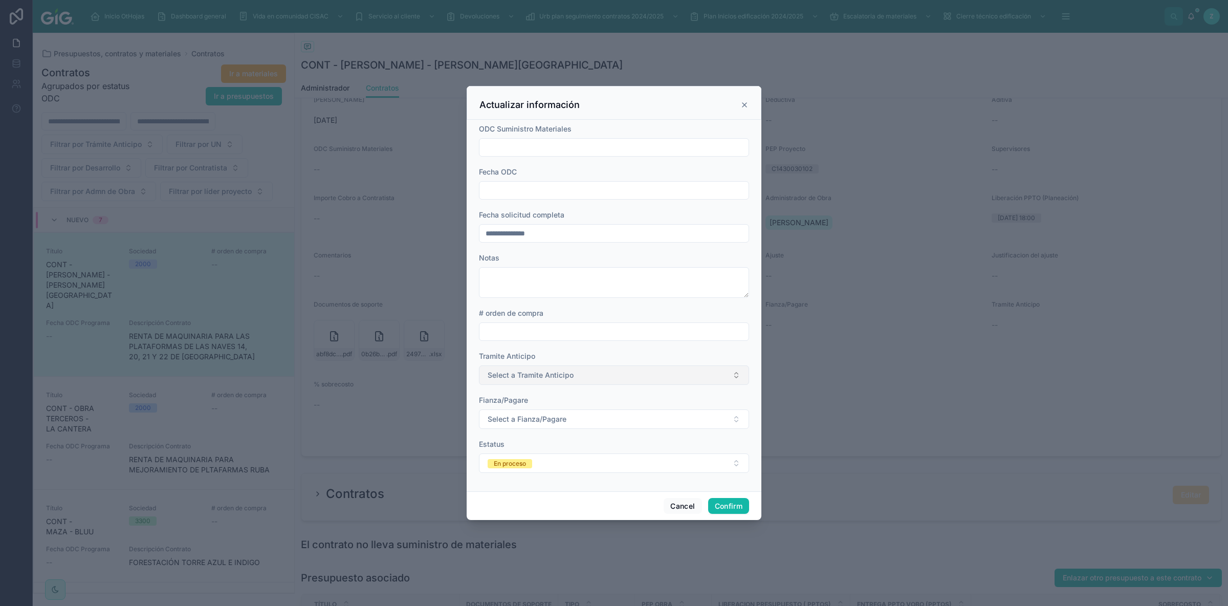
click at [545, 379] on span "Select a Tramite Anticipo" at bounding box center [531, 375] width 86 height 10
click at [519, 418] on div "N/A" at bounding box center [614, 415] width 265 height 15
click at [722, 502] on button "Confirm" at bounding box center [728, 506] width 41 height 16
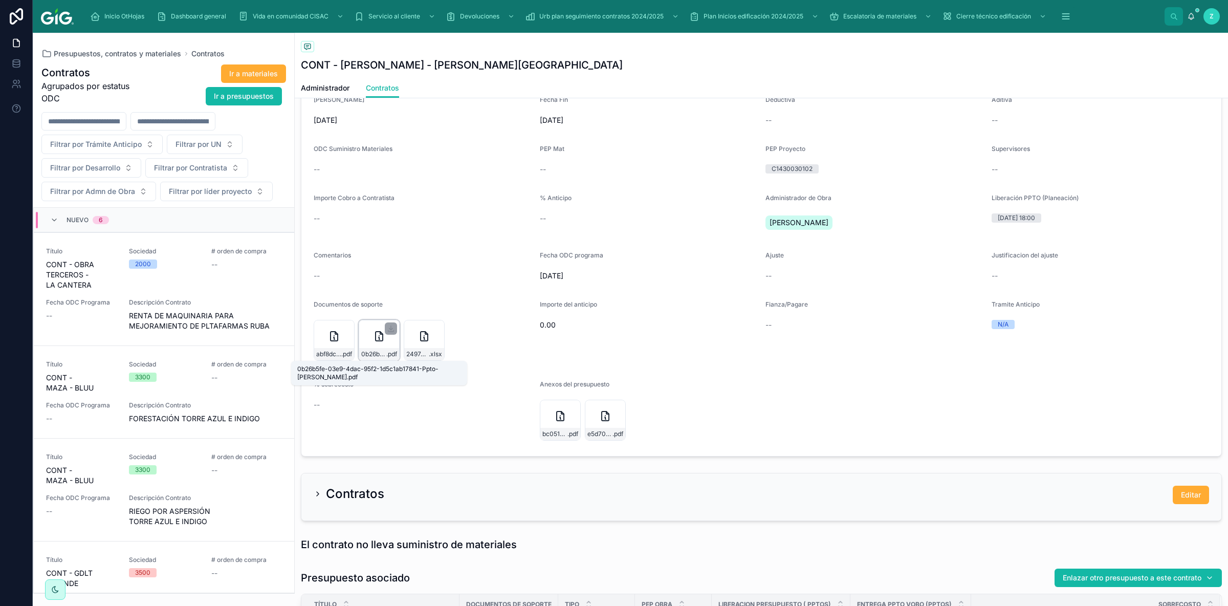
click at [375, 351] on span "0b26b5fe-03e9-4dac-95f2-1d5c1ab17841-Ppto-MORATO" at bounding box center [373, 354] width 25 height 8
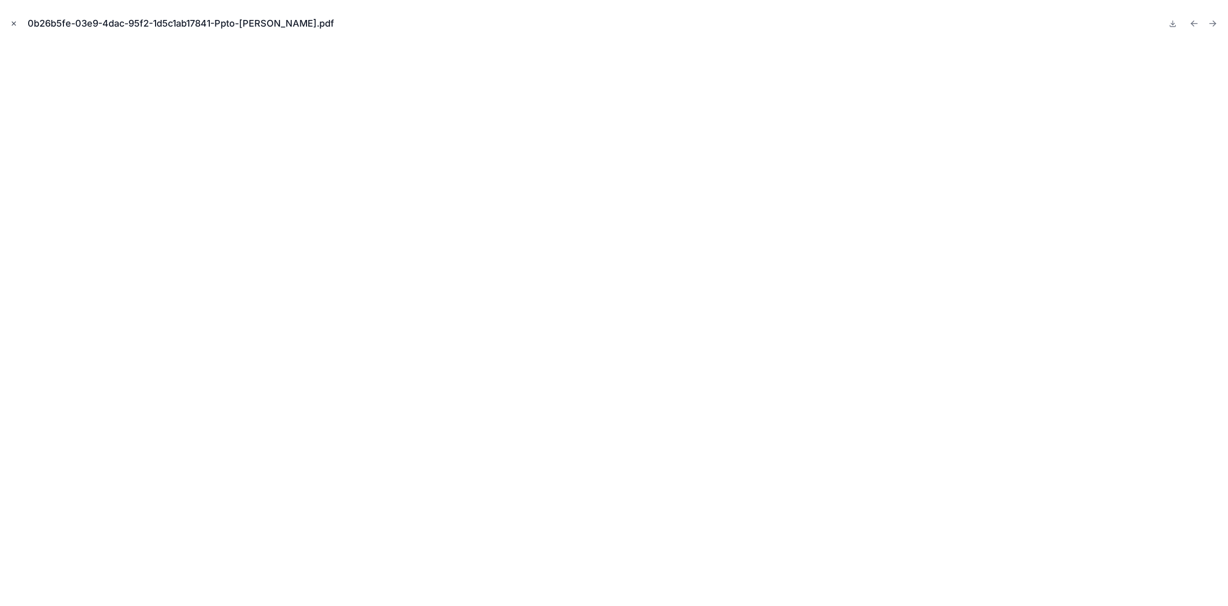
click at [12, 20] on icon "Close modal" at bounding box center [13, 23] width 7 height 7
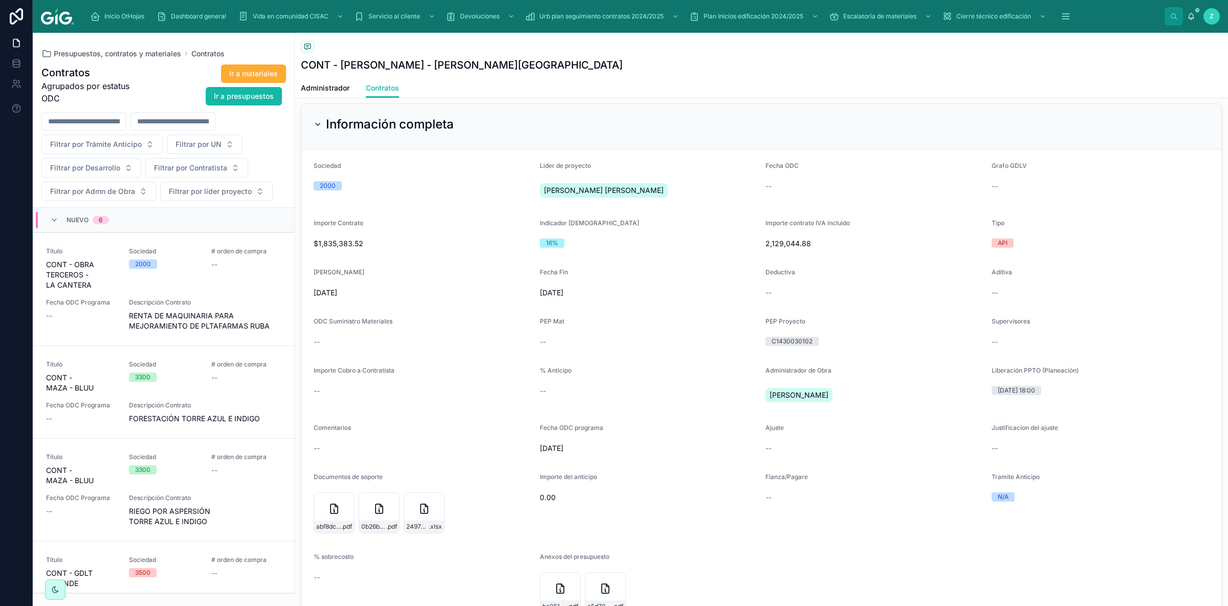
scroll to position [576, 0]
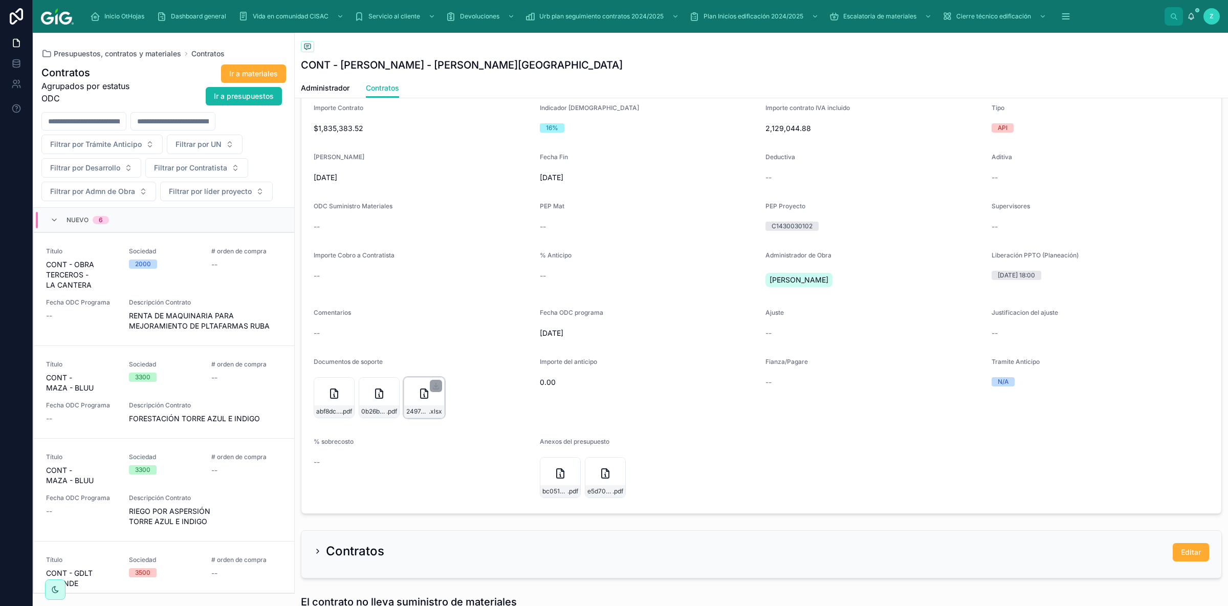
click at [421, 397] on icon at bounding box center [424, 393] width 7 height 9
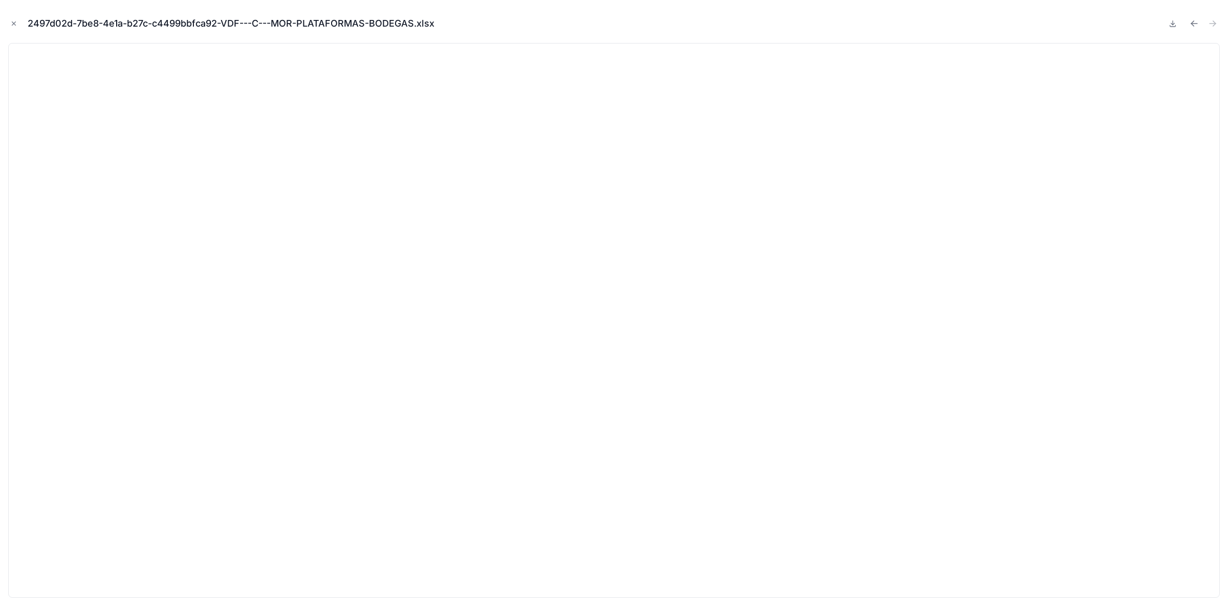
click at [1169, 30] on button at bounding box center [1173, 23] width 12 height 14
click at [15, 23] on icon "Close modal" at bounding box center [14, 24] width 4 height 4
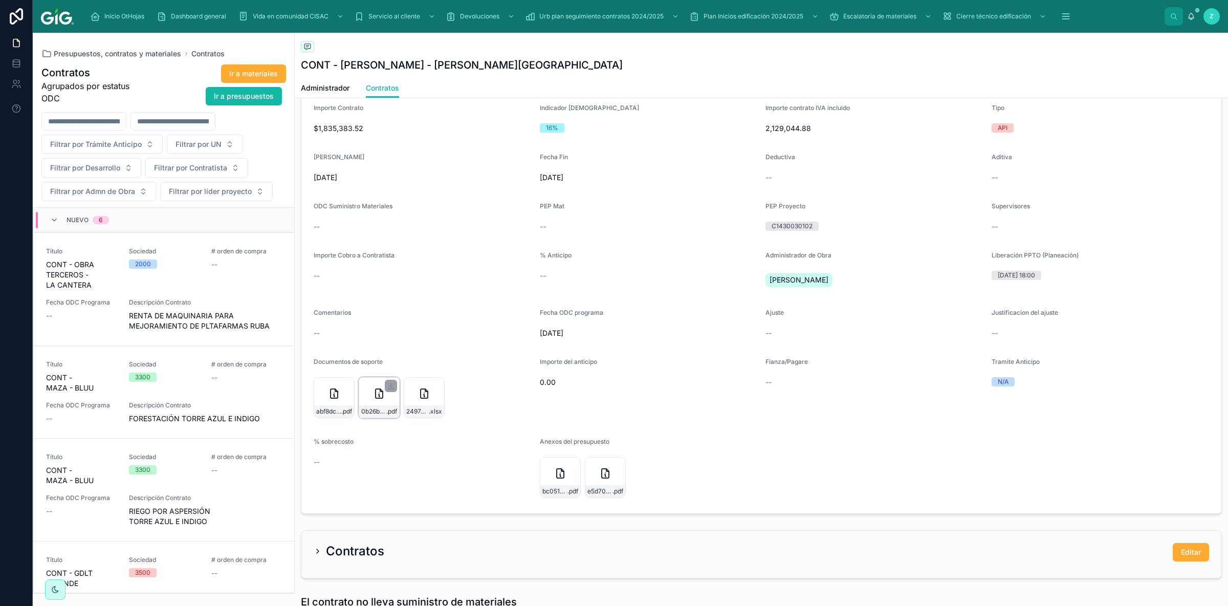
click at [379, 398] on icon at bounding box center [379, 393] width 12 height 12
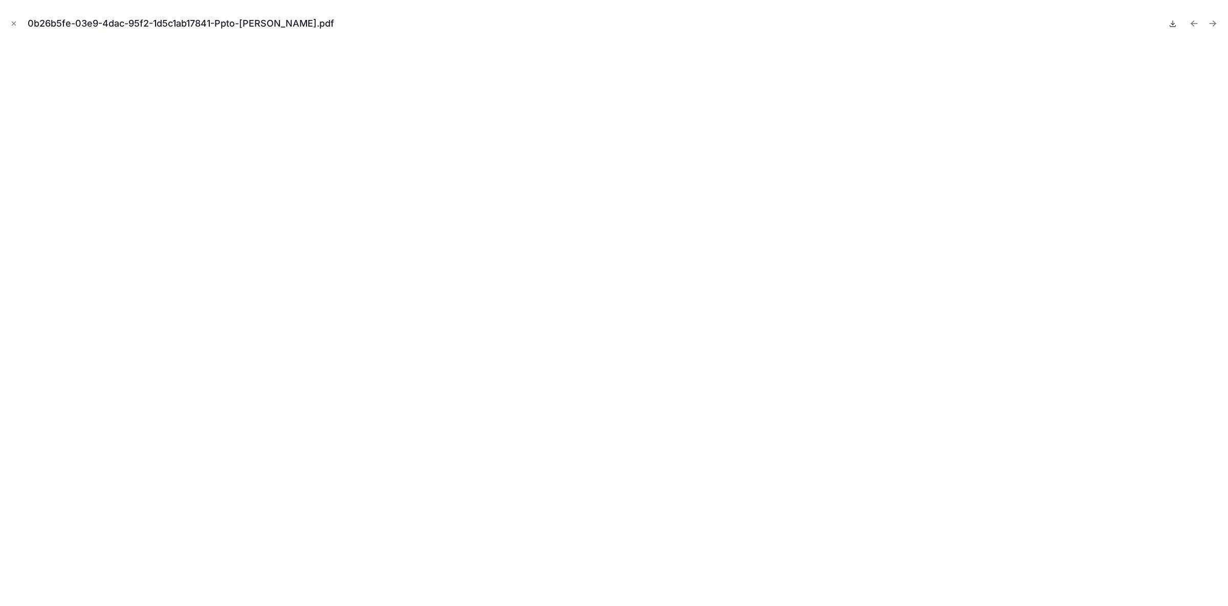
click at [1172, 26] on icon at bounding box center [1173, 23] width 8 height 8
click at [15, 25] on icon "Close modal" at bounding box center [13, 23] width 7 height 7
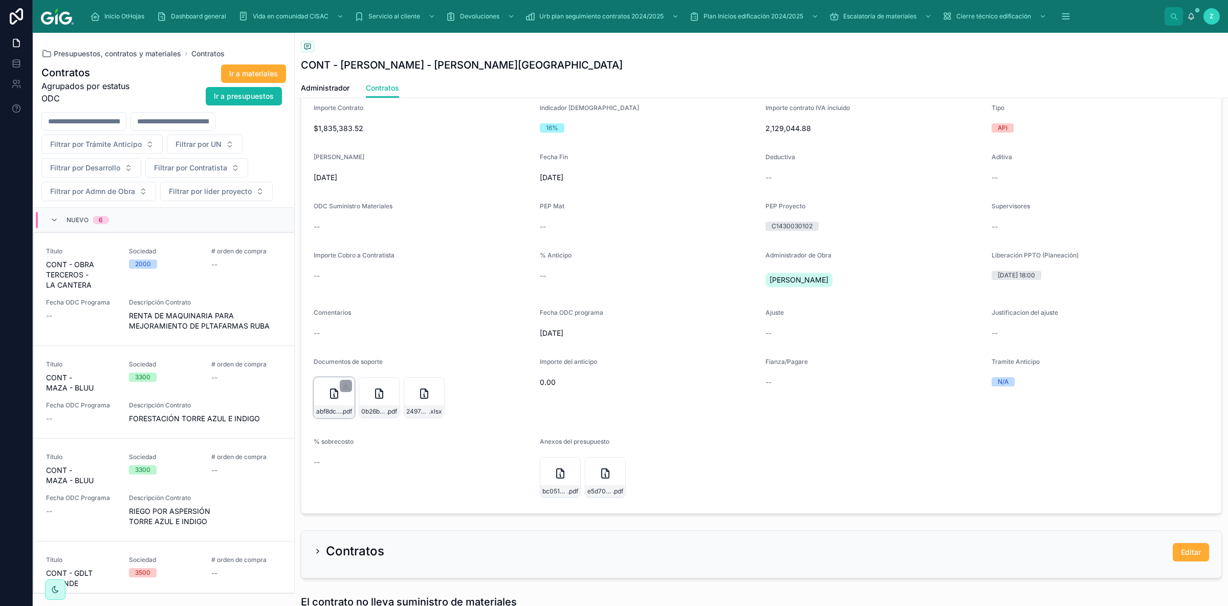
click at [337, 392] on icon at bounding box center [336, 390] width 3 height 3
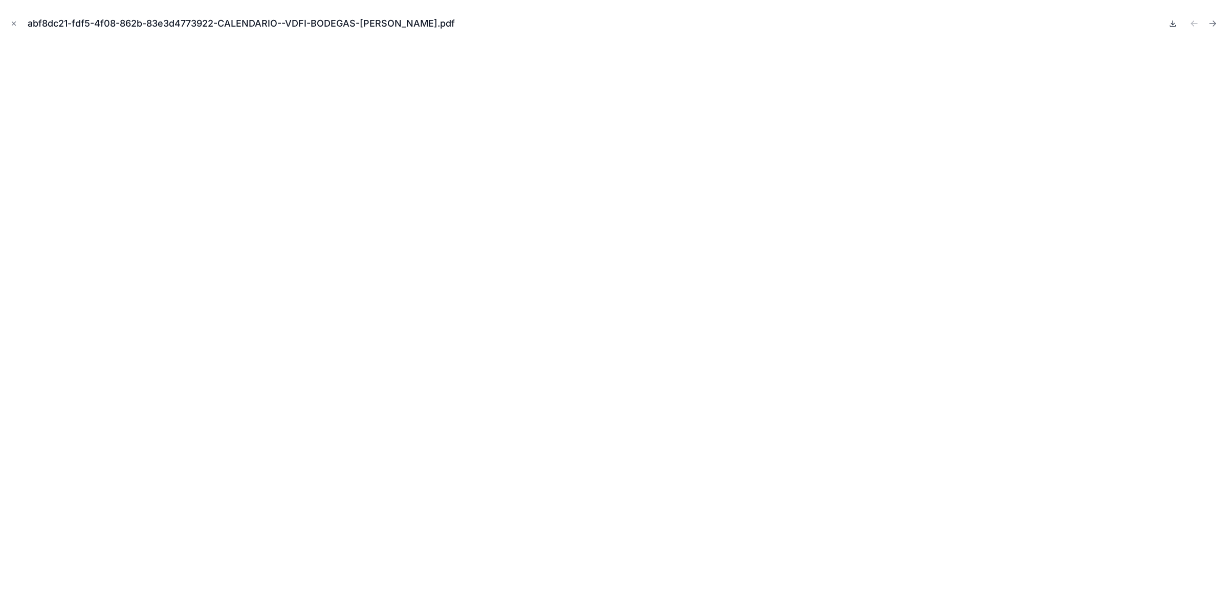
click at [1169, 26] on icon at bounding box center [1173, 23] width 8 height 8
click at [13, 21] on icon "Close modal" at bounding box center [13, 23] width 7 height 7
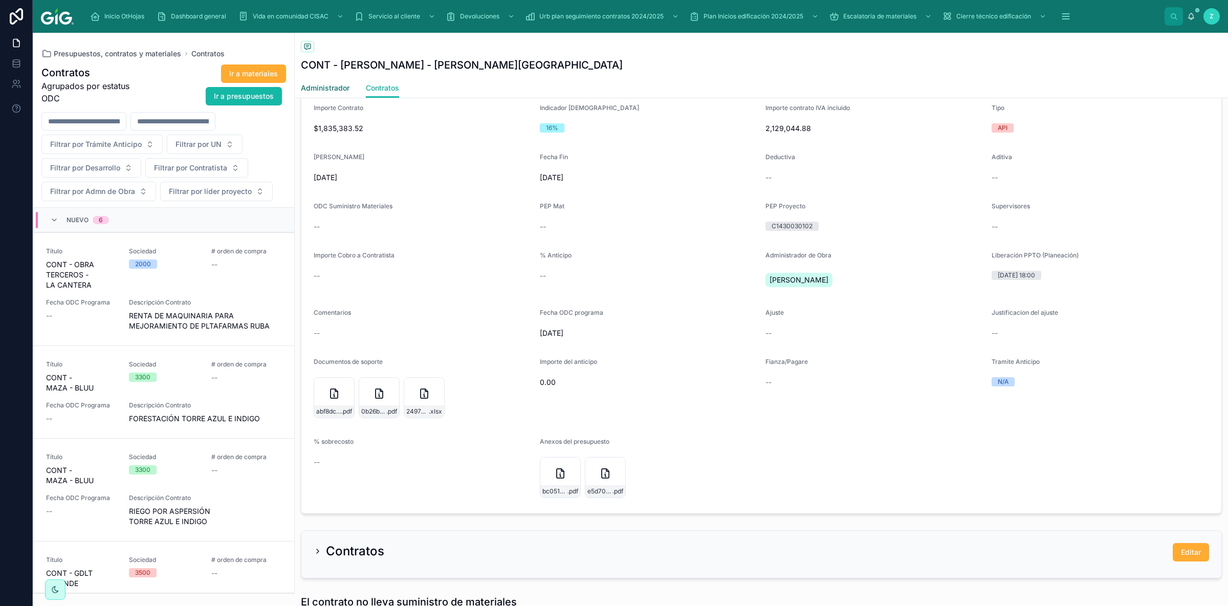
click at [335, 94] on link "Administrador" at bounding box center [325, 89] width 49 height 20
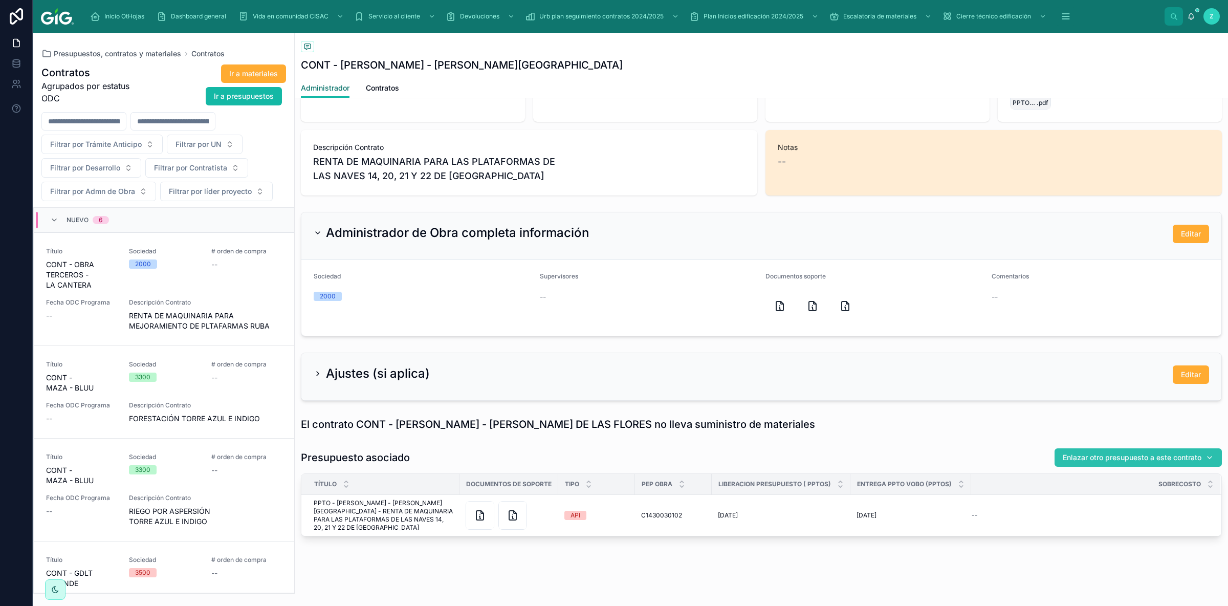
scroll to position [294, 0]
click at [1180, 378] on button "Editar" at bounding box center [1191, 374] width 36 height 18
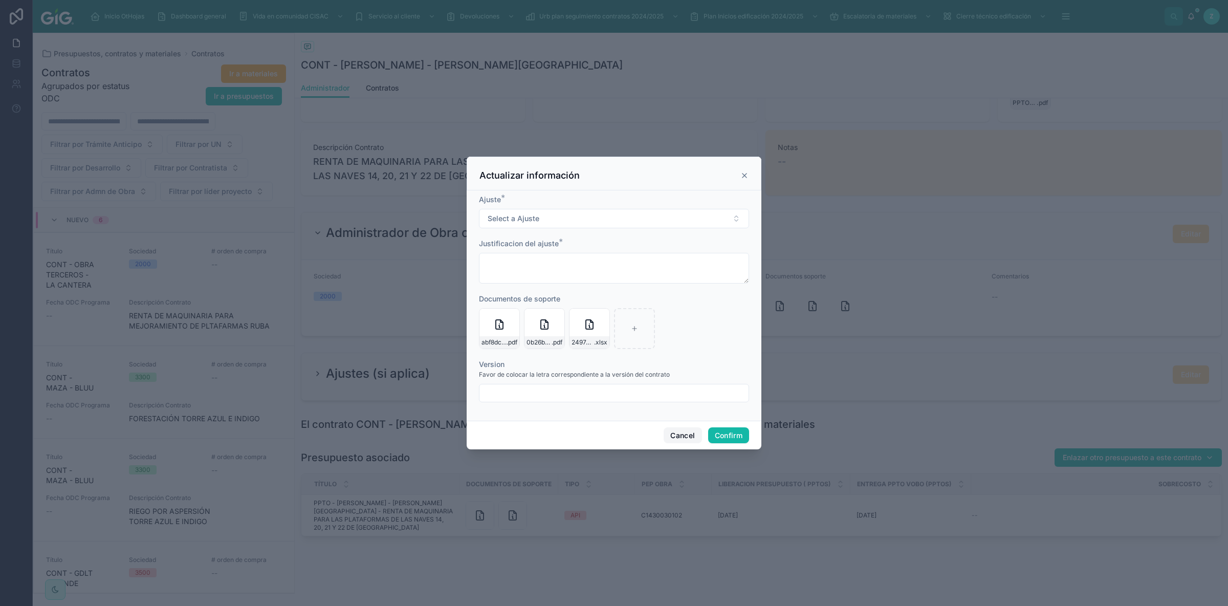
click at [690, 434] on button "Cancel" at bounding box center [683, 435] width 38 height 16
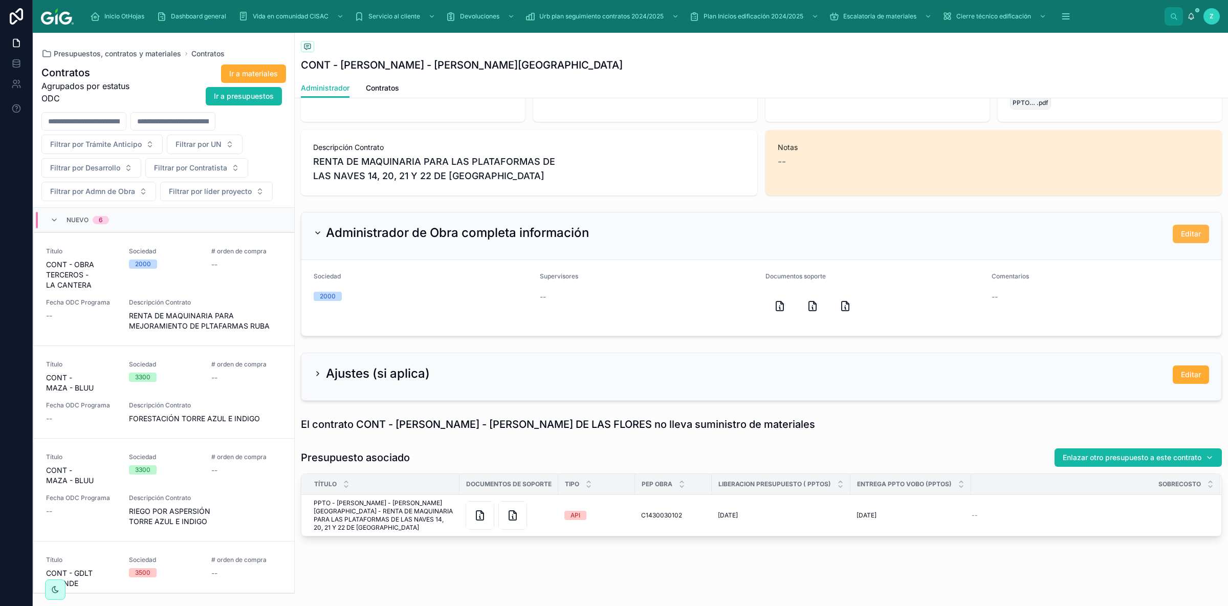
click at [1188, 237] on span "Editar" at bounding box center [1191, 234] width 20 height 10
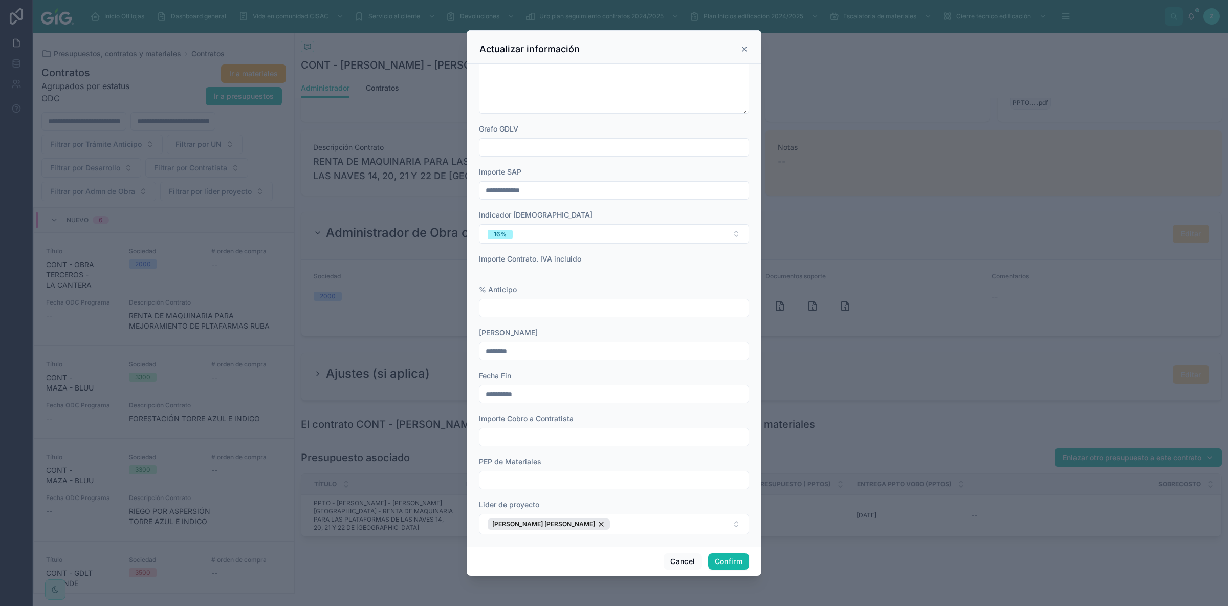
scroll to position [230, 0]
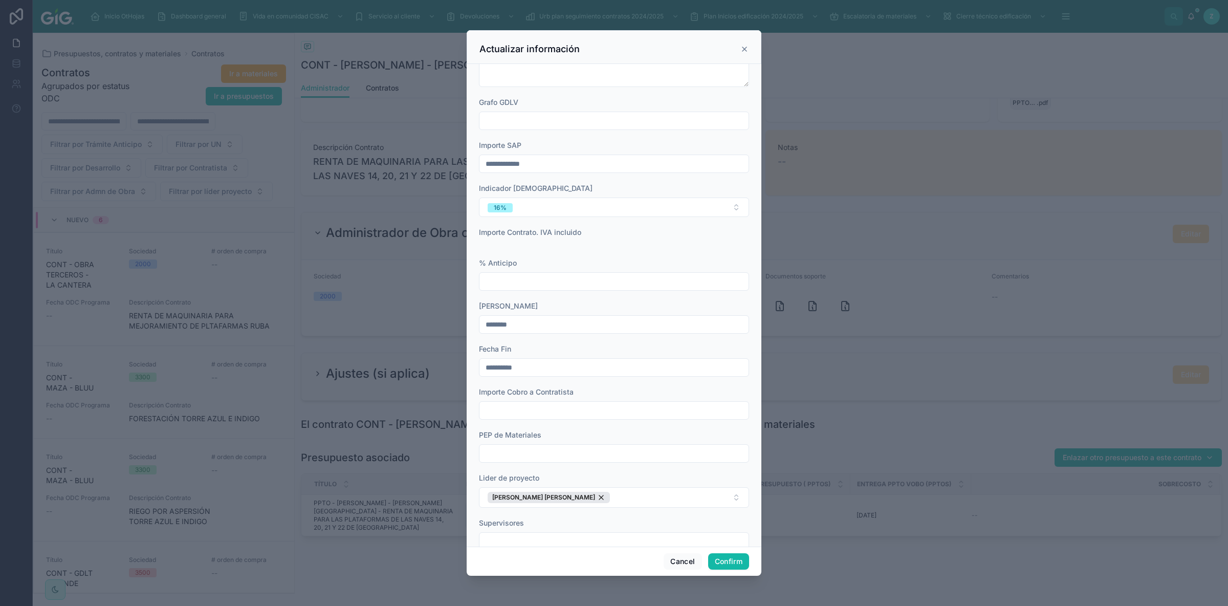
click at [480, 366] on input "**********" at bounding box center [614, 367] width 269 height 14
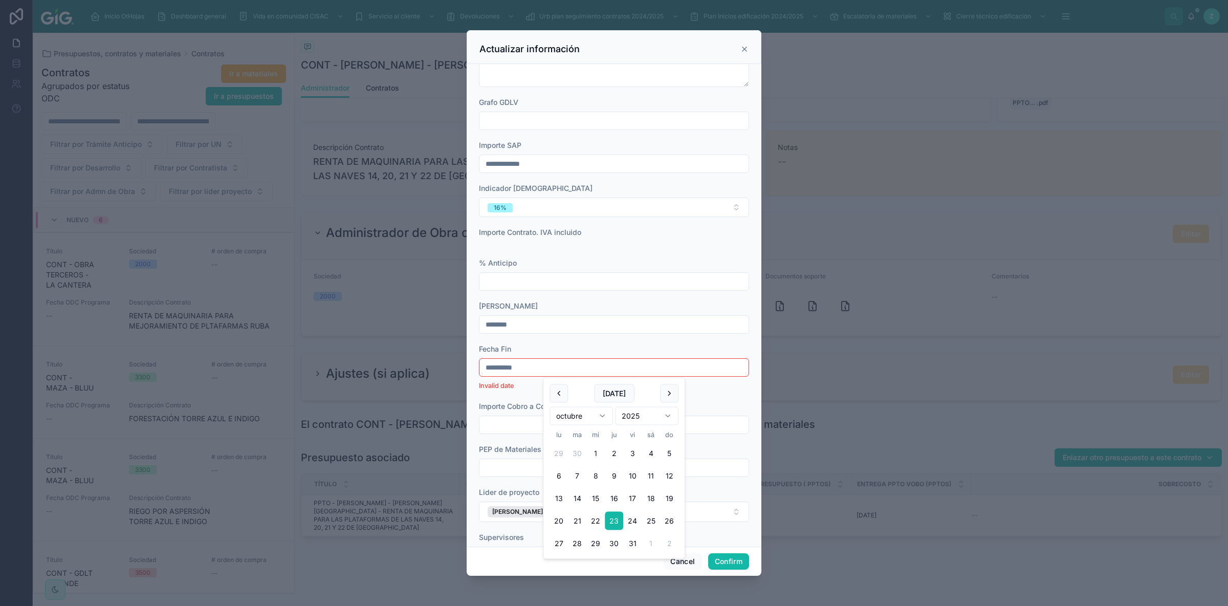
type input "**********"
click button "RAMIREZ CRUZ MARCO ANTONIO" at bounding box center [549, 511] width 122 height 11
click at [724, 560] on button "Confirm" at bounding box center [728, 561] width 41 height 16
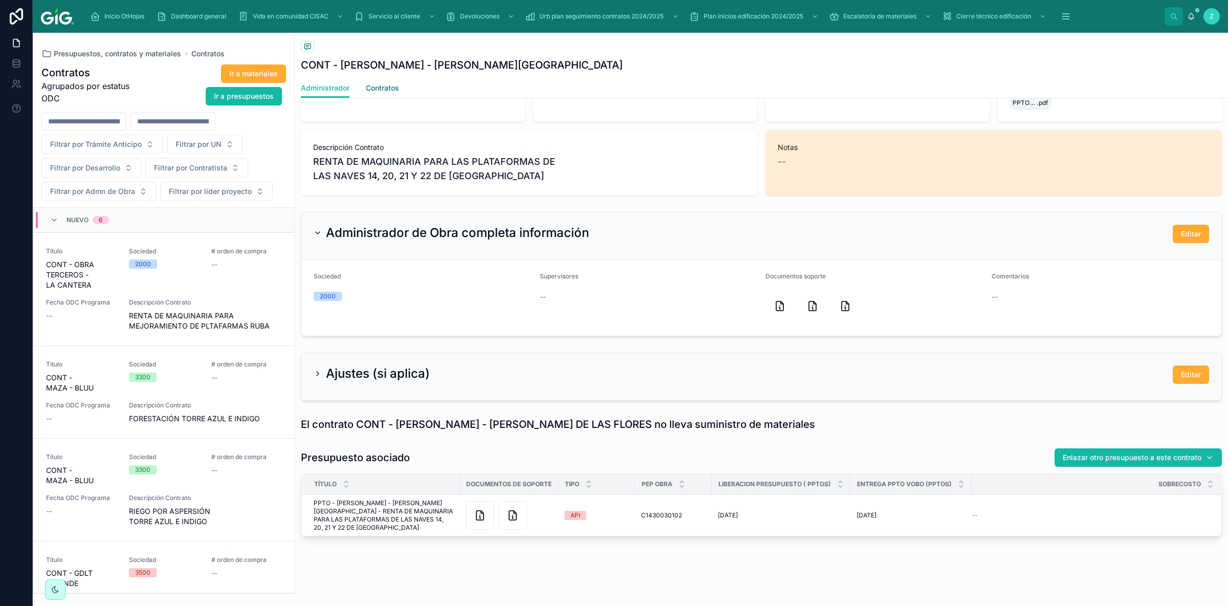
click at [378, 94] on link "Contratos" at bounding box center [382, 89] width 33 height 20
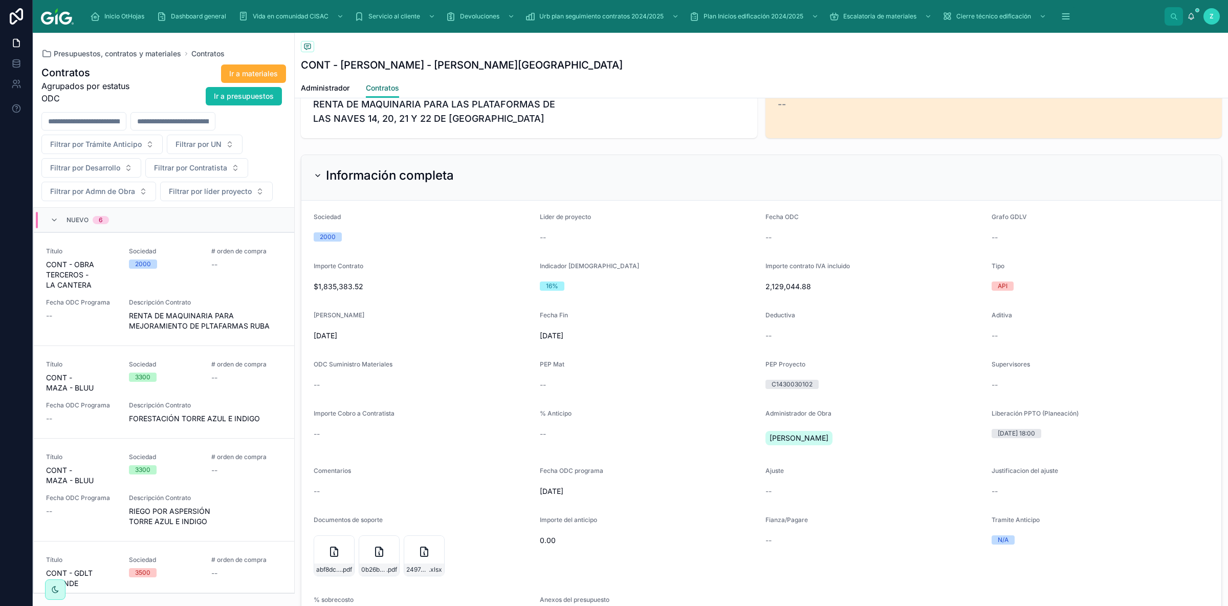
scroll to position [236, 0]
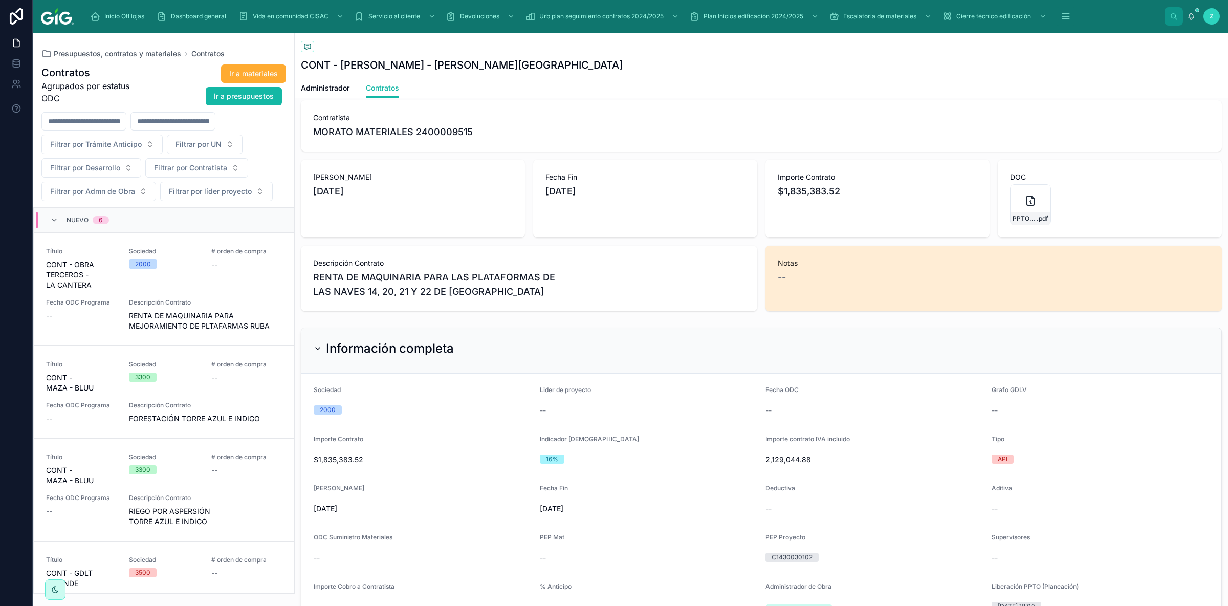
click at [448, 127] on span "MORATO MATERIALES 2400009515" at bounding box center [393, 132] width 160 height 14
copy span "2400009515"
drag, startPoint x: 314, startPoint y: 507, endPoint x: 576, endPoint y: 501, distance: 262.1
click at [576, 501] on form "Sociedad 2000 Lider de proyecto -- Fecha ODC -- Grafo GDLV -- Importe Contrato …" at bounding box center [761, 609] width 920 height 471
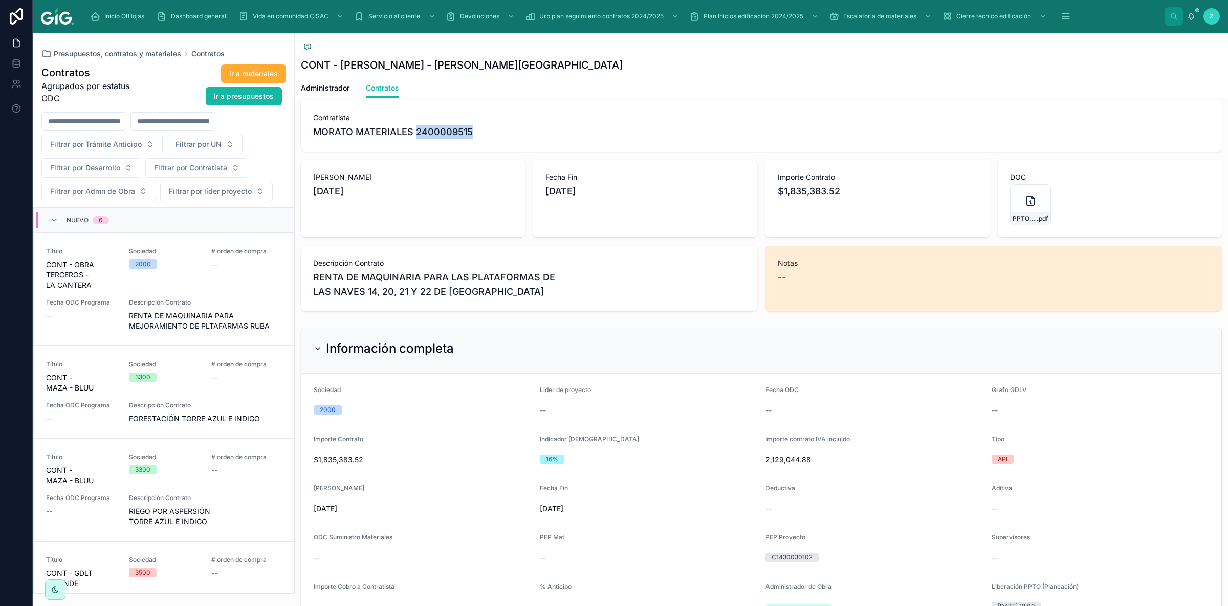
copy form "6/9/2025 Fecha Fin 13/11/2025"
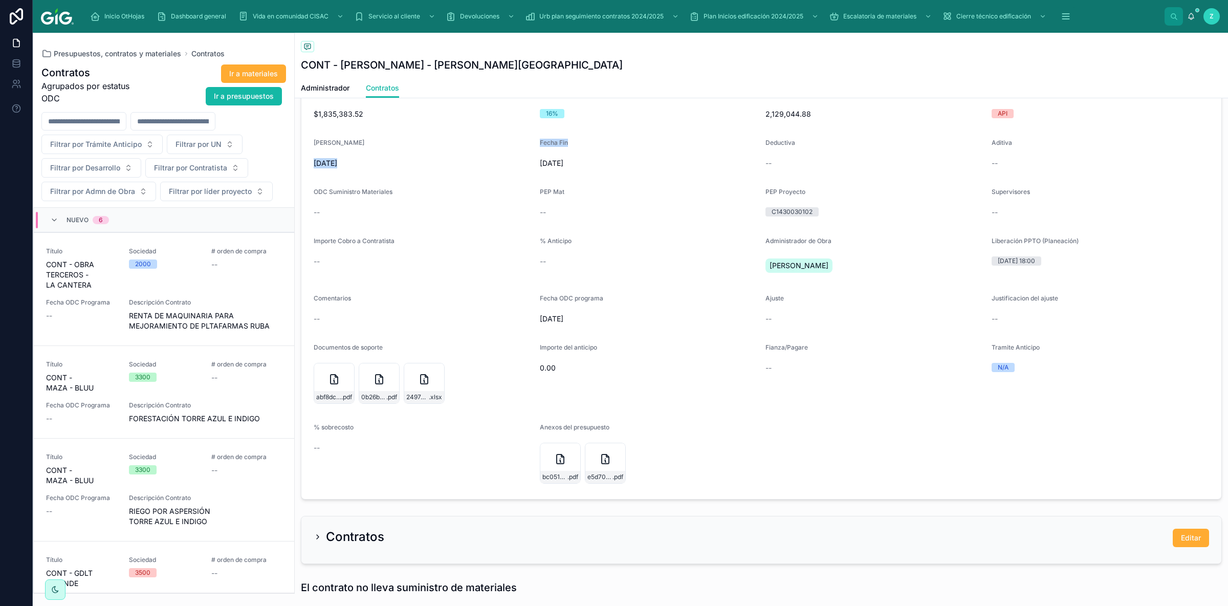
scroll to position [640, 0]
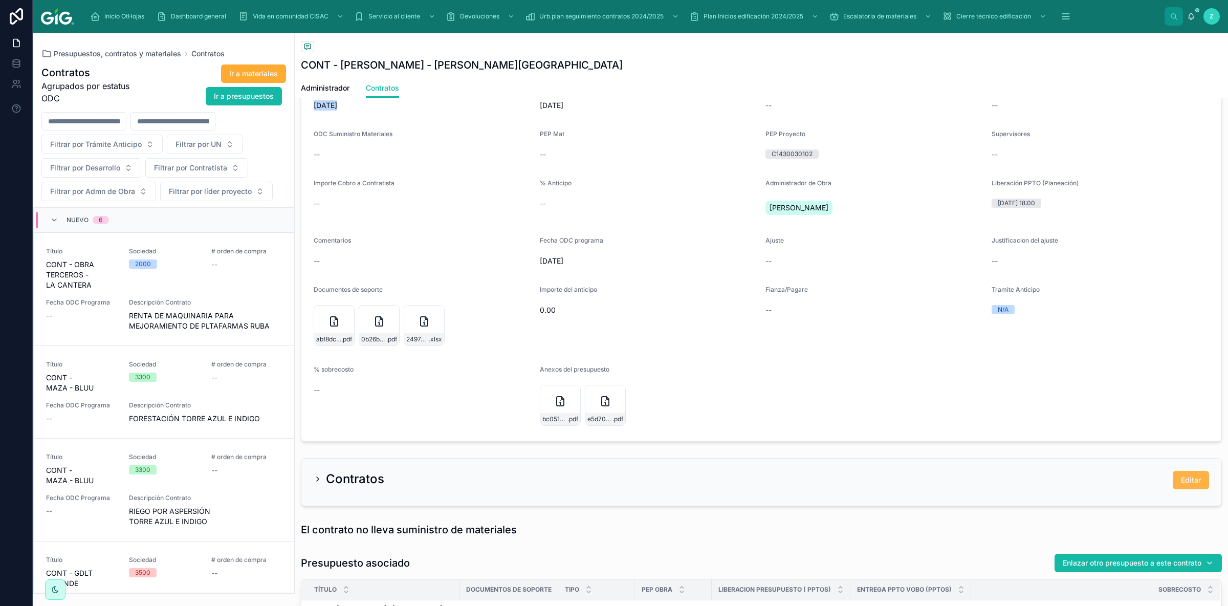
click at [1180, 481] on button "Editar" at bounding box center [1191, 480] width 36 height 18
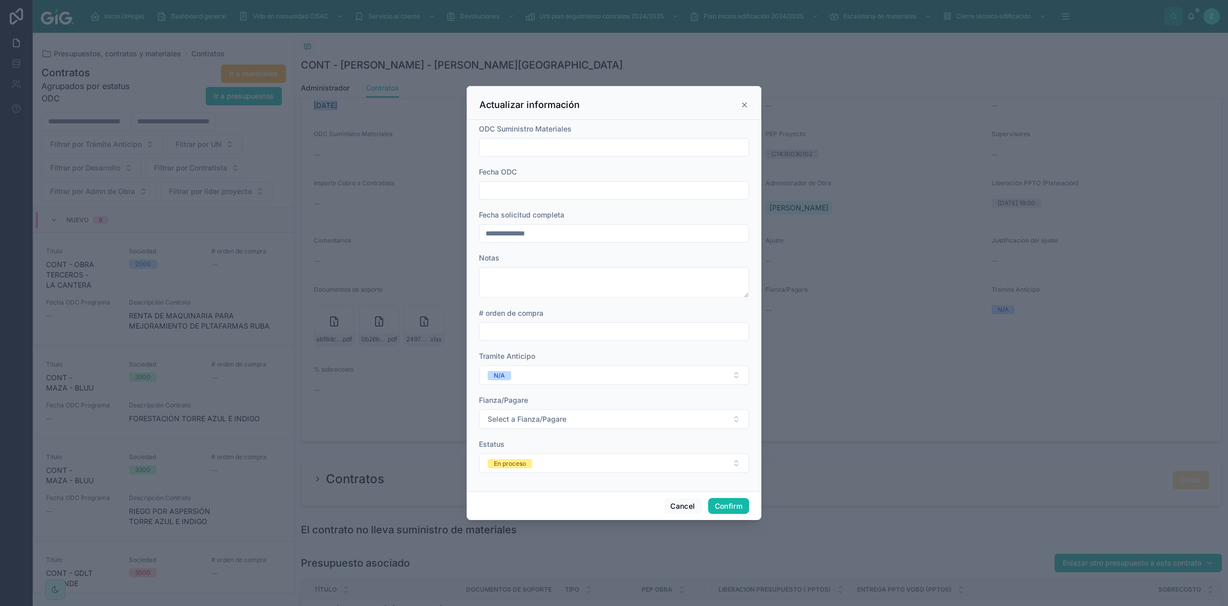
click at [543, 184] on input "text" at bounding box center [614, 190] width 269 height 14
click at [611, 215] on button "Today" at bounding box center [614, 215] width 40 height 18
type input "*********"
click at [516, 324] on input "text" at bounding box center [614, 331] width 269 height 14
paste input "**********"
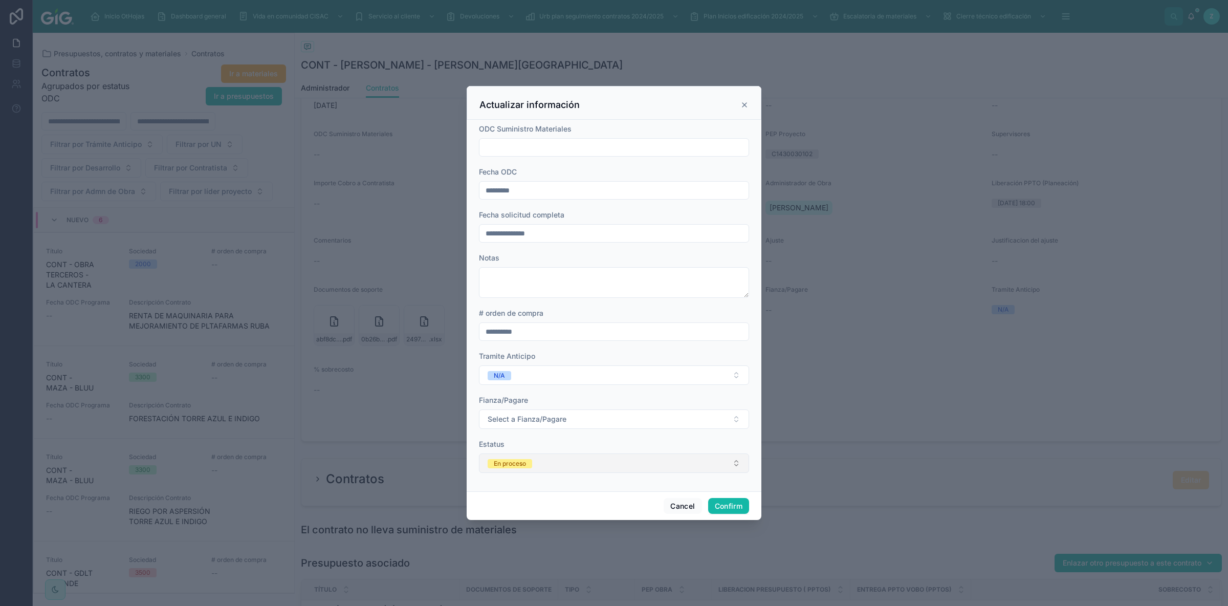
type input "**********"
click at [537, 464] on button "En proceso" at bounding box center [614, 462] width 270 height 19
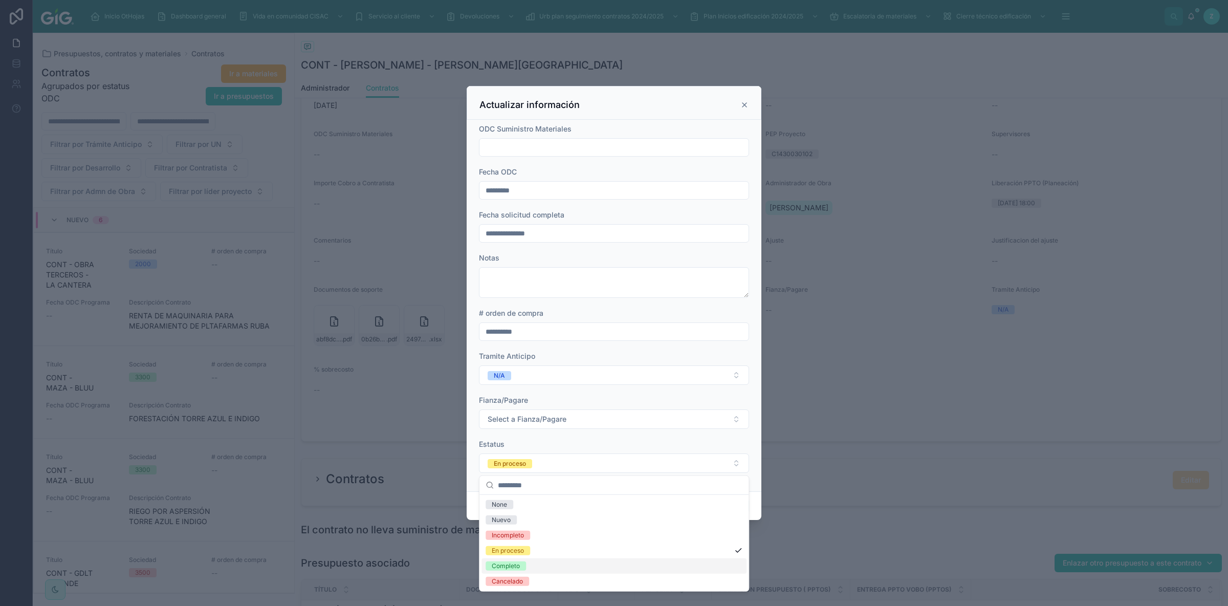
click at [524, 568] on span "Completo" at bounding box center [506, 565] width 40 height 9
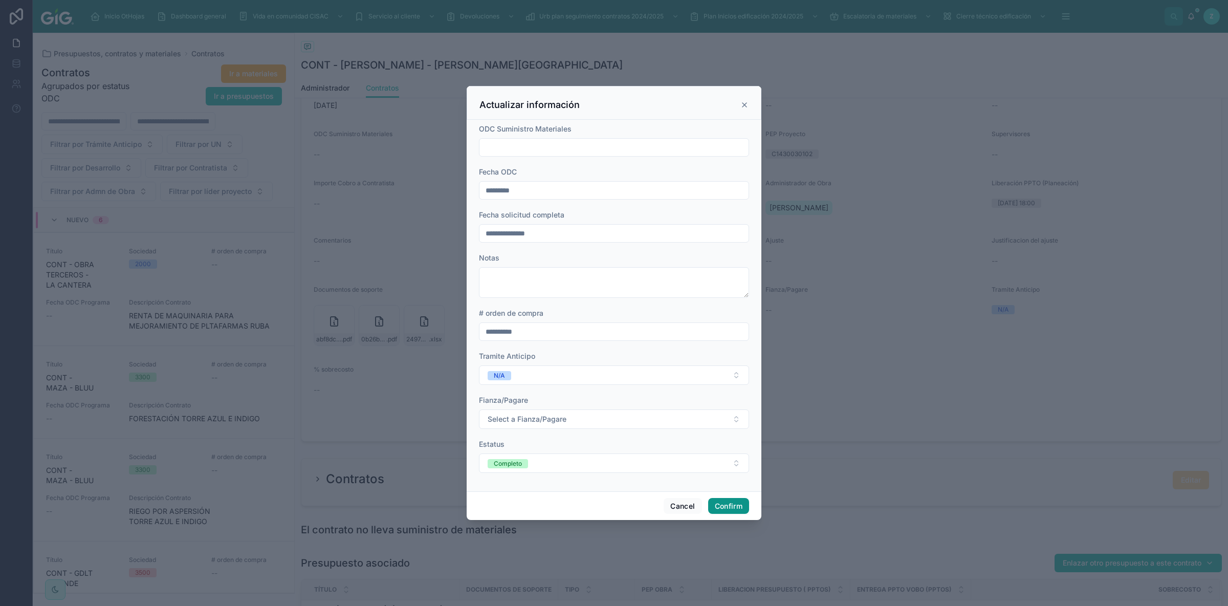
click at [731, 509] on button "Confirm" at bounding box center [728, 506] width 41 height 16
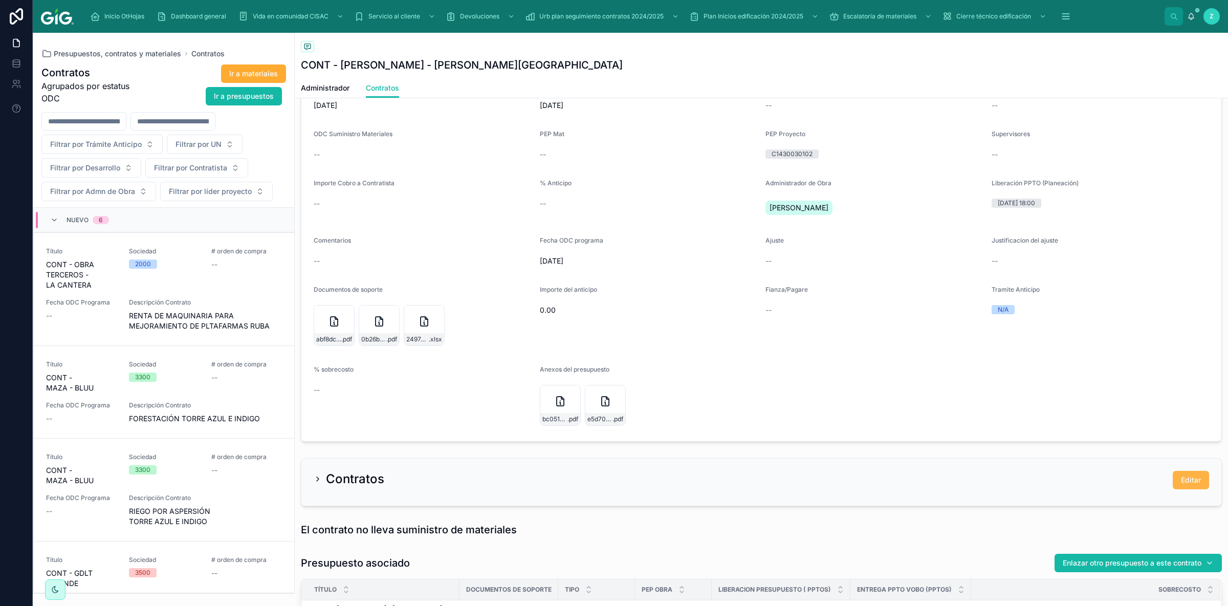
click at [1186, 489] on button "Editar" at bounding box center [1191, 480] width 36 height 18
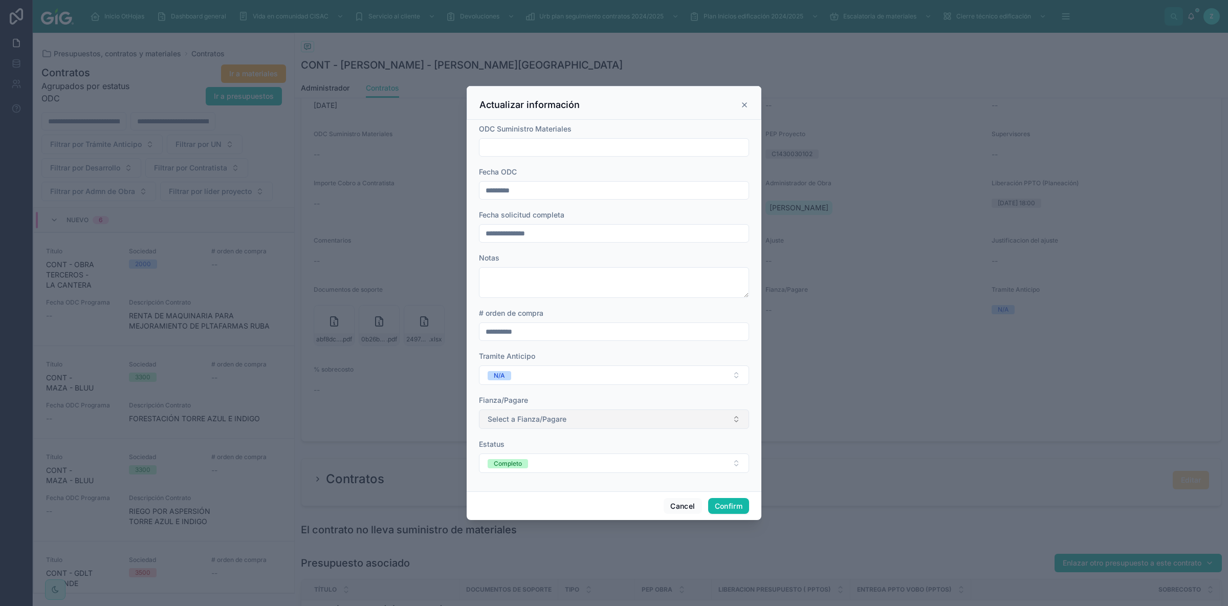
click at [583, 415] on button "Select a Fianza/Pagare" at bounding box center [614, 418] width 270 height 19
click at [514, 456] on div "N/A" at bounding box center [614, 459] width 265 height 15
click at [722, 506] on button "Confirm" at bounding box center [728, 506] width 41 height 16
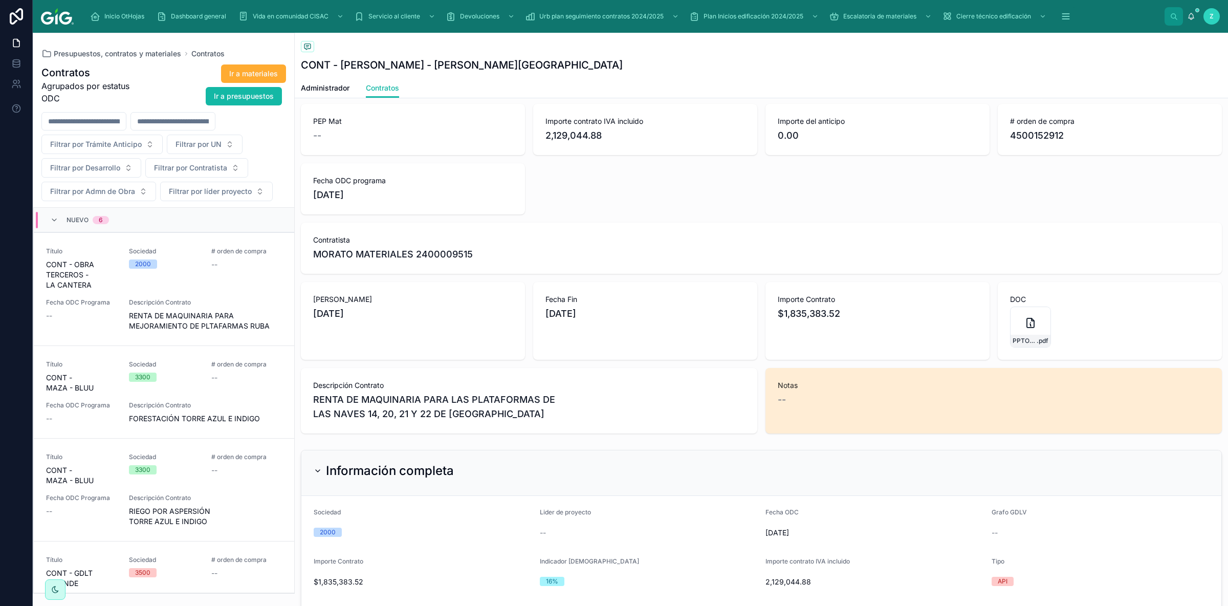
scroll to position [0, 0]
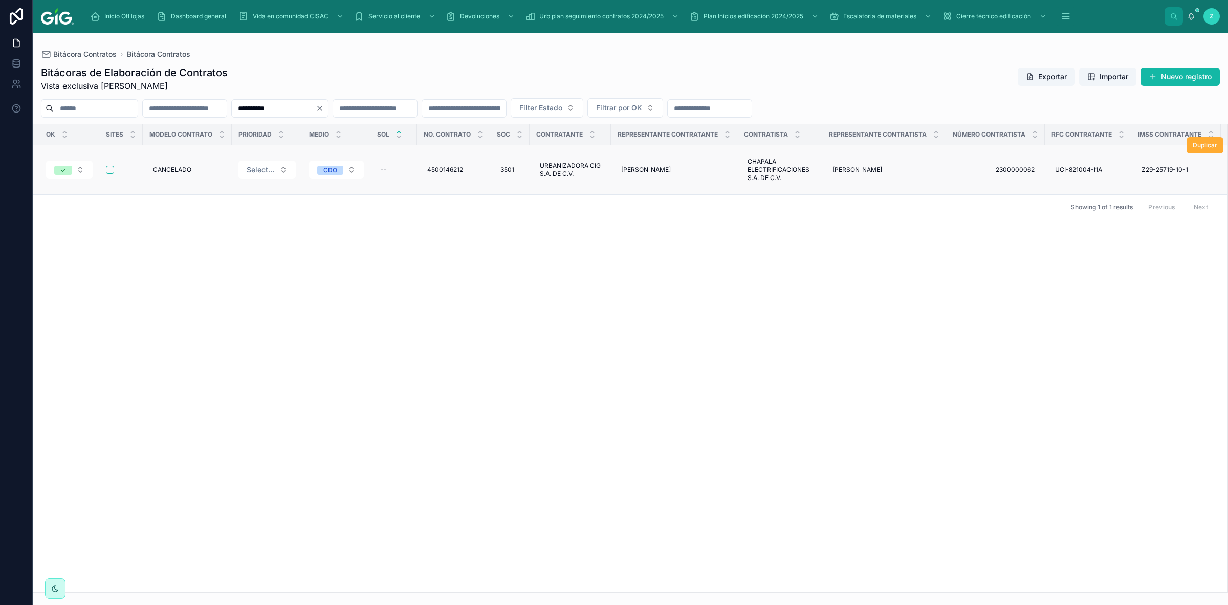
scroll to position [0, 4352]
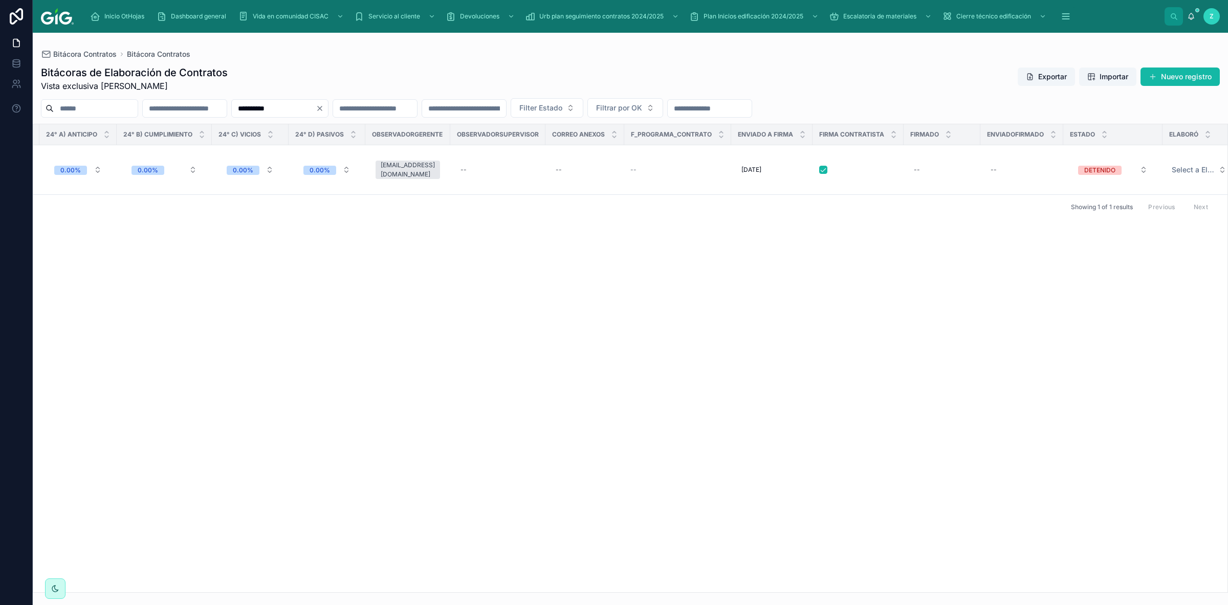
click at [138, 107] on input "text" at bounding box center [96, 108] width 84 height 14
paste input "**********"
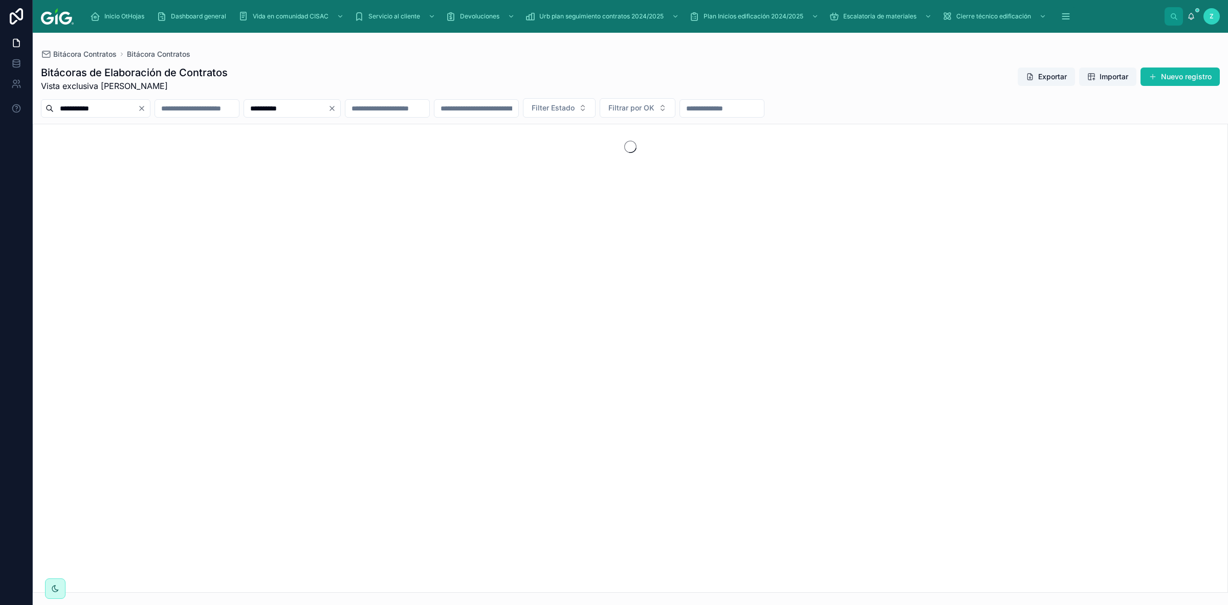
type input "**********"
click at [336, 107] on icon "Clear" at bounding box center [332, 108] width 8 height 8
click at [417, 108] on input "text" at bounding box center [375, 108] width 84 height 14
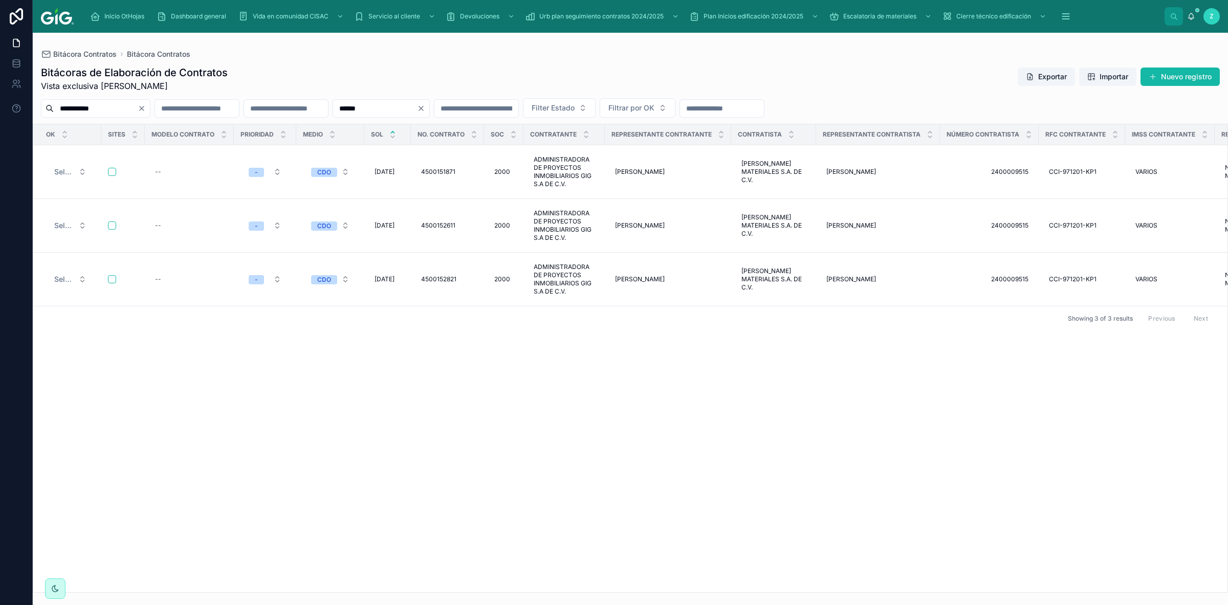
type input "******"
click at [443, 275] on span "4500152821" at bounding box center [438, 279] width 35 height 8
drag, startPoint x: 466, startPoint y: 286, endPoint x: 425, endPoint y: 286, distance: 40.4
click at [426, 286] on input "**********" at bounding box center [474, 285] width 97 height 14
click at [446, 360] on div "OK Sites Modelo contrato Prioridad Medio SOL No. Contrato Soc Contratante Repre…" at bounding box center [630, 358] width 1195 height 468
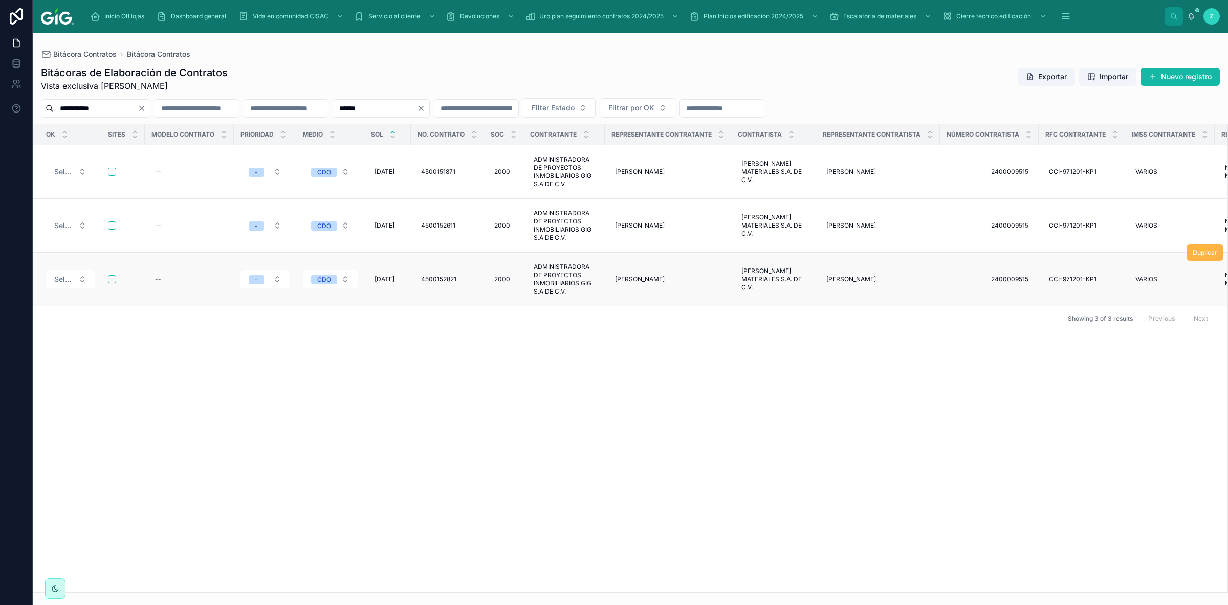
click at [1202, 249] on span "Duplicar" at bounding box center [1205, 253] width 25 height 8
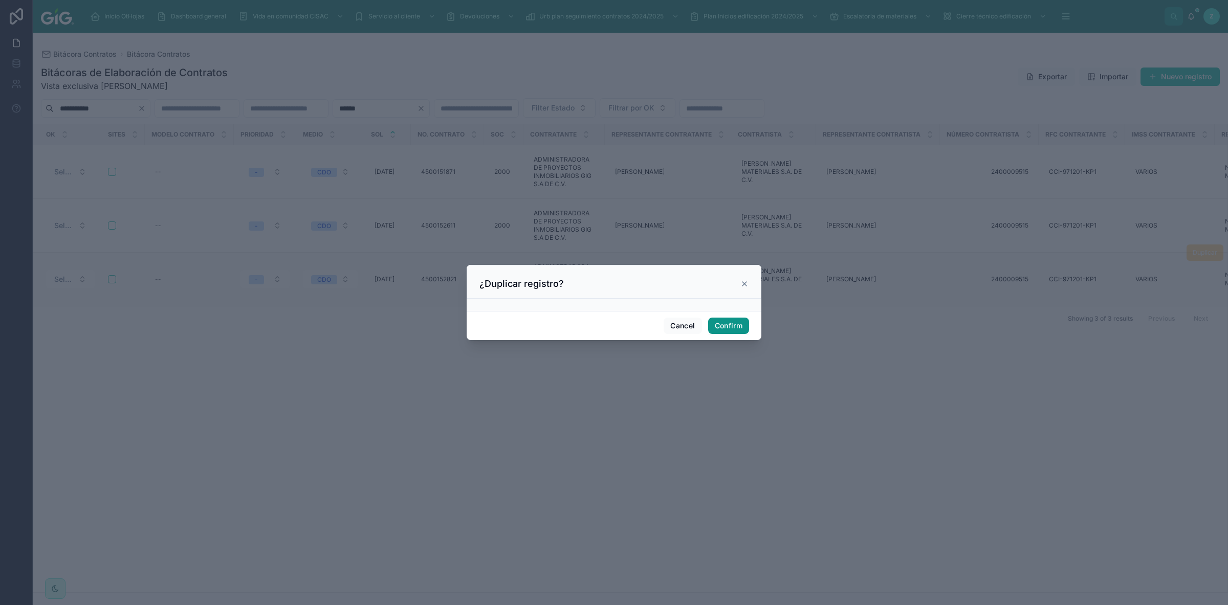
click at [737, 327] on button "Confirm" at bounding box center [728, 326] width 41 height 16
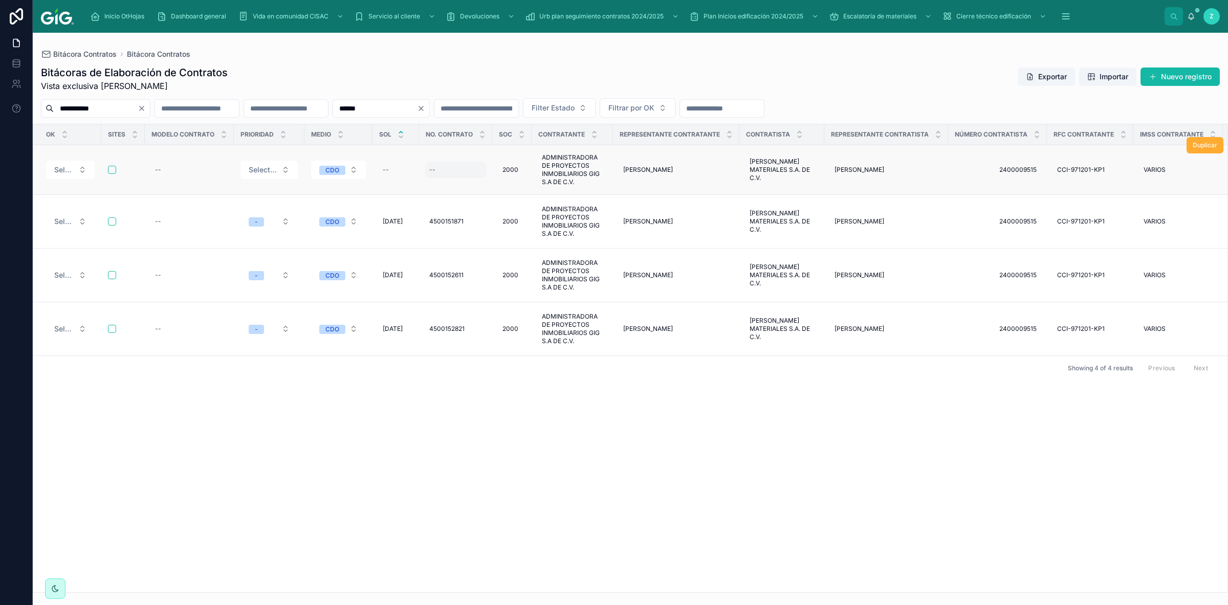
click at [452, 171] on div "--" at bounding box center [455, 170] width 61 height 16
type input "**********"
click at [555, 184] on icon "submit" at bounding box center [557, 185] width 5 height 4
click at [328, 113] on input "text" at bounding box center [286, 108] width 84 height 14
paste input "**********"
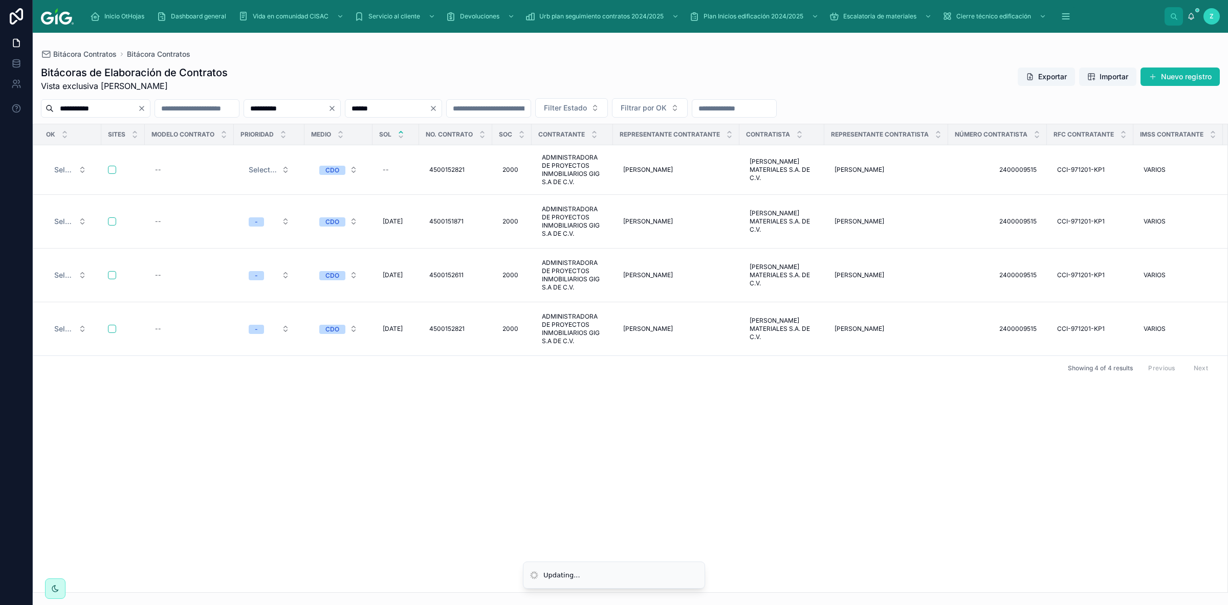
type input "**********"
click at [438, 108] on icon "Clear" at bounding box center [433, 108] width 8 height 8
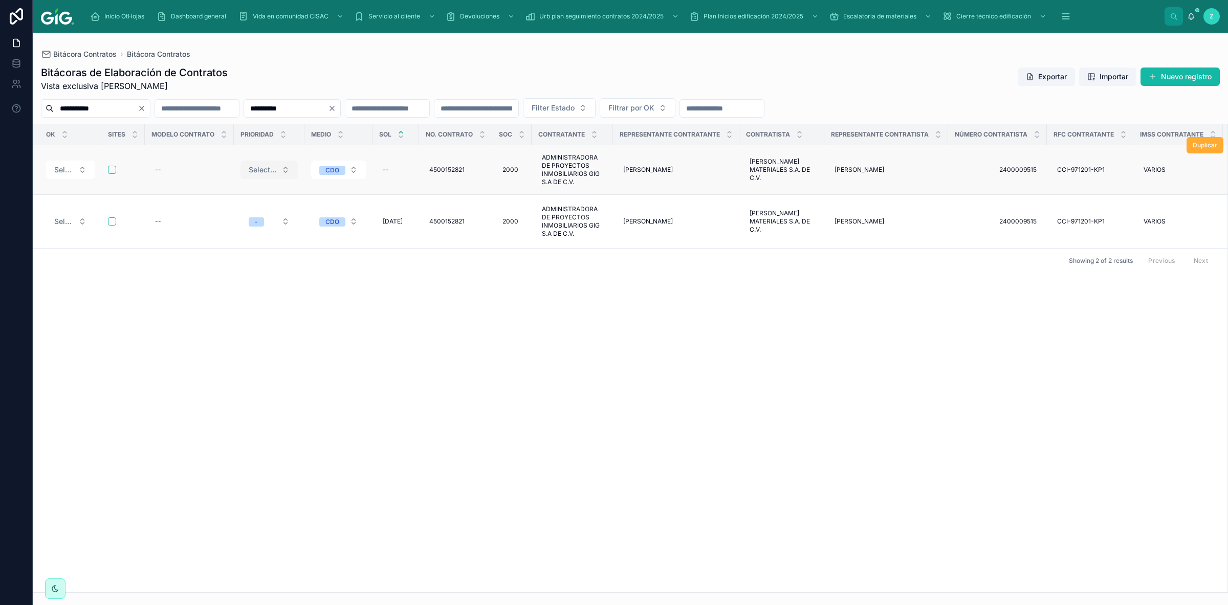
click at [281, 171] on button "Select a Prioridad" at bounding box center [269, 170] width 57 height 18
click at [253, 211] on div "-" at bounding box center [269, 210] width 123 height 15
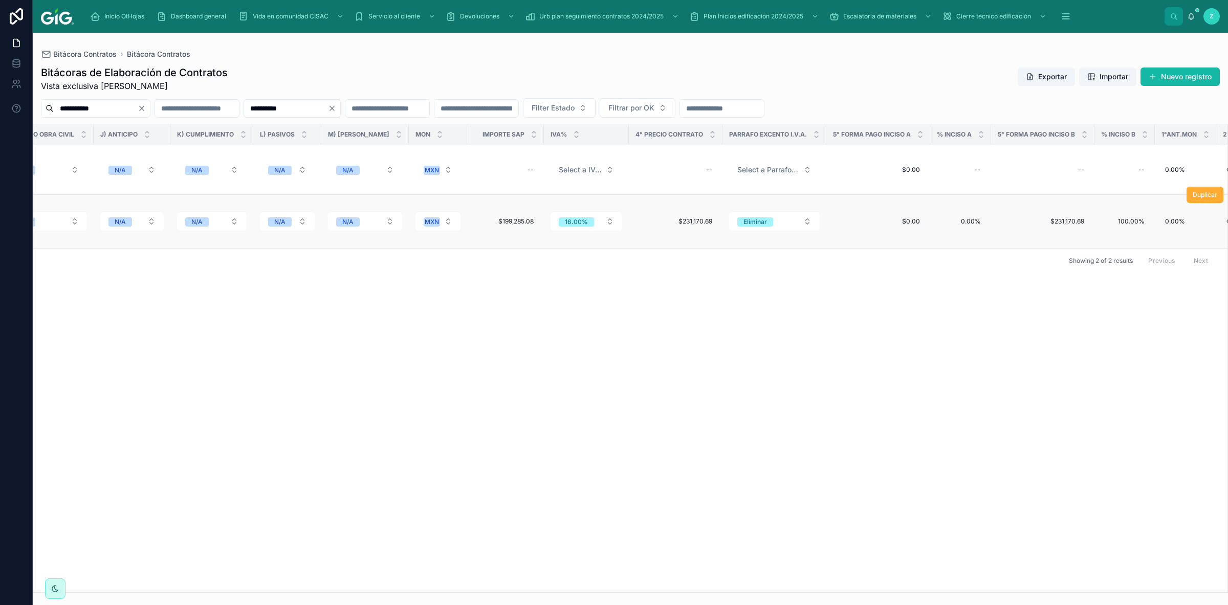
scroll to position [0, 2390]
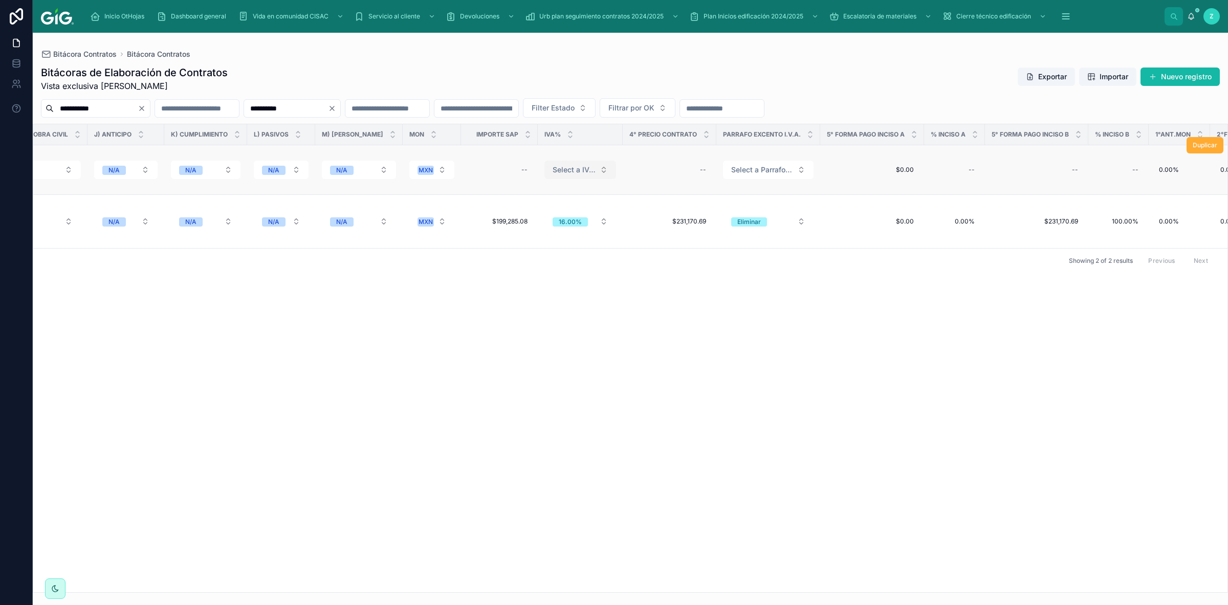
click at [571, 172] on span "Select a IVA_%" at bounding box center [574, 170] width 43 height 10
click at [535, 226] on span "16.00%" at bounding box center [523, 226] width 34 height 9
click at [733, 167] on span "Select a Parrafo I.V.A." at bounding box center [755, 170] width 62 height 10
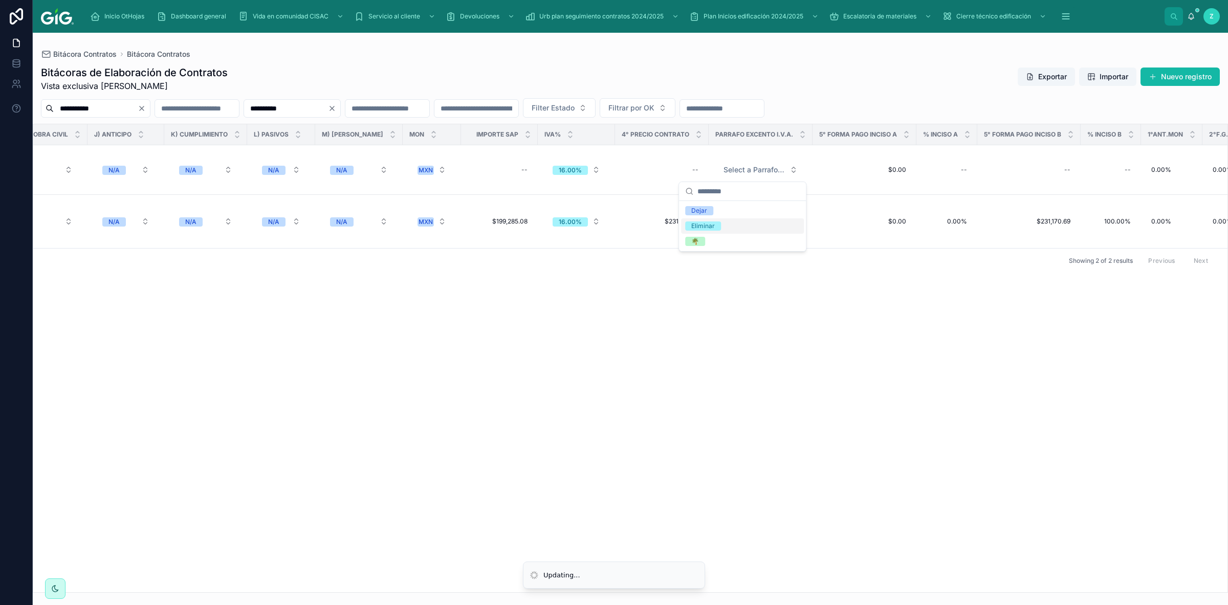
click at [714, 227] on div "Eliminar" at bounding box center [703, 226] width 24 height 9
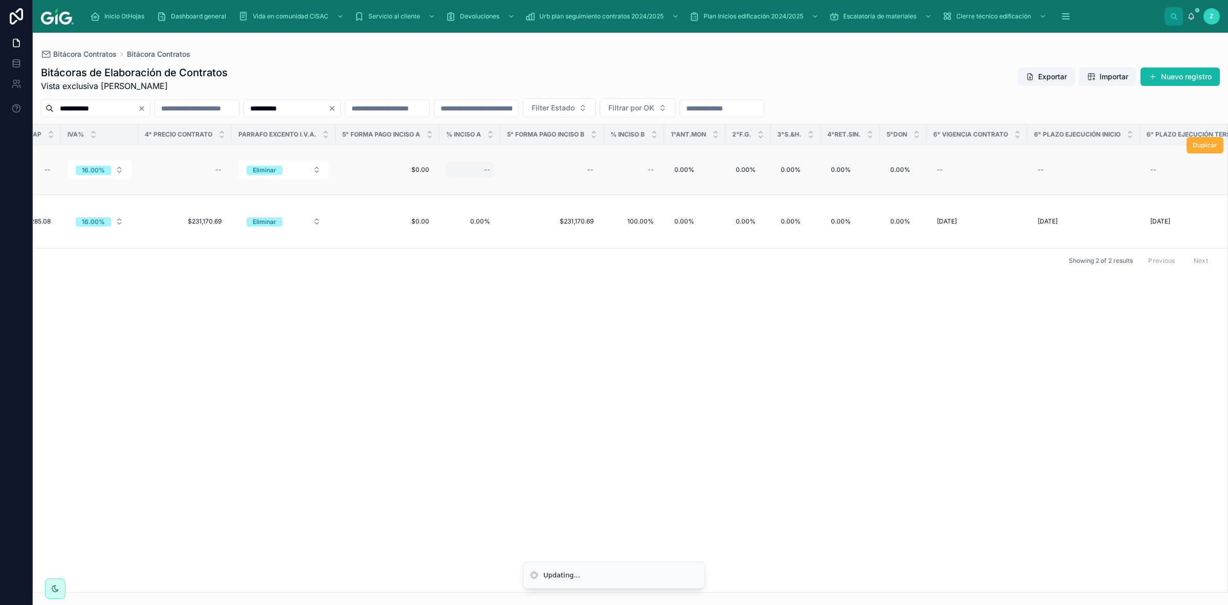
click at [473, 173] on div "--" at bounding box center [470, 170] width 49 height 16
type input "*****"
click button "submit" at bounding box center [592, 184] width 12 height 12
click at [624, 168] on div "--" at bounding box center [634, 170] width 48 height 16
type input "*******"
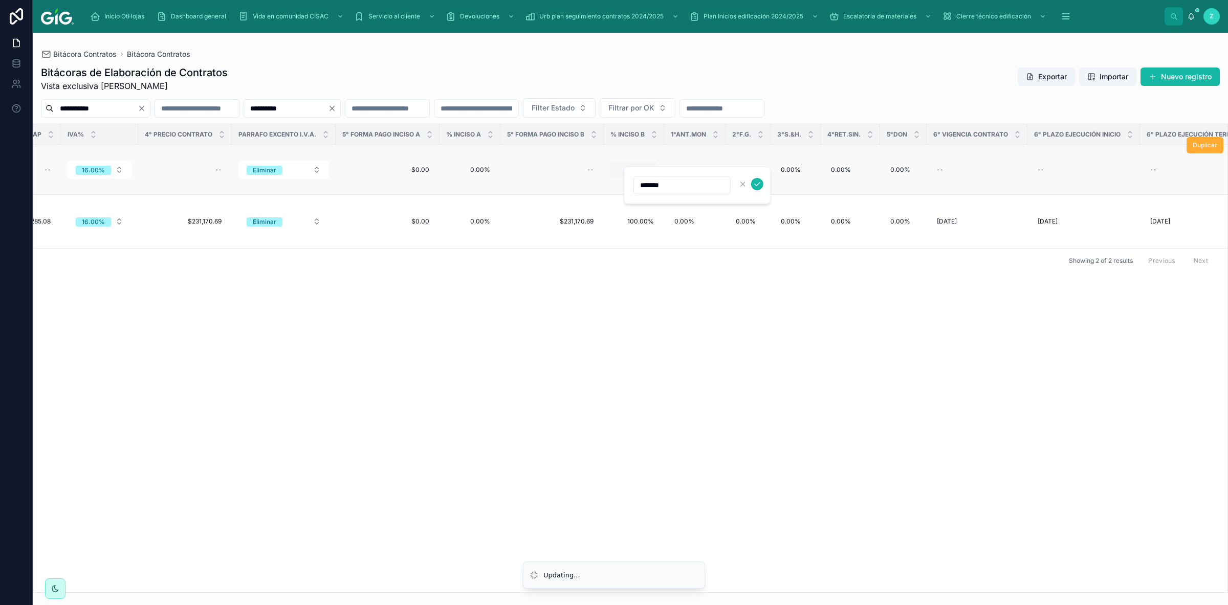
click button "submit" at bounding box center [757, 184] width 12 height 12
click at [963, 169] on div "--" at bounding box center [977, 170] width 89 height 16
type input "**********"
click at [1038, 189] on div at bounding box center [1037, 184] width 27 height 12
click at [1044, 187] on icon "submit" at bounding box center [1044, 184] width 8 height 8
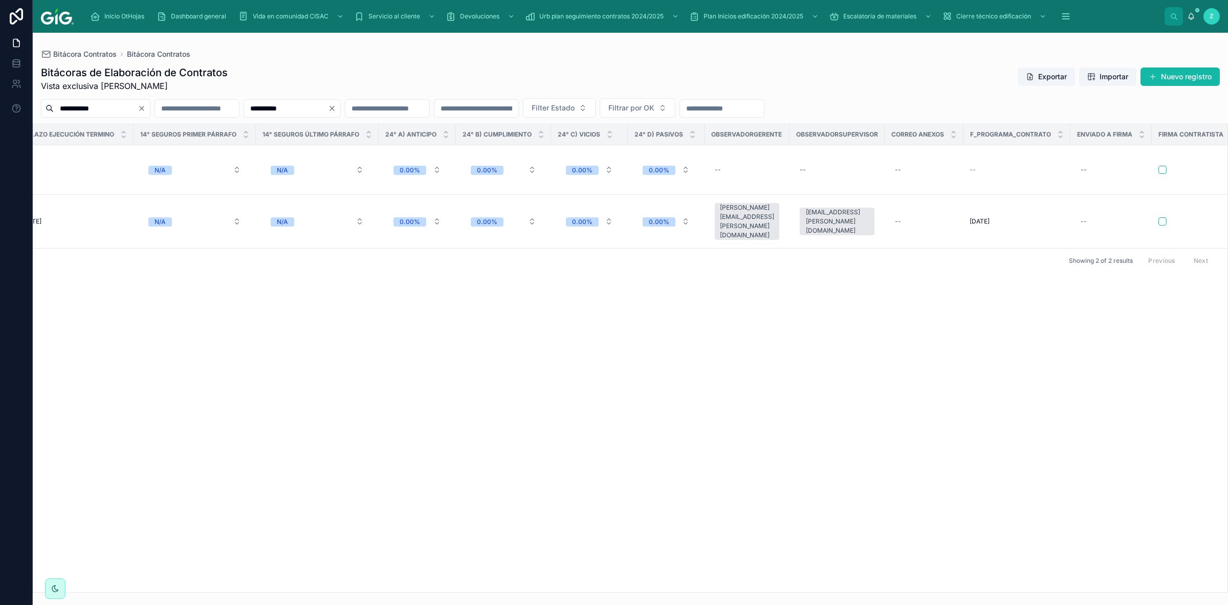
scroll to position [0, 4005]
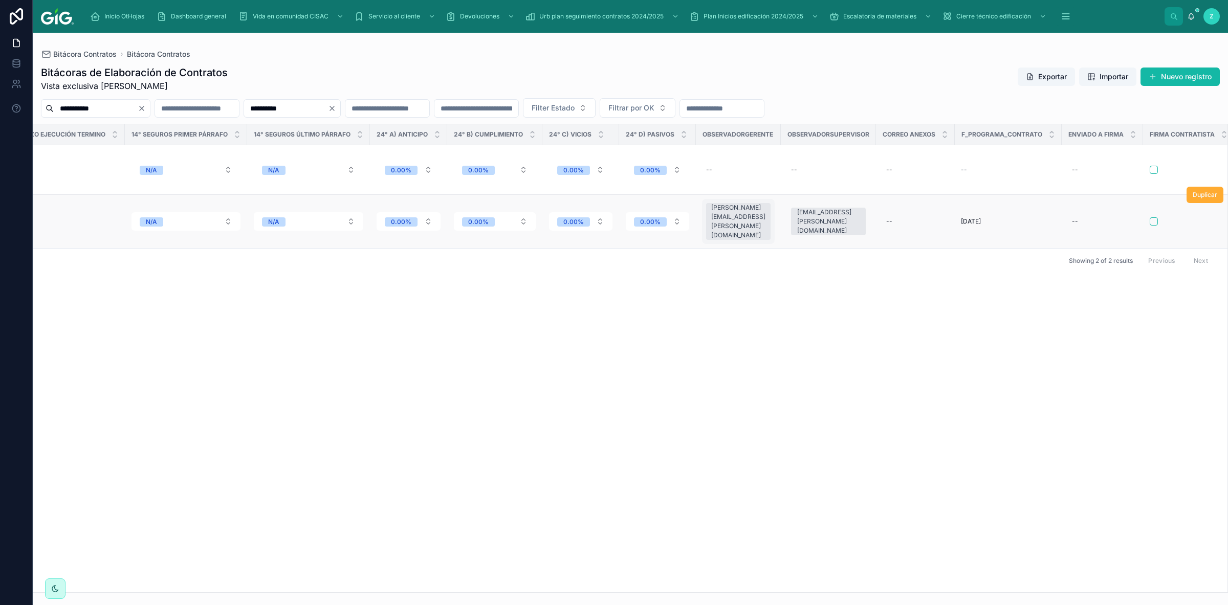
click at [714, 221] on div "[PERSON_NAME][EMAIL_ADDRESS][PERSON_NAME][DOMAIN_NAME]" at bounding box center [738, 221] width 54 height 37
click at [728, 168] on div "--" at bounding box center [738, 170] width 73 height 16
type input "**********"
click at [799, 186] on icon "button" at bounding box center [797, 184] width 8 height 8
click at [740, 222] on div "[PERSON_NAME][EMAIL_ADDRESS][PERSON_NAME][DOMAIN_NAME]" at bounding box center [738, 221] width 54 height 37
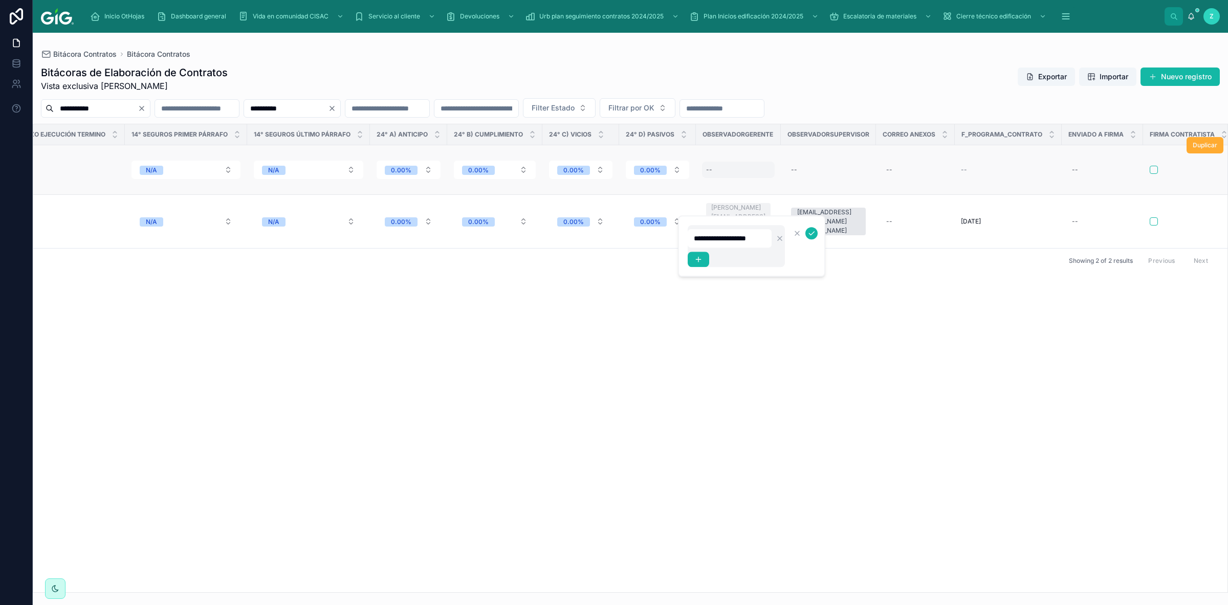
click at [702, 171] on div "--" at bounding box center [738, 170] width 73 height 16
type input "**********"
click at [810, 185] on icon "submit" at bounding box center [811, 185] width 5 height 4
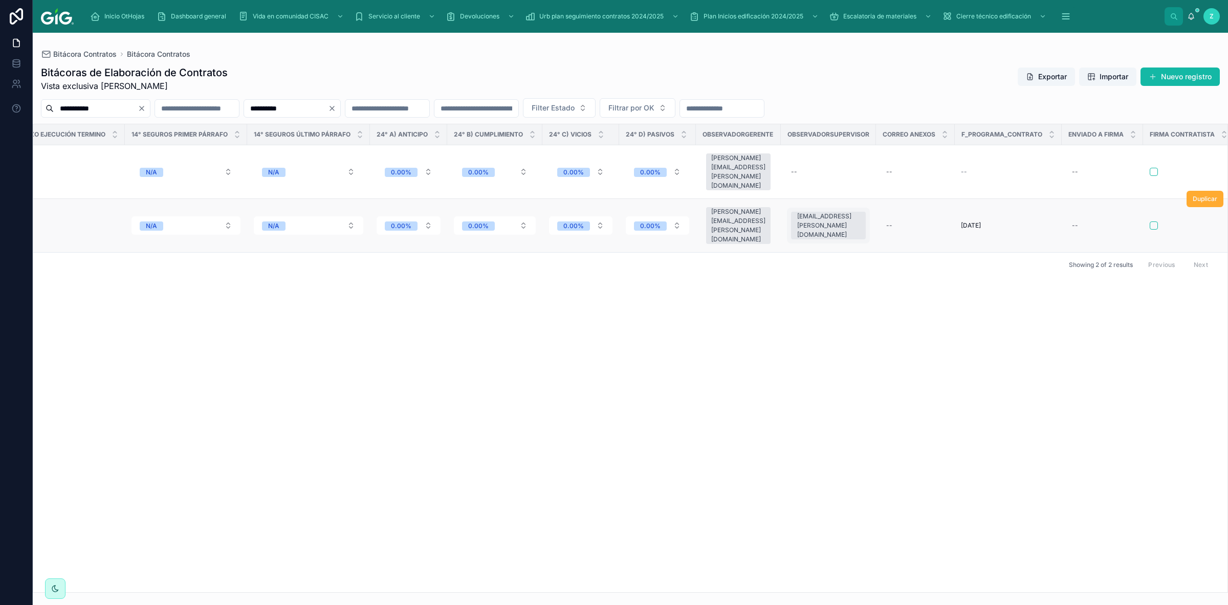
click at [800, 218] on div "[EMAIL_ADDRESS][PERSON_NAME][DOMAIN_NAME]" at bounding box center [828, 226] width 62 height 28
click at [787, 177] on div "--" at bounding box center [828, 172] width 83 height 16
type input "**********"
click at [897, 181] on icon "submit" at bounding box center [897, 184] width 8 height 8
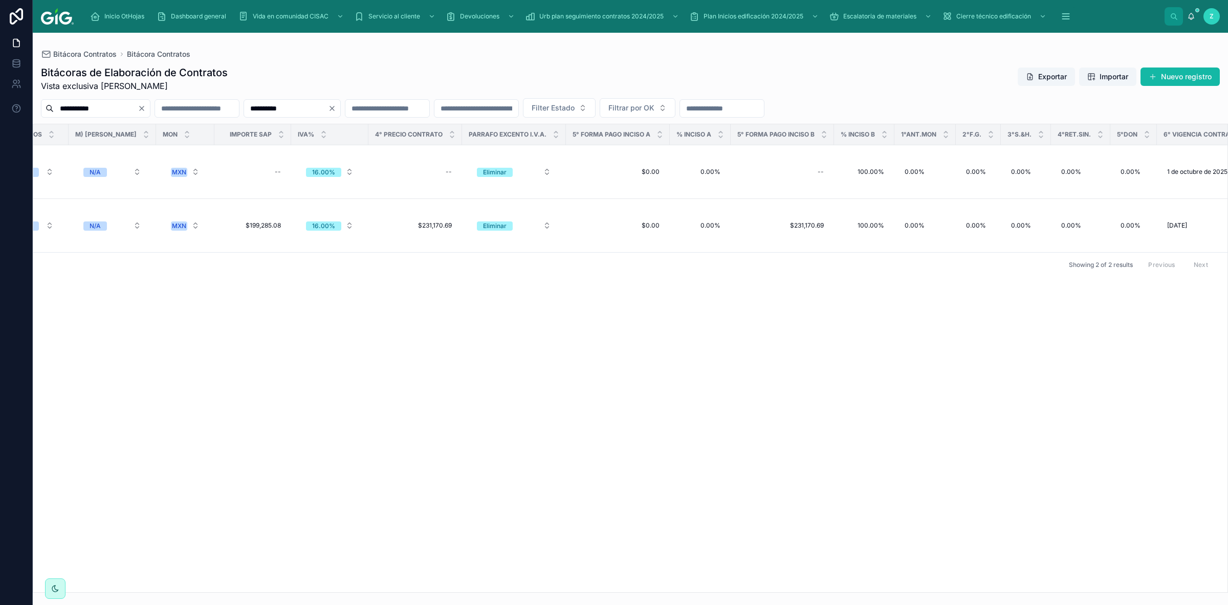
scroll to position [0, 2709]
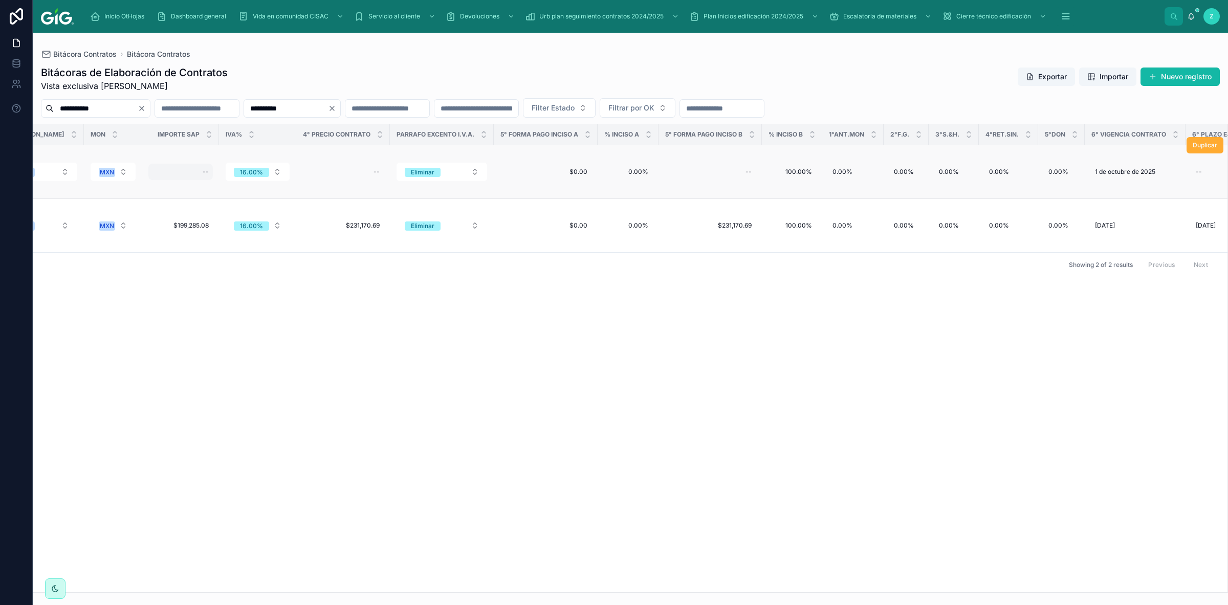
click at [203, 173] on div "--" at bounding box center [206, 172] width 6 height 8
type input "**********"
click at [311, 183] on icon "submit" at bounding box center [311, 184] width 8 height 8
click at [348, 169] on div "--" at bounding box center [342, 172] width 81 height 16
type input "**********"
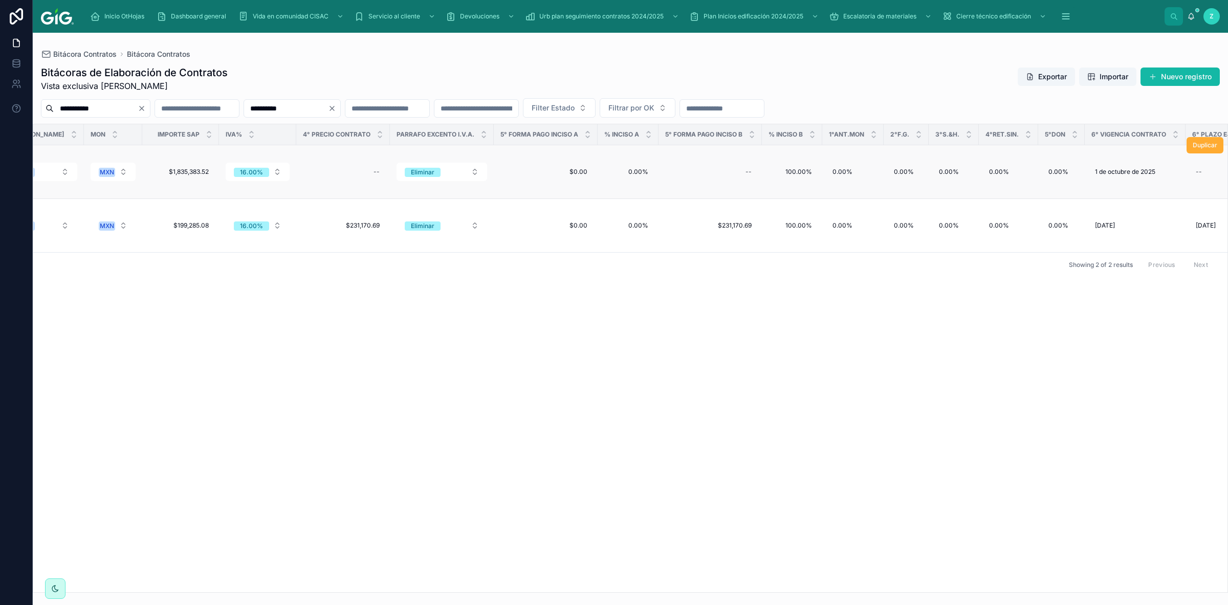
click at [494, 183] on td "$0.00 $0.00" at bounding box center [546, 172] width 104 height 54
click at [374, 169] on div "--" at bounding box center [377, 172] width 6 height 8
click at [479, 183] on icon "submit" at bounding box center [481, 184] width 8 height 8
click at [709, 164] on div "--" at bounding box center [710, 172] width 91 height 16
type input "**********"
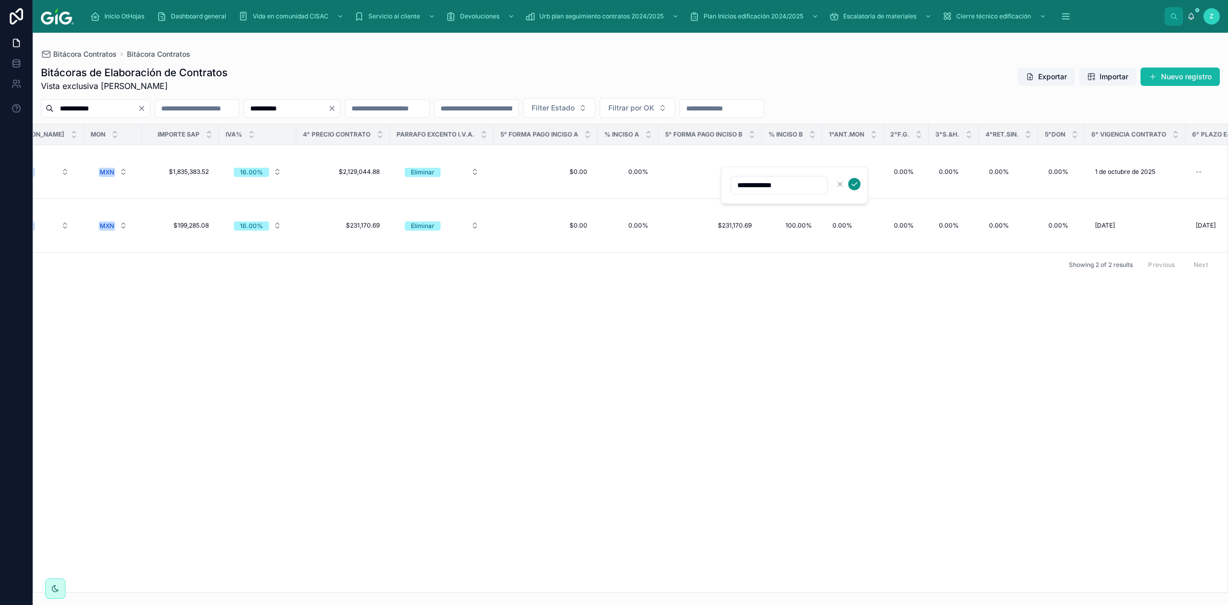
click at [853, 184] on icon "submit" at bounding box center [855, 184] width 8 height 8
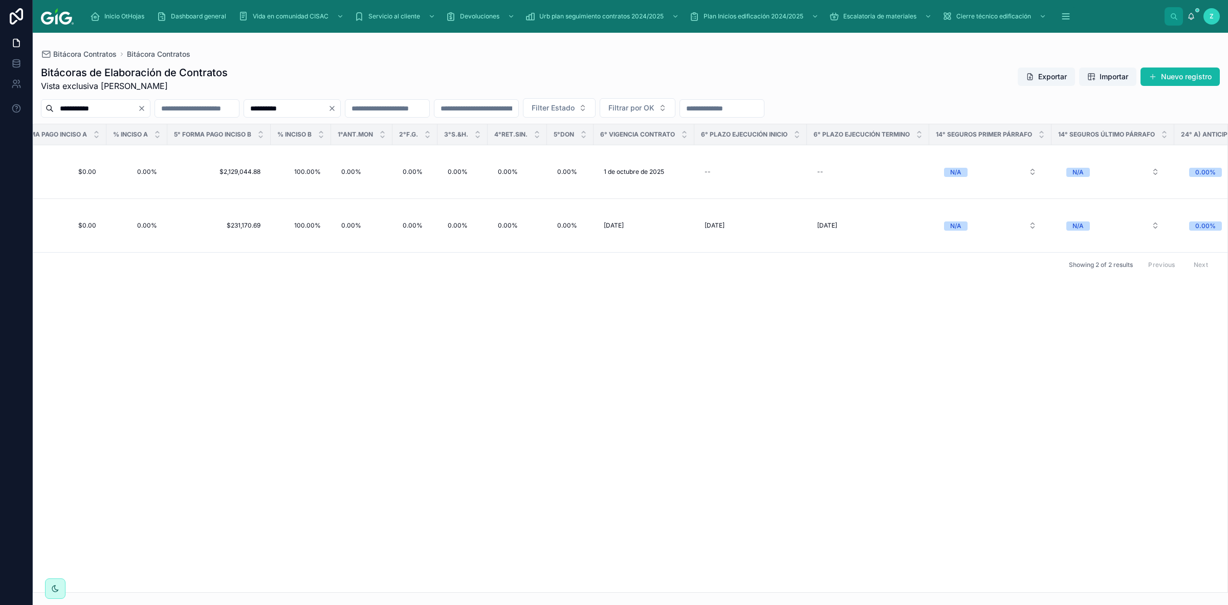
scroll to position [0, 3258]
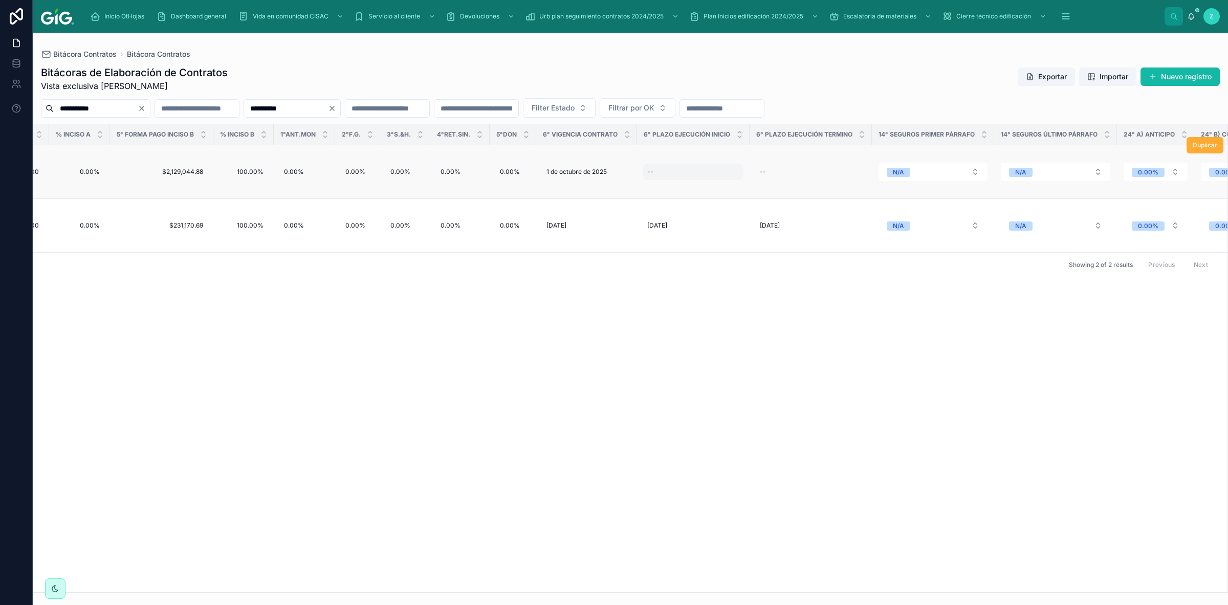
click at [656, 169] on div "--" at bounding box center [693, 172] width 100 height 16
type input "**********"
click at [757, 184] on icon "submit" at bounding box center [755, 184] width 8 height 8
click at [797, 171] on div "--" at bounding box center [811, 172] width 110 height 16
click at [872, 188] on td "N/A" at bounding box center [933, 172] width 122 height 54
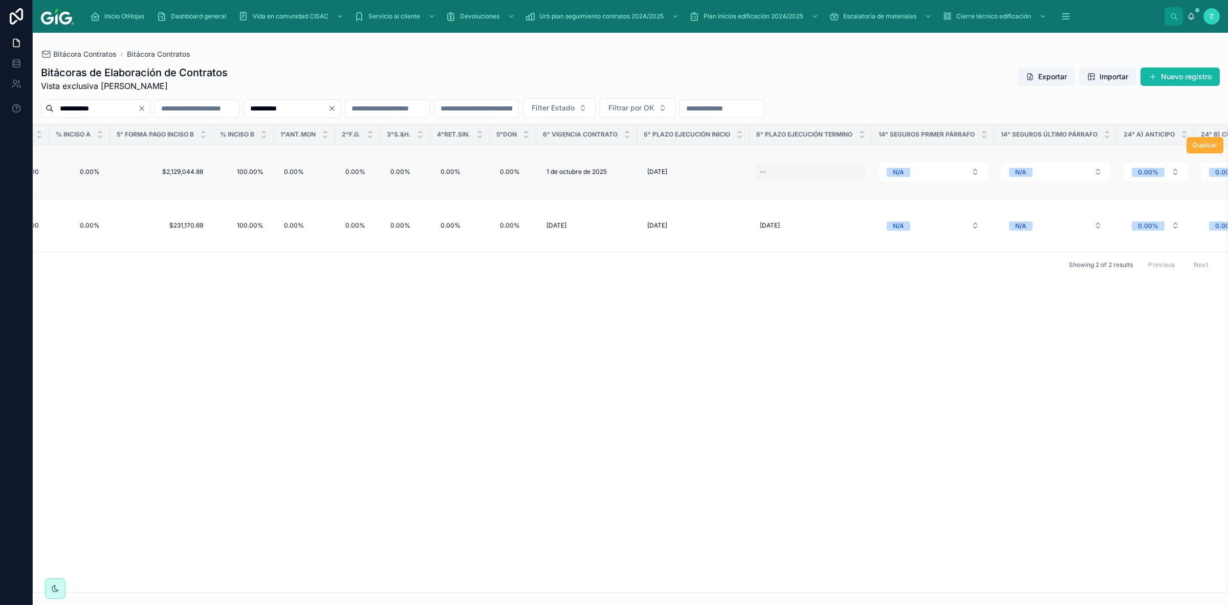
click at [811, 169] on div "--" at bounding box center [811, 172] width 110 height 16
click at [870, 183] on icon "submit" at bounding box center [867, 185] width 5 height 4
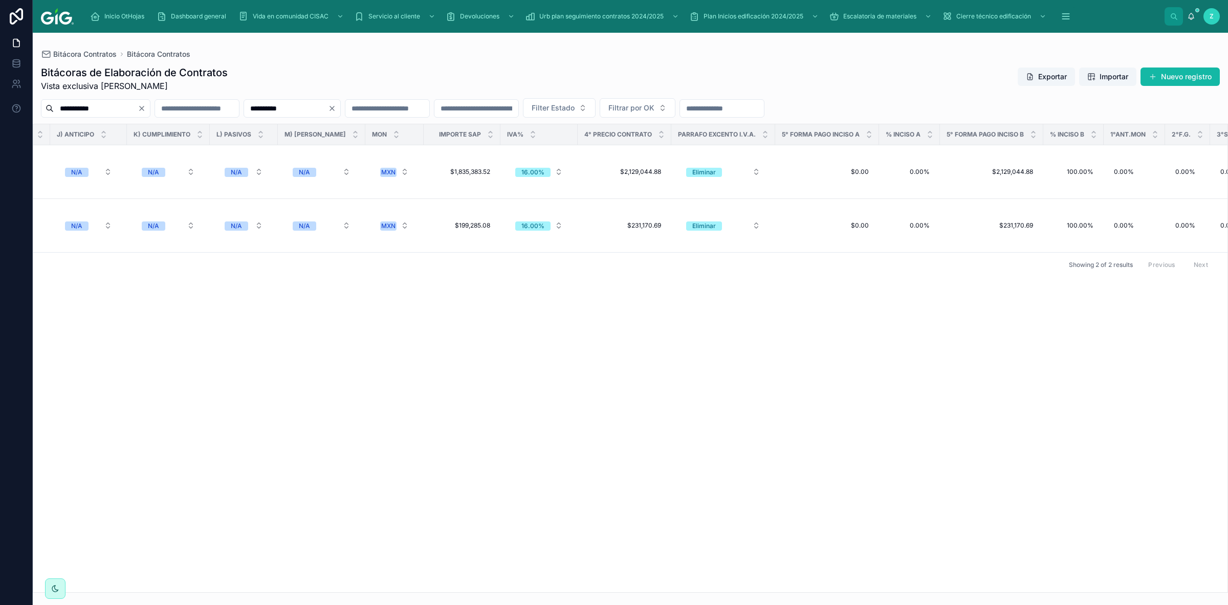
click at [772, 593] on div "**********" at bounding box center [631, 319] width 1196 height 573
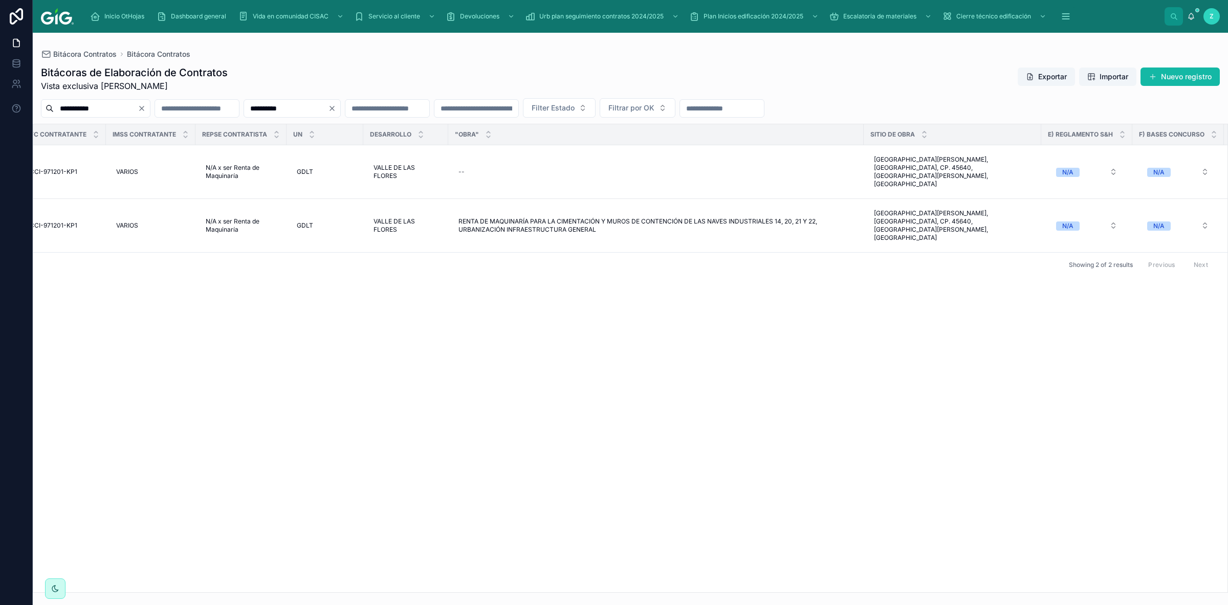
scroll to position [0, 1097]
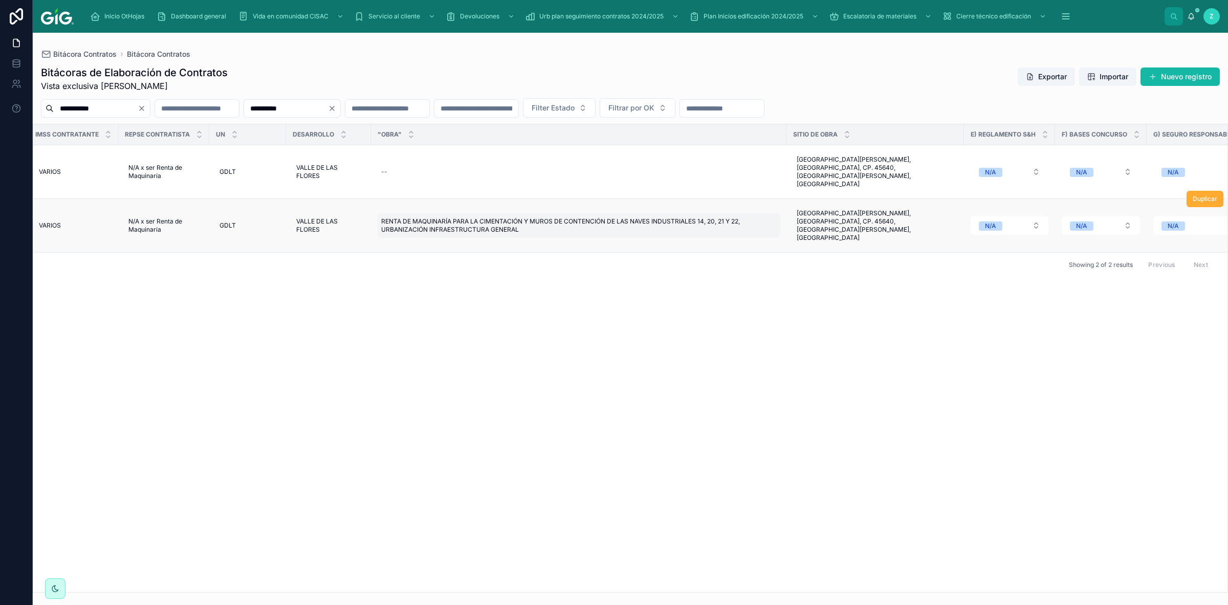
click at [528, 218] on span "RENTA DE MAQUINARÍA PARA LA CIMENTACIÓN Y MUROS DE CONTENCIÓN DE LAS NAVES INDU…" at bounding box center [578, 226] width 395 height 16
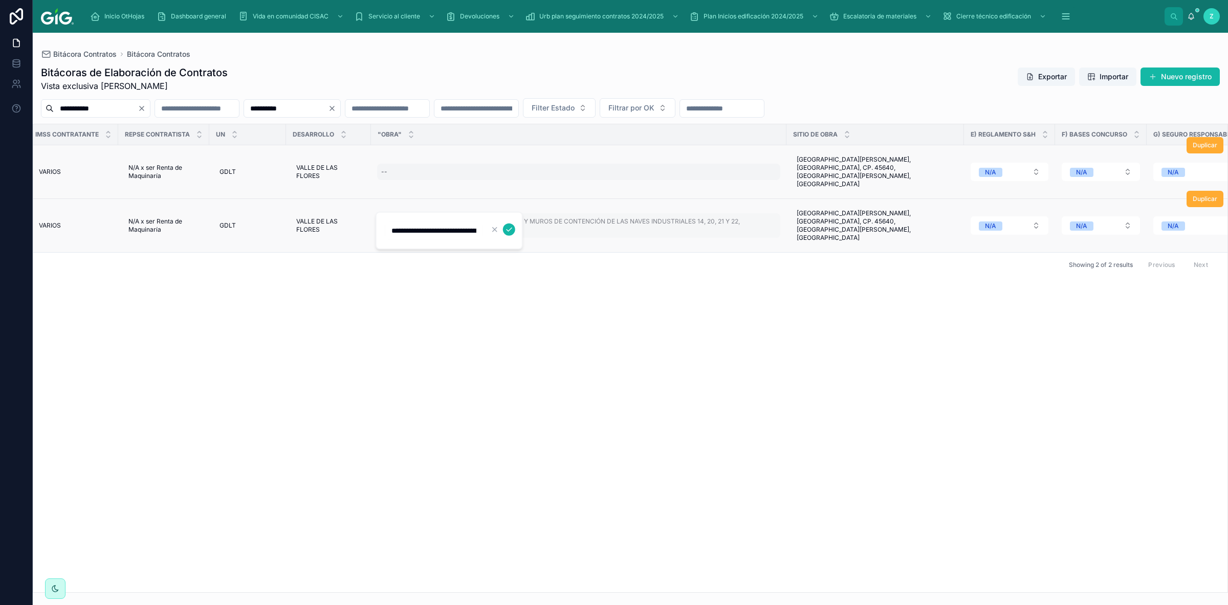
click at [570, 164] on div "--" at bounding box center [578, 172] width 403 height 16
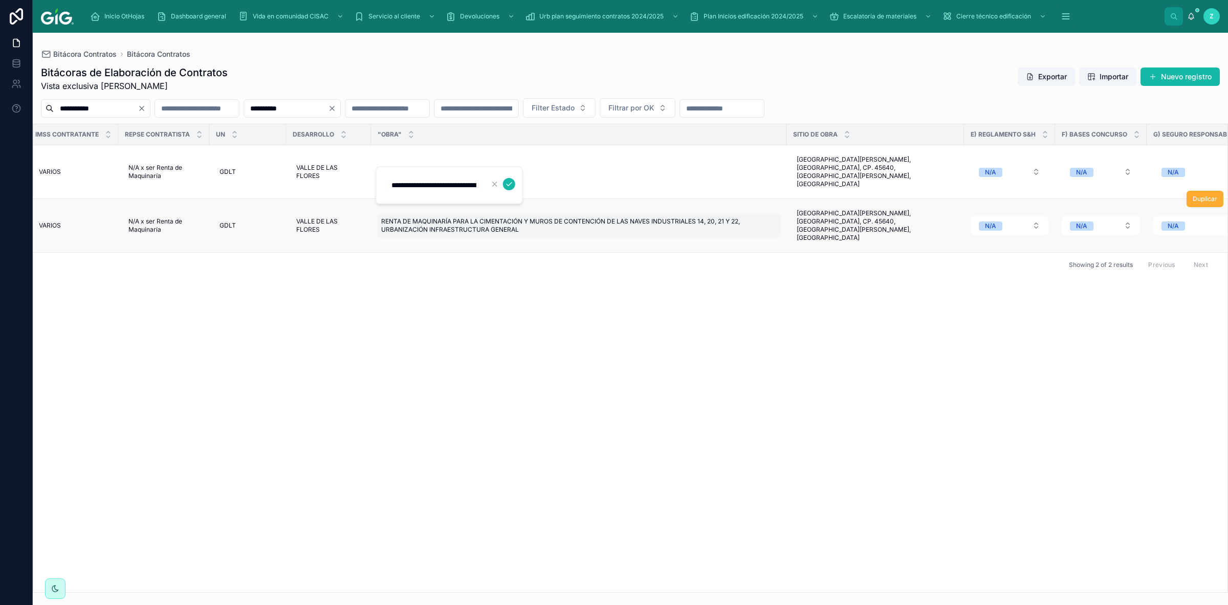
scroll to position [0, 409]
type input "**********"
click at [509, 186] on icon "submit" at bounding box center [509, 184] width 8 height 8
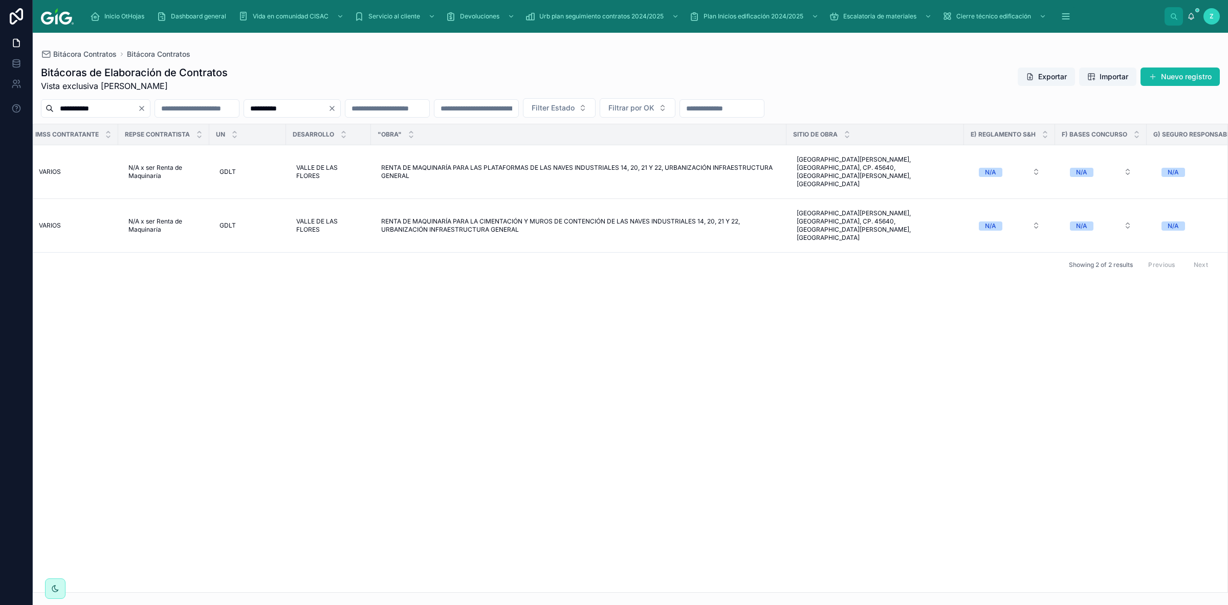
scroll to position [0, 0]
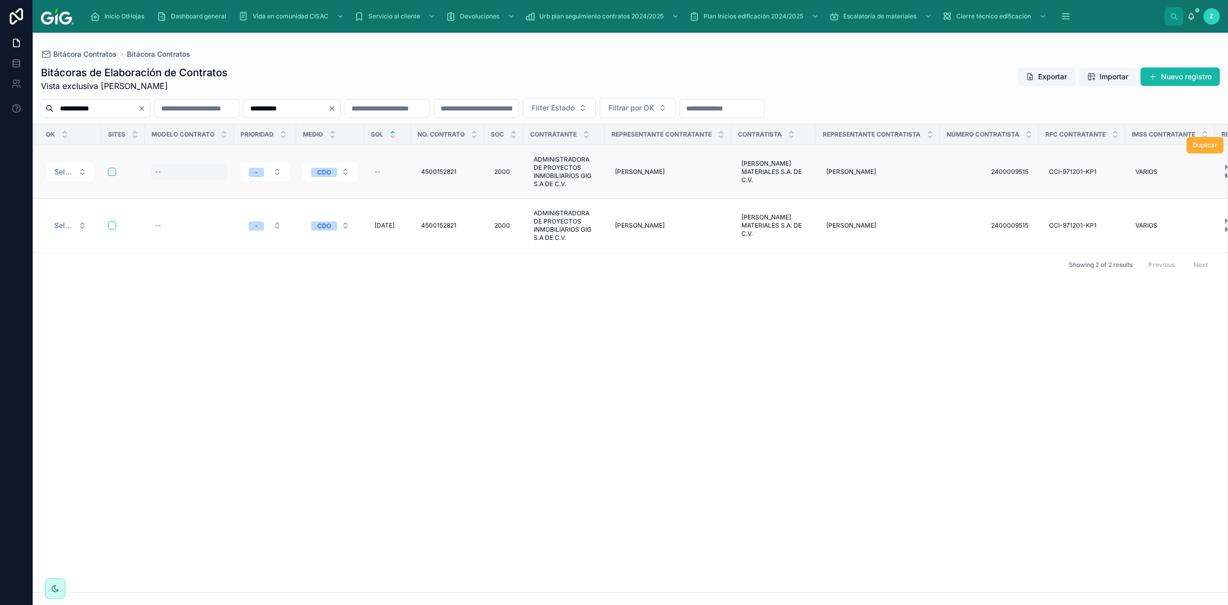
click at [179, 175] on div "--" at bounding box center [189, 172] width 77 height 16
type input "*******"
click button "submit" at bounding box center [281, 184] width 12 height 12
click at [192, 172] on div "PSO MAQ PSO MAQ" at bounding box center [189, 172] width 77 height 16
drag, startPoint x: 202, startPoint y: 183, endPoint x: 110, endPoint y: 183, distance: 92.1
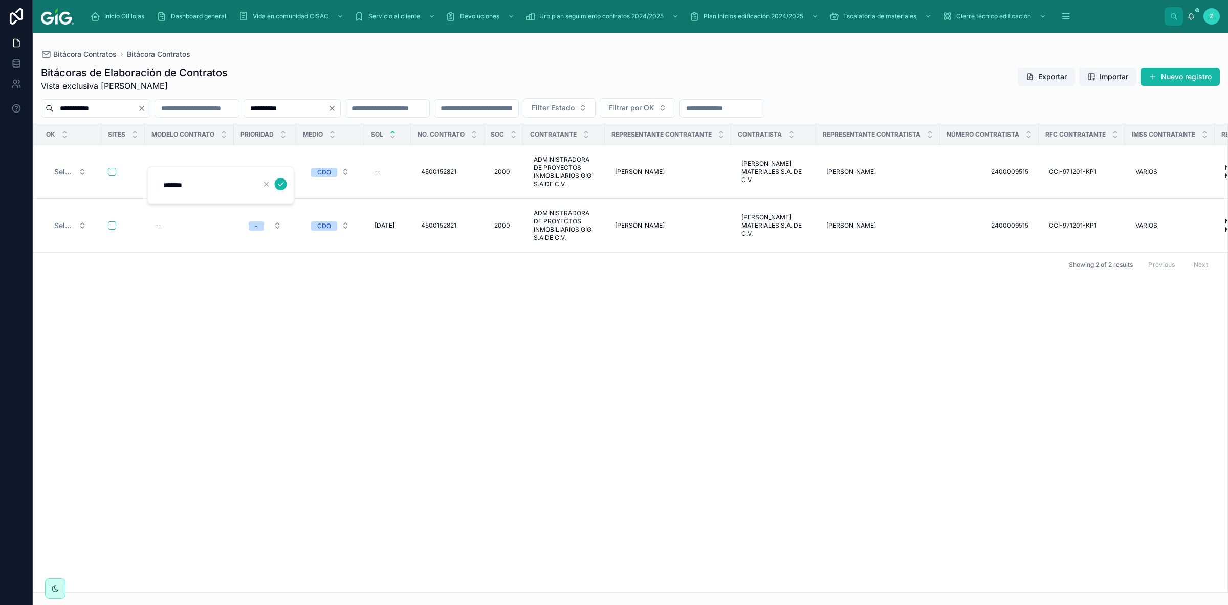
click at [157, 183] on input "*******" at bounding box center [205, 185] width 97 height 14
type input "***"
click at [182, 228] on div "--" at bounding box center [189, 226] width 77 height 16
type input "*******"
click button "submit" at bounding box center [281, 234] width 12 height 12
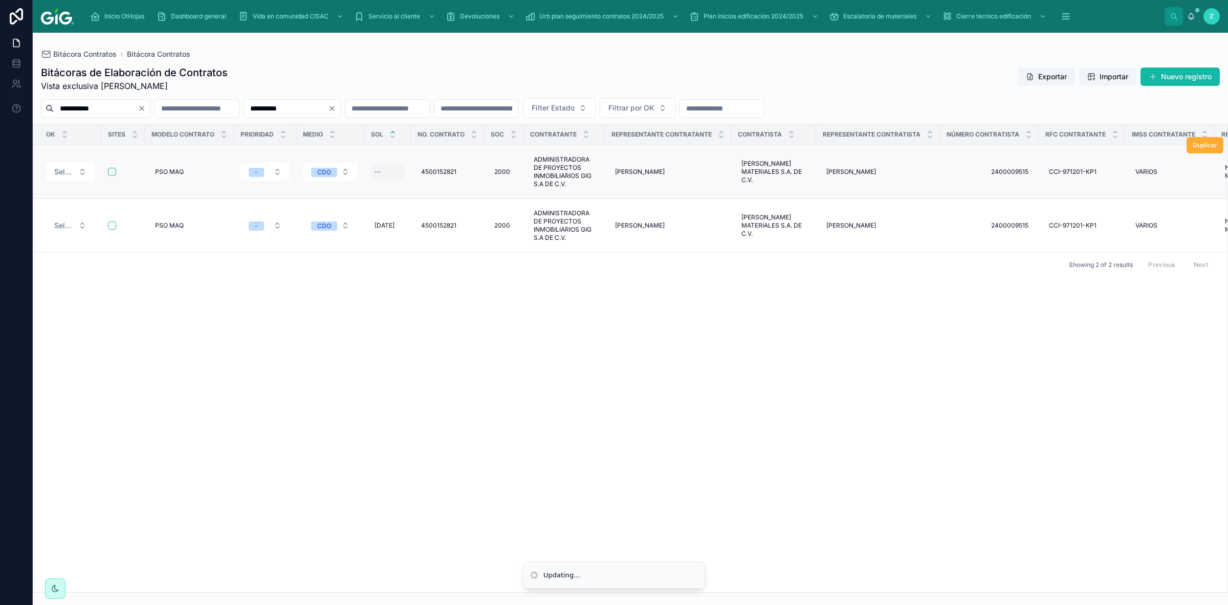
click at [379, 174] on div "--" at bounding box center [378, 172] width 6 height 8
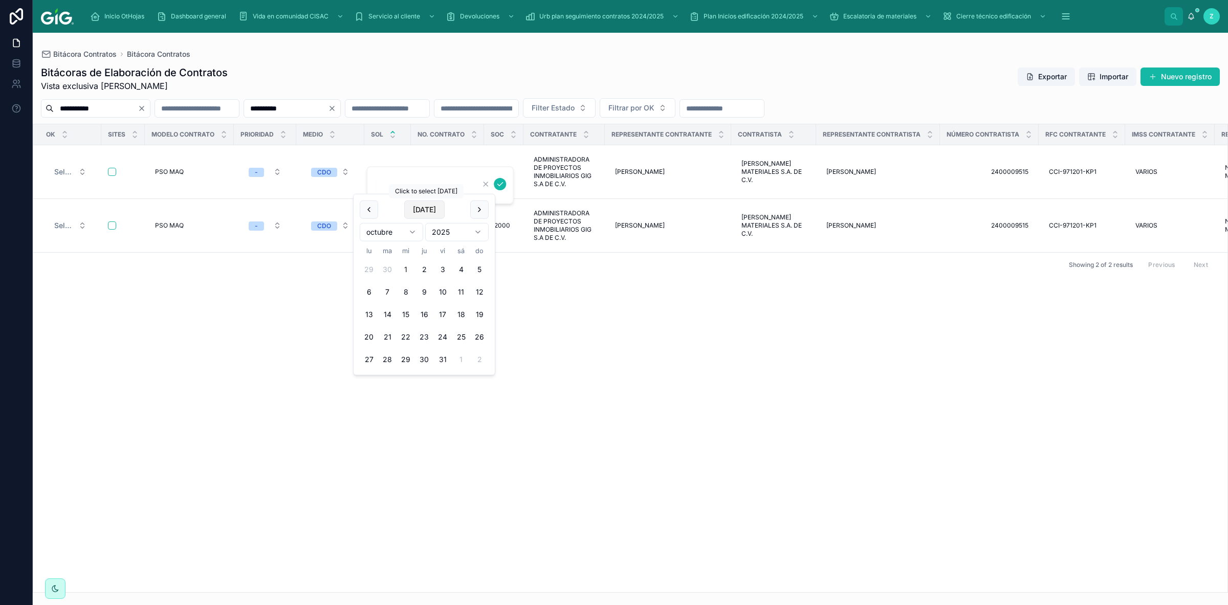
click at [417, 210] on button "Today" at bounding box center [424, 210] width 40 height 18
type input "*********"
click at [506, 184] on button "submit" at bounding box center [500, 184] width 12 height 12
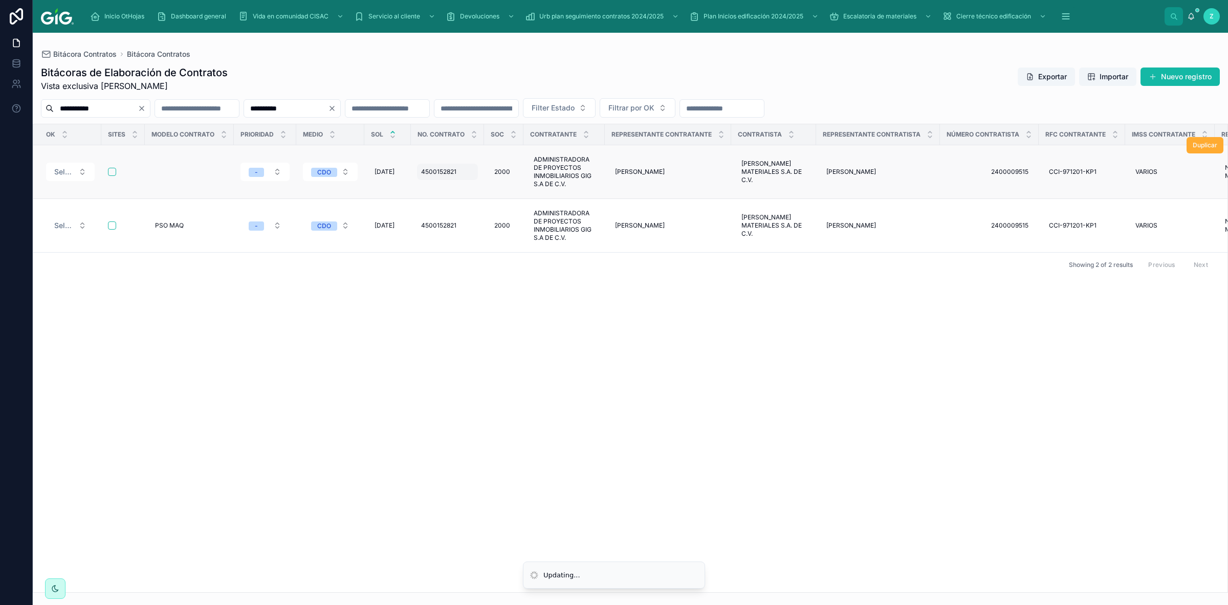
click at [453, 171] on span "4500152821" at bounding box center [438, 172] width 35 height 8
click at [479, 187] on td "4500152821 4500152821" at bounding box center [447, 172] width 73 height 54
click at [455, 169] on span "4500152821" at bounding box center [438, 172] width 35 height 8
click at [449, 222] on span "4500152821" at bounding box center [438, 226] width 35 height 8
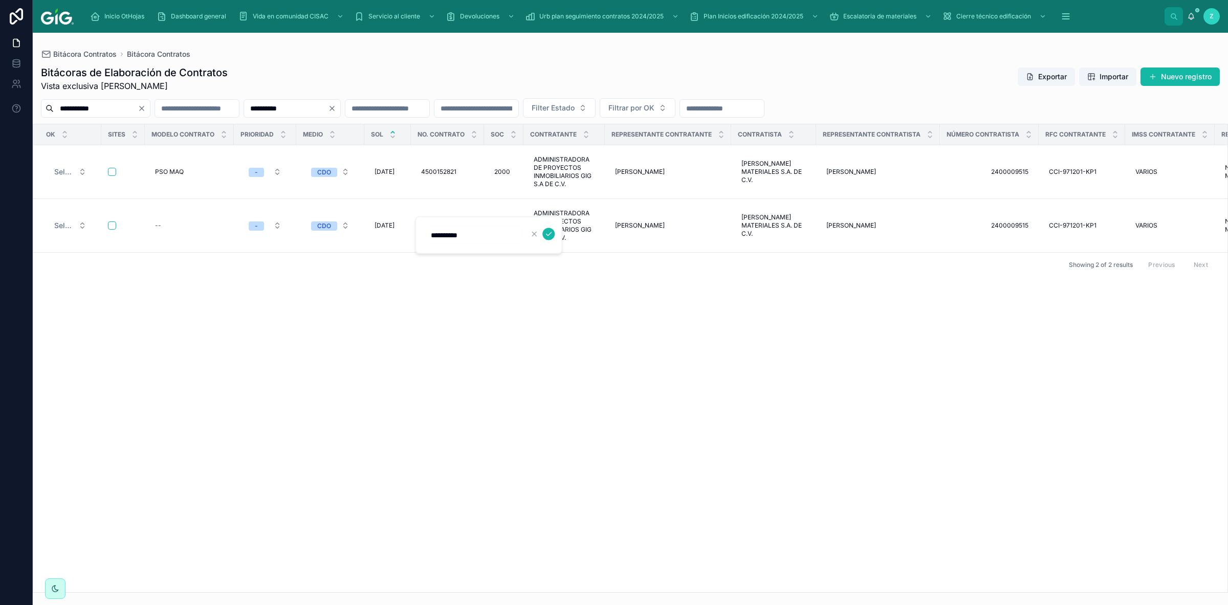
drag, startPoint x: 477, startPoint y: 238, endPoint x: 386, endPoint y: 234, distance: 91.7
click at [425, 234] on input "**********" at bounding box center [473, 235] width 97 height 14
type input "**********"
click at [546, 236] on icon "submit" at bounding box center [549, 234] width 8 height 8
click at [181, 218] on div "--" at bounding box center [189, 226] width 77 height 16
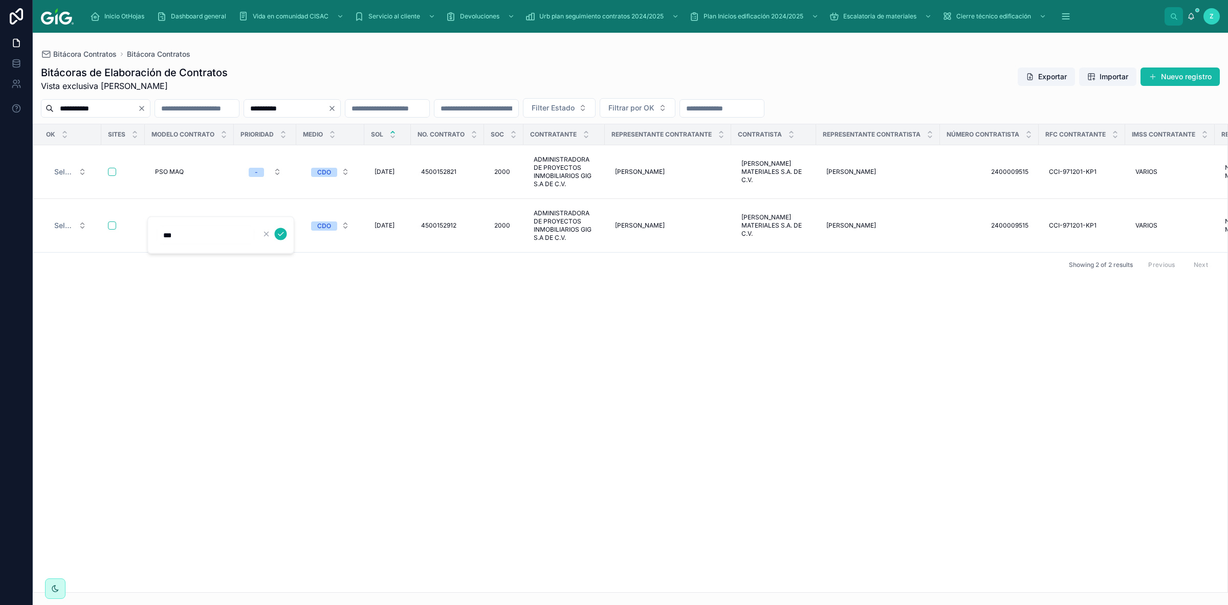
type input "***"
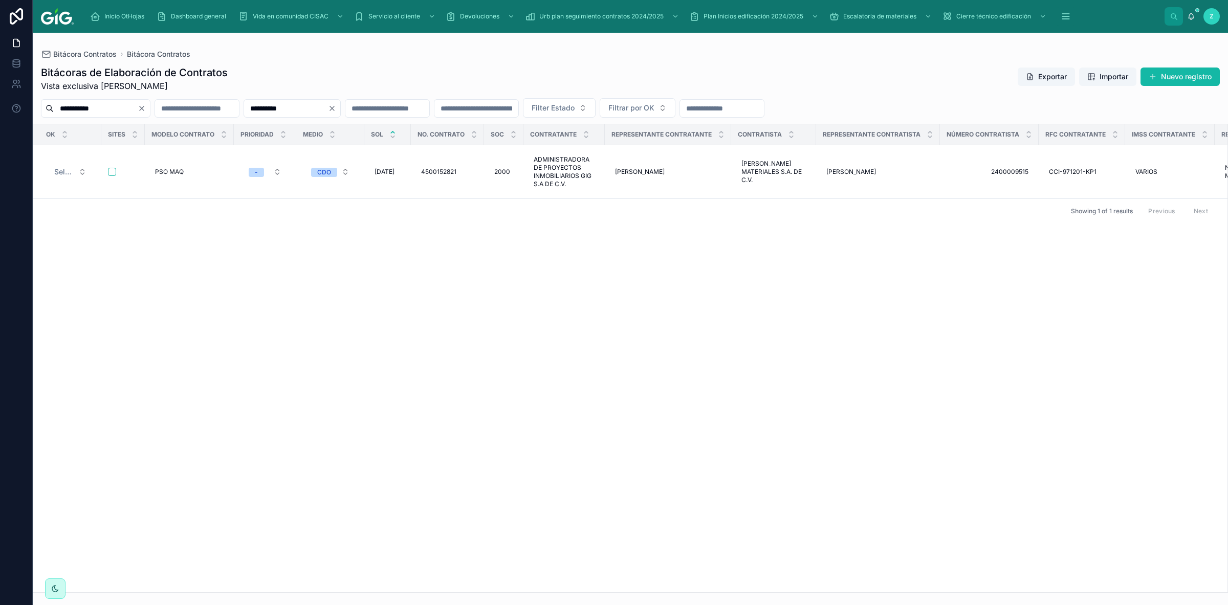
drag, startPoint x: 358, startPoint y: 113, endPoint x: 245, endPoint y: 121, distance: 112.9
click at [245, 116] on input "**********" at bounding box center [286, 108] width 84 height 14
paste input "text"
type input "**********"
click at [185, 172] on div "--" at bounding box center [189, 172] width 77 height 16
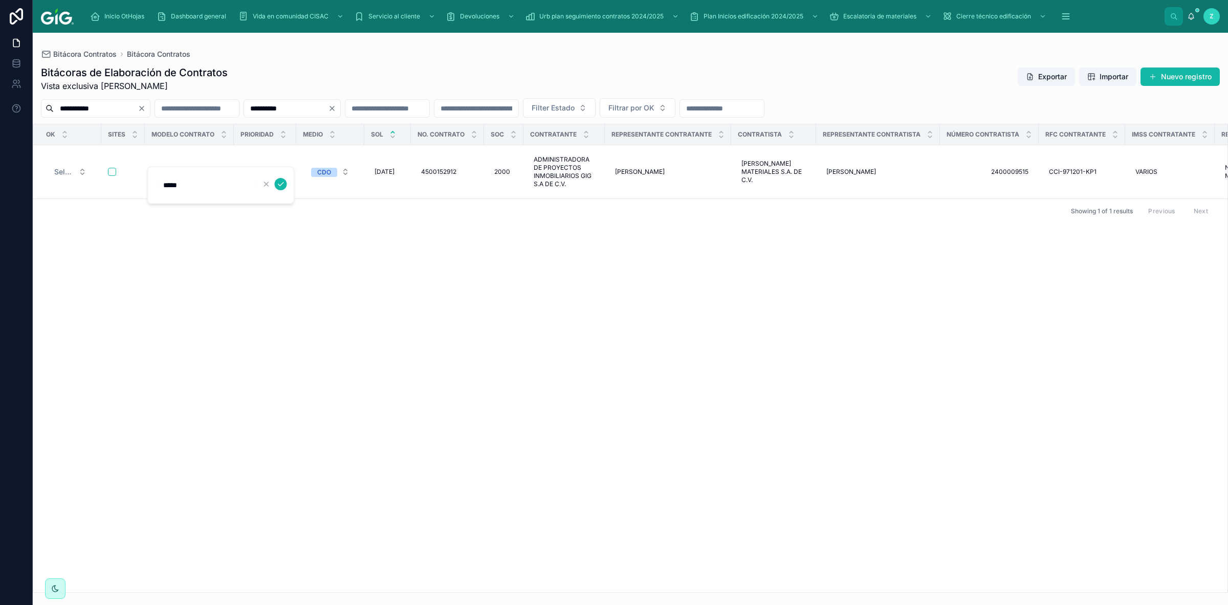
type input "*******"
click button "submit" at bounding box center [281, 184] width 12 height 12
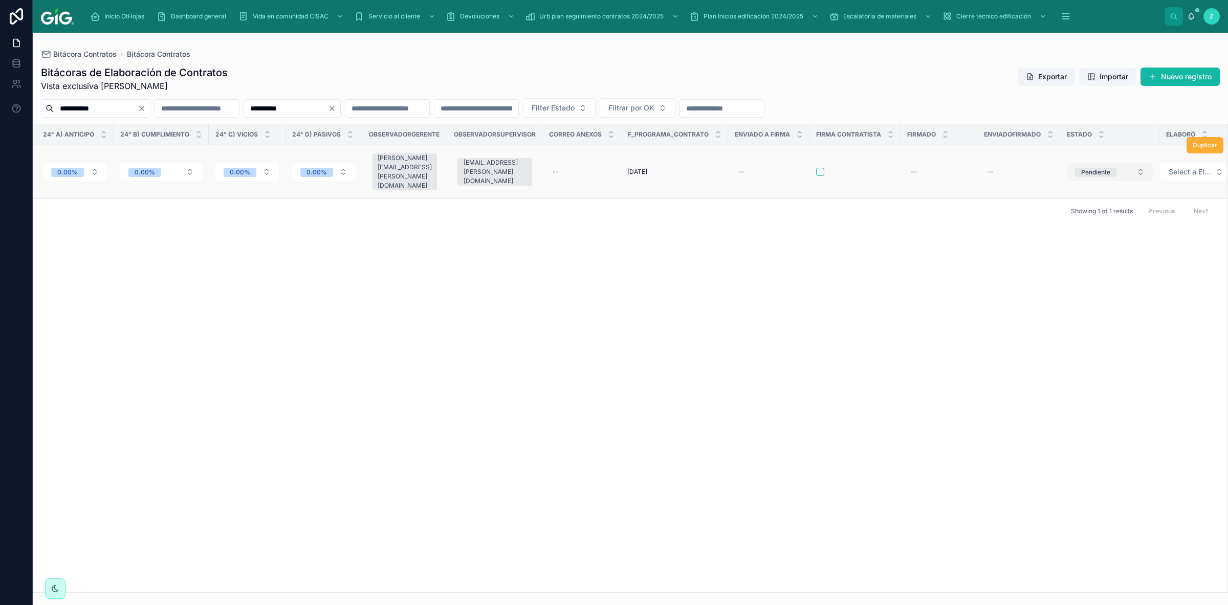
click at [1094, 173] on span "Pendiente" at bounding box center [1095, 172] width 41 height 9
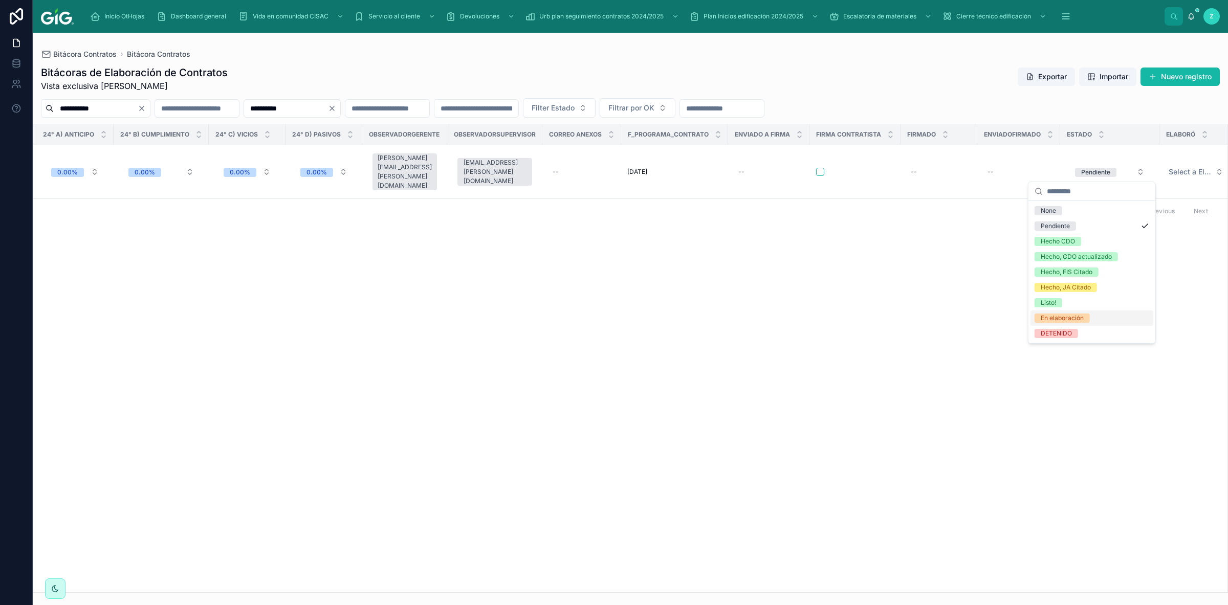
click at [1071, 317] on div "En elaboración" at bounding box center [1062, 318] width 43 height 9
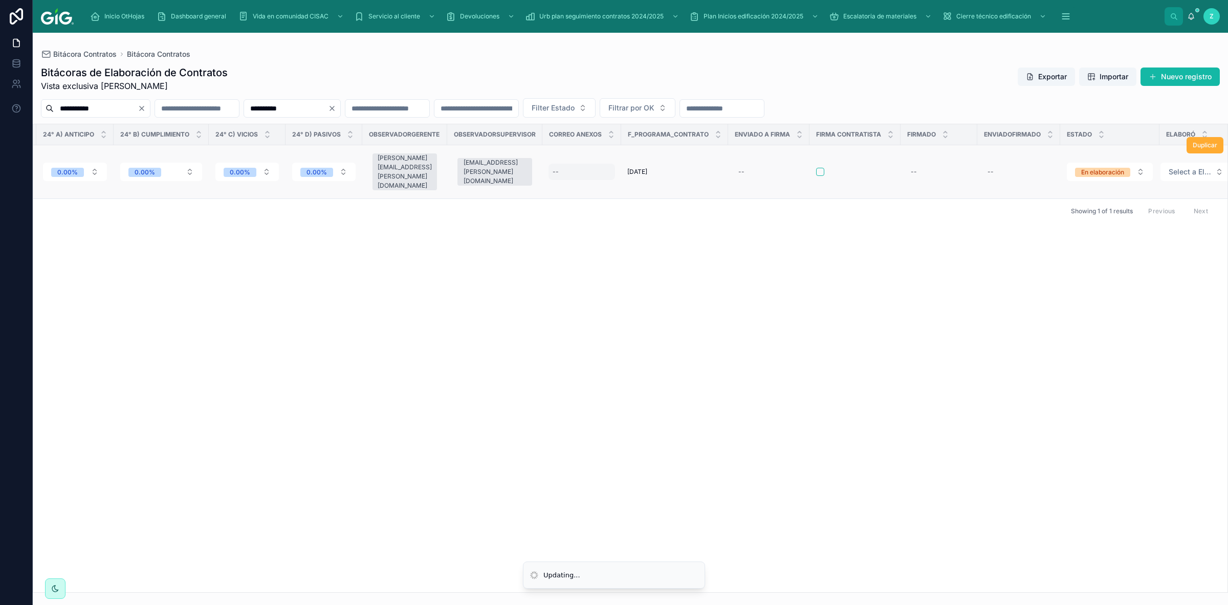
click at [554, 173] on div "--" at bounding box center [582, 172] width 67 height 16
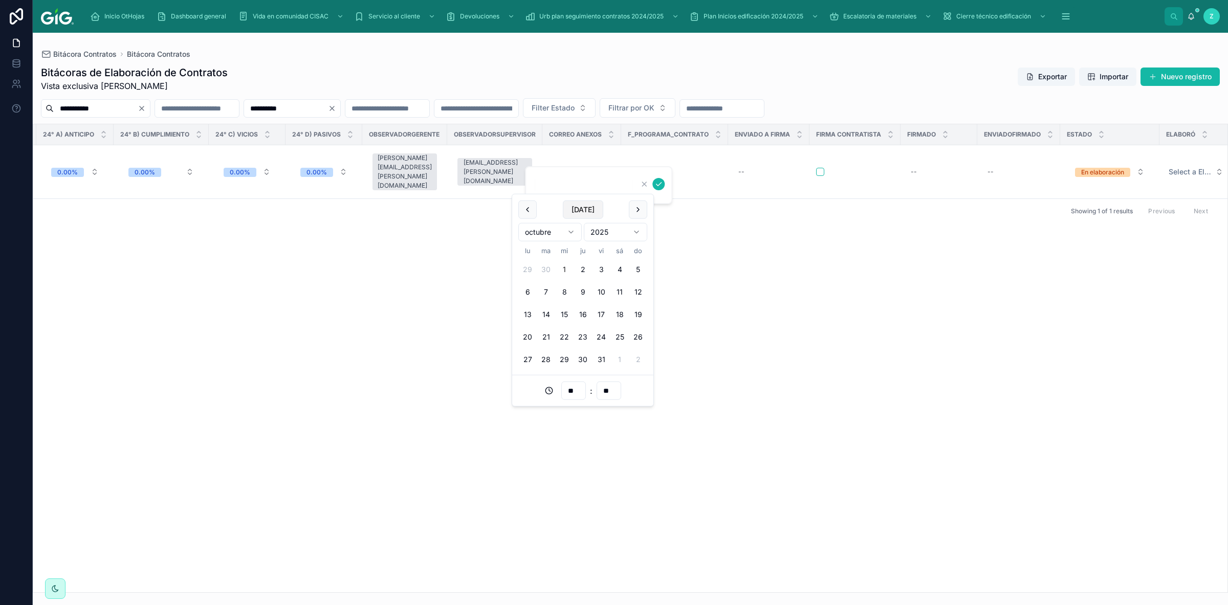
click at [584, 214] on button "Today" at bounding box center [583, 210] width 40 height 18
type input "**********"
click at [585, 205] on button "Today" at bounding box center [583, 210] width 40 height 18
click at [566, 269] on div "OK Sites Modelo contrato Prioridad Medio SOL No. Contrato Soc Contratante Repre…" at bounding box center [630, 358] width 1195 height 468
click at [558, 170] on div "--" at bounding box center [582, 172] width 67 height 16
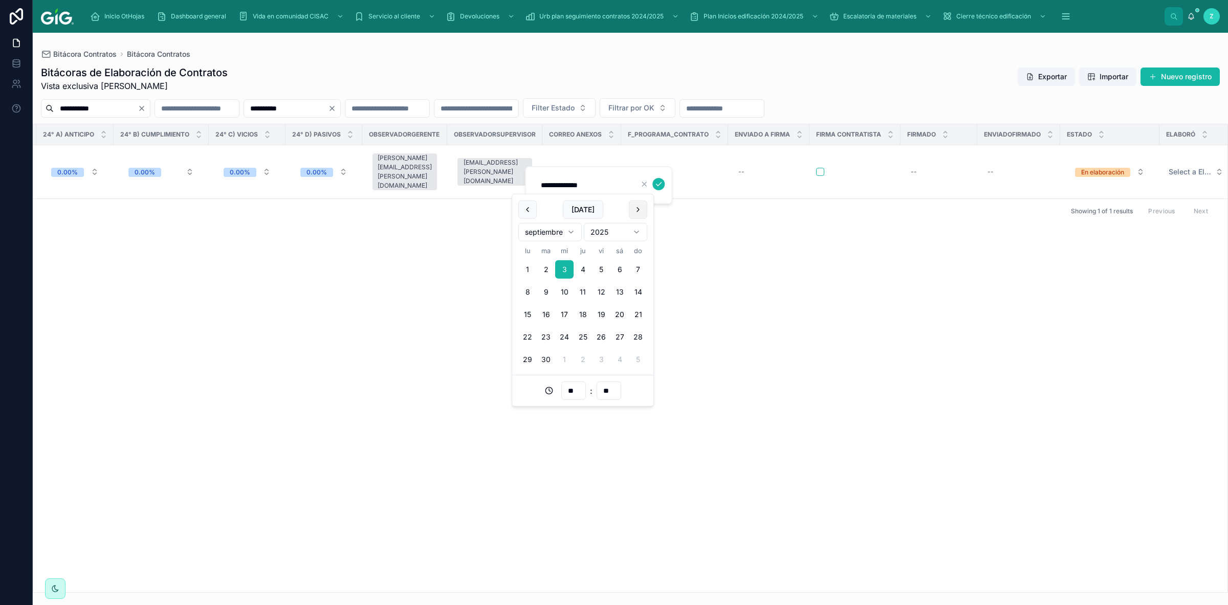
click at [634, 212] on button at bounding box center [638, 210] width 18 height 18
click at [564, 269] on button "1" at bounding box center [564, 269] width 18 height 18
type input "**********"
click at [570, 388] on input "**" at bounding box center [574, 391] width 24 height 14
type input "**"
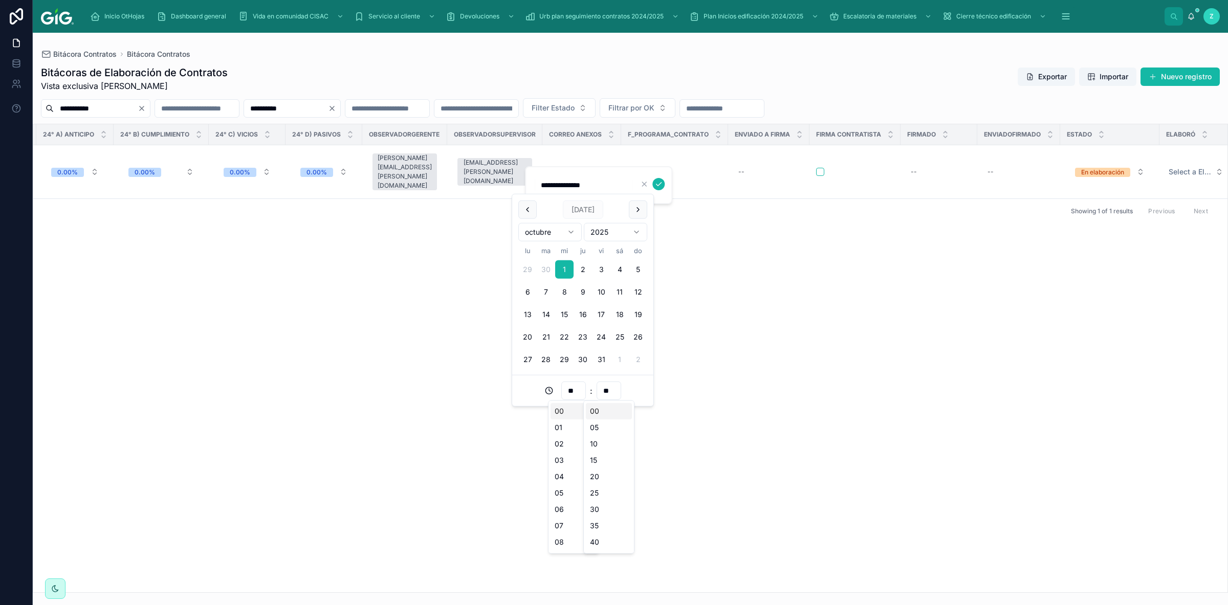
type input "**********"
type input "**"
type input "**********"
type input "**"
click at [654, 182] on button "submit" at bounding box center [659, 184] width 12 height 12
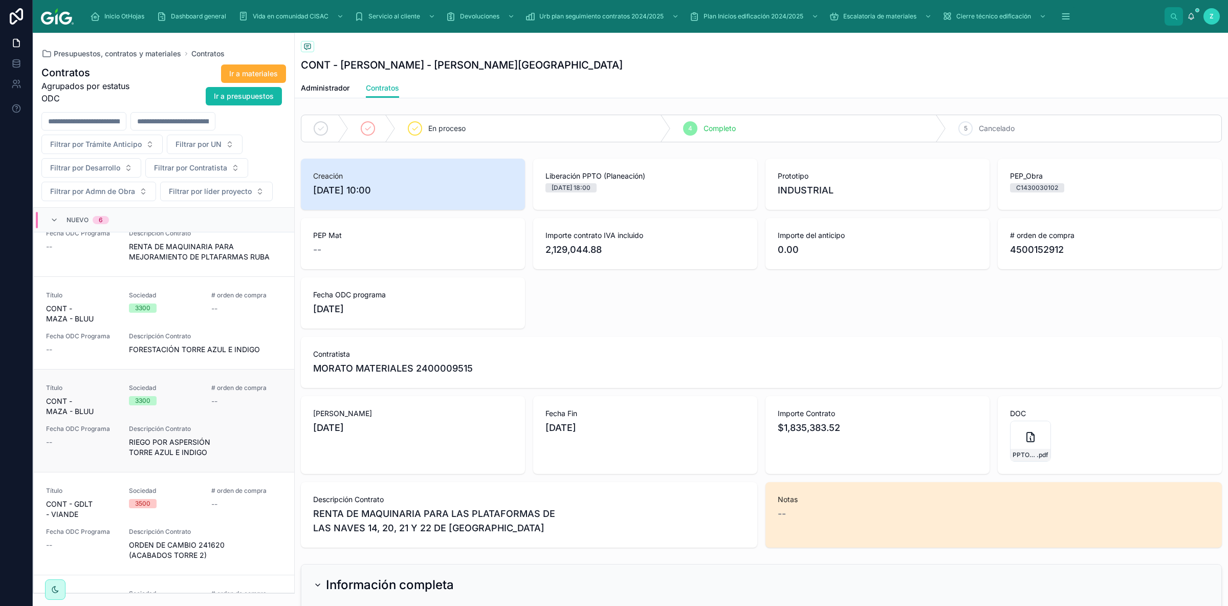
scroll to position [57, 0]
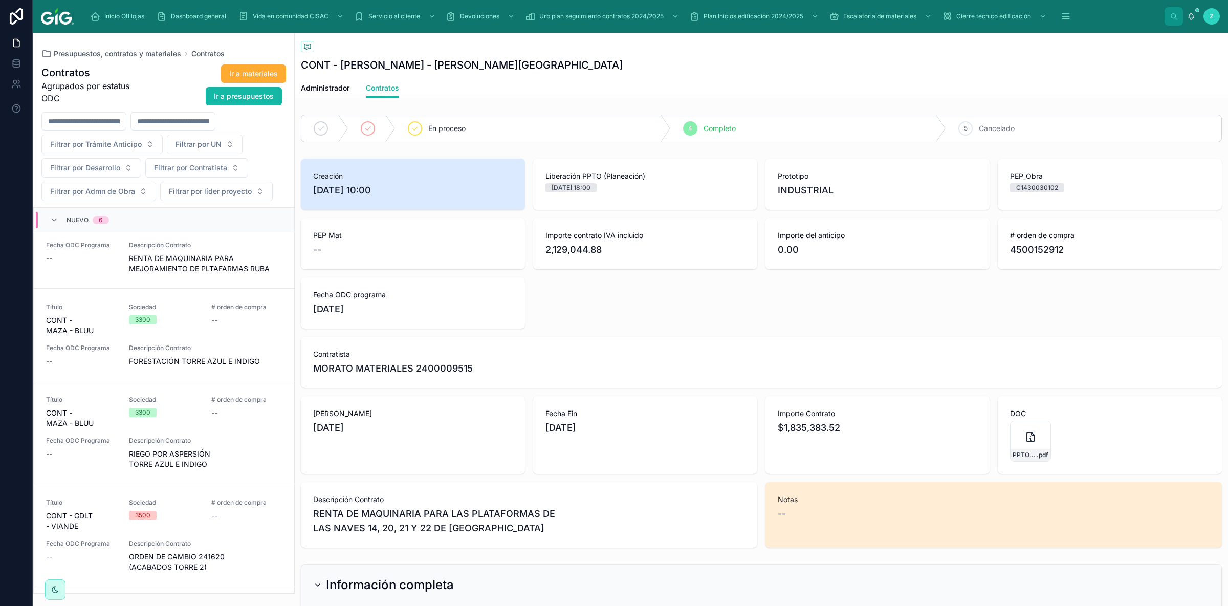
click at [157, 224] on div "Nuevo 6" at bounding box center [164, 220] width 260 height 25
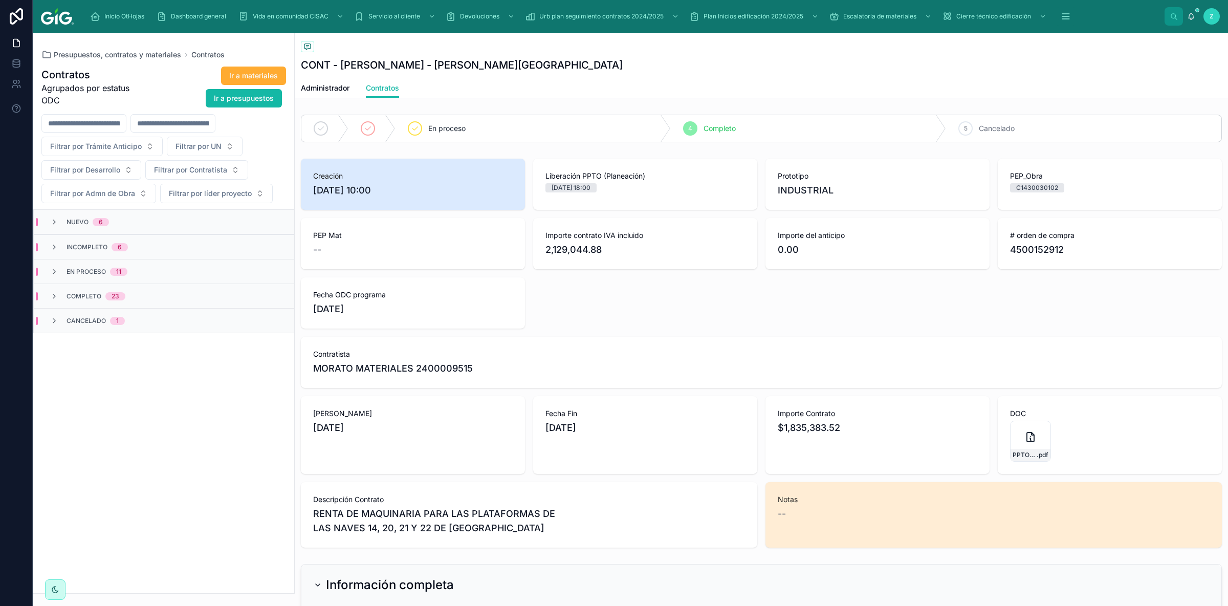
scroll to position [0, 0]
click at [135, 54] on span "Presupuestos, contratos y materiales" at bounding box center [117, 55] width 127 height 10
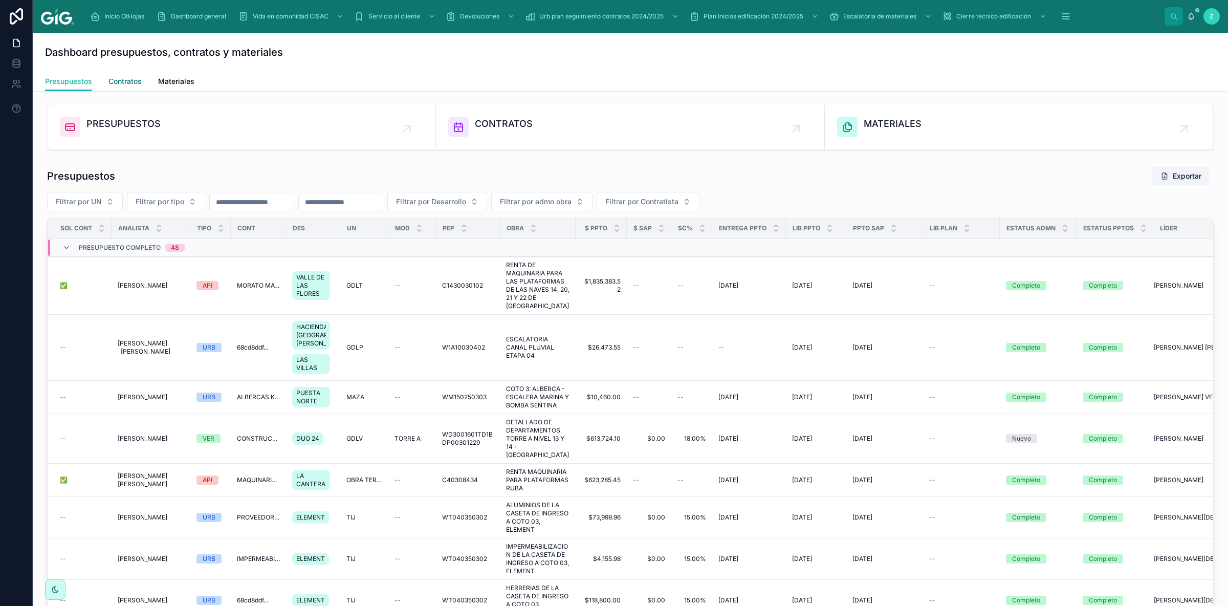
click at [133, 82] on span "Contratos" at bounding box center [124, 81] width 33 height 10
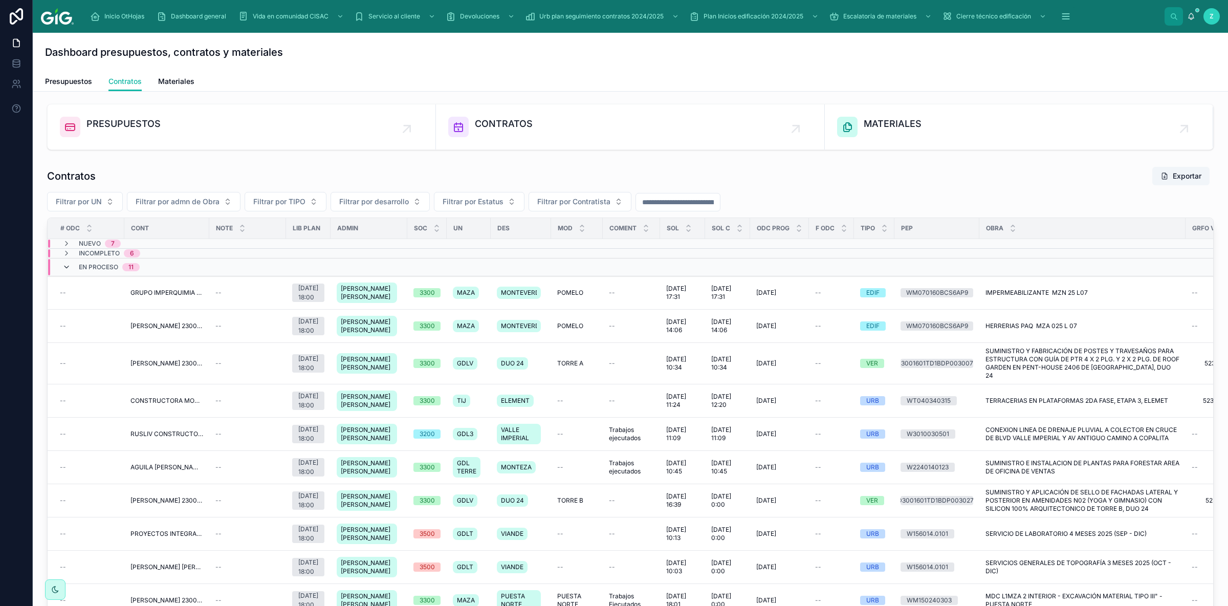
click at [69, 267] on icon at bounding box center [66, 267] width 8 height 8
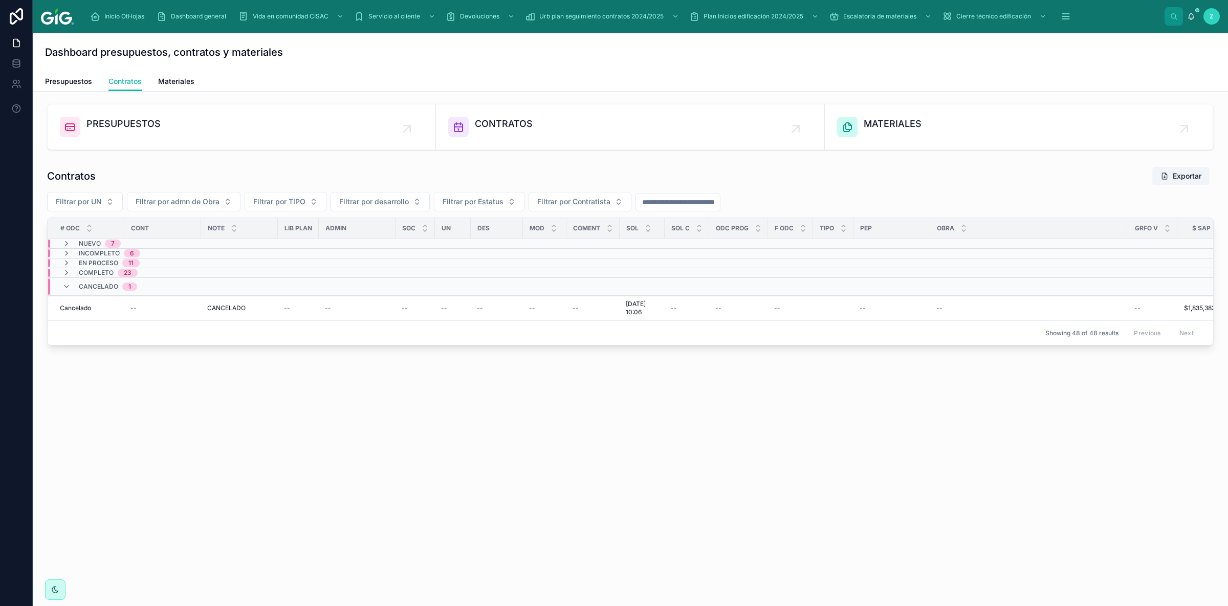
click at [94, 289] on span "Cancelado" at bounding box center [98, 287] width 39 height 8
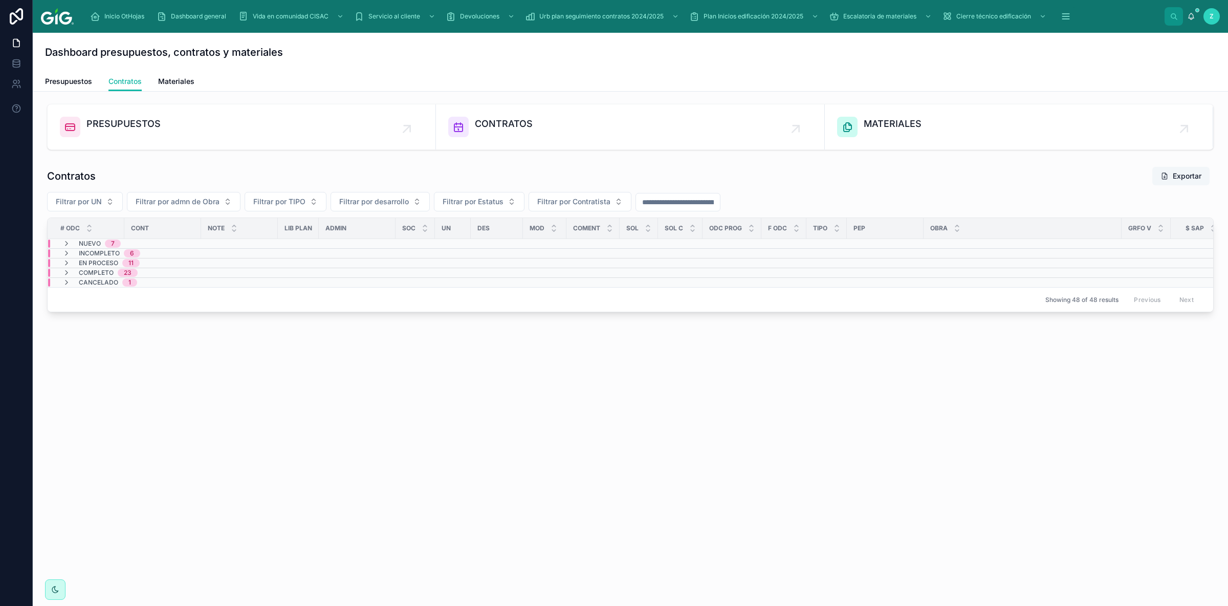
click at [1190, 181] on button "Exportar" at bounding box center [1181, 176] width 57 height 18
click at [885, 386] on div "Dashboard presupuestos, contratos y materiales Contratos Presupuestos Contratos…" at bounding box center [631, 215] width 1196 height 365
click at [499, 366] on div "PRESUPUESTOS CONTRATOS MATERIALES Contratos Exportar Filtrar por UN Filtrar por…" at bounding box center [631, 237] width 1196 height 290
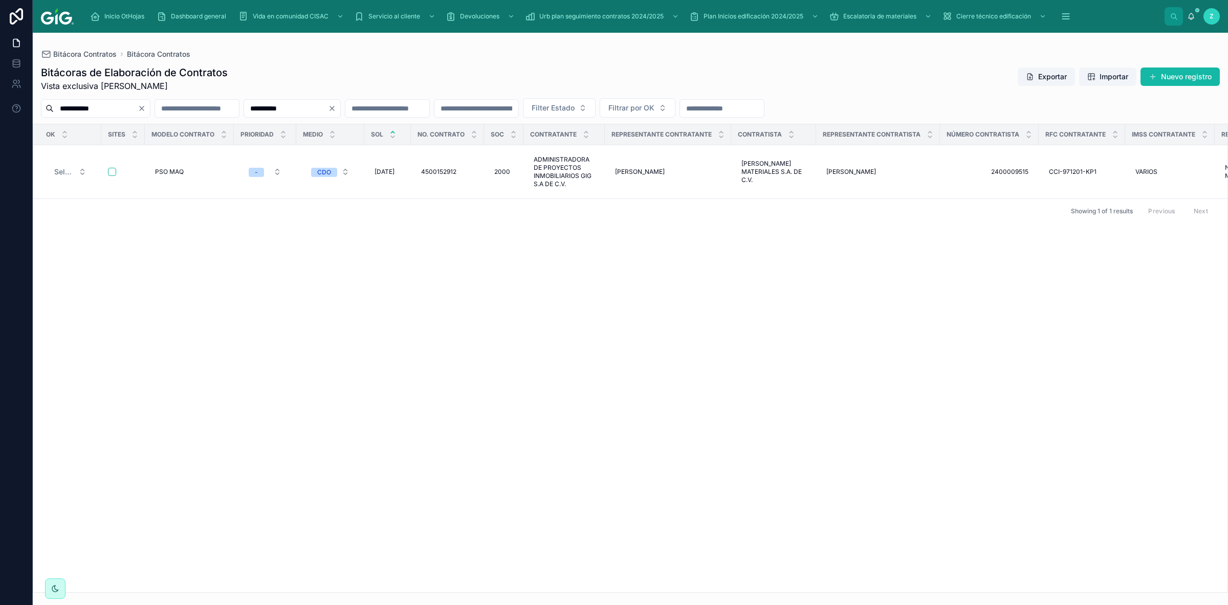
scroll to position [0, 4338]
